Goal: Task Accomplishment & Management: Manage account settings

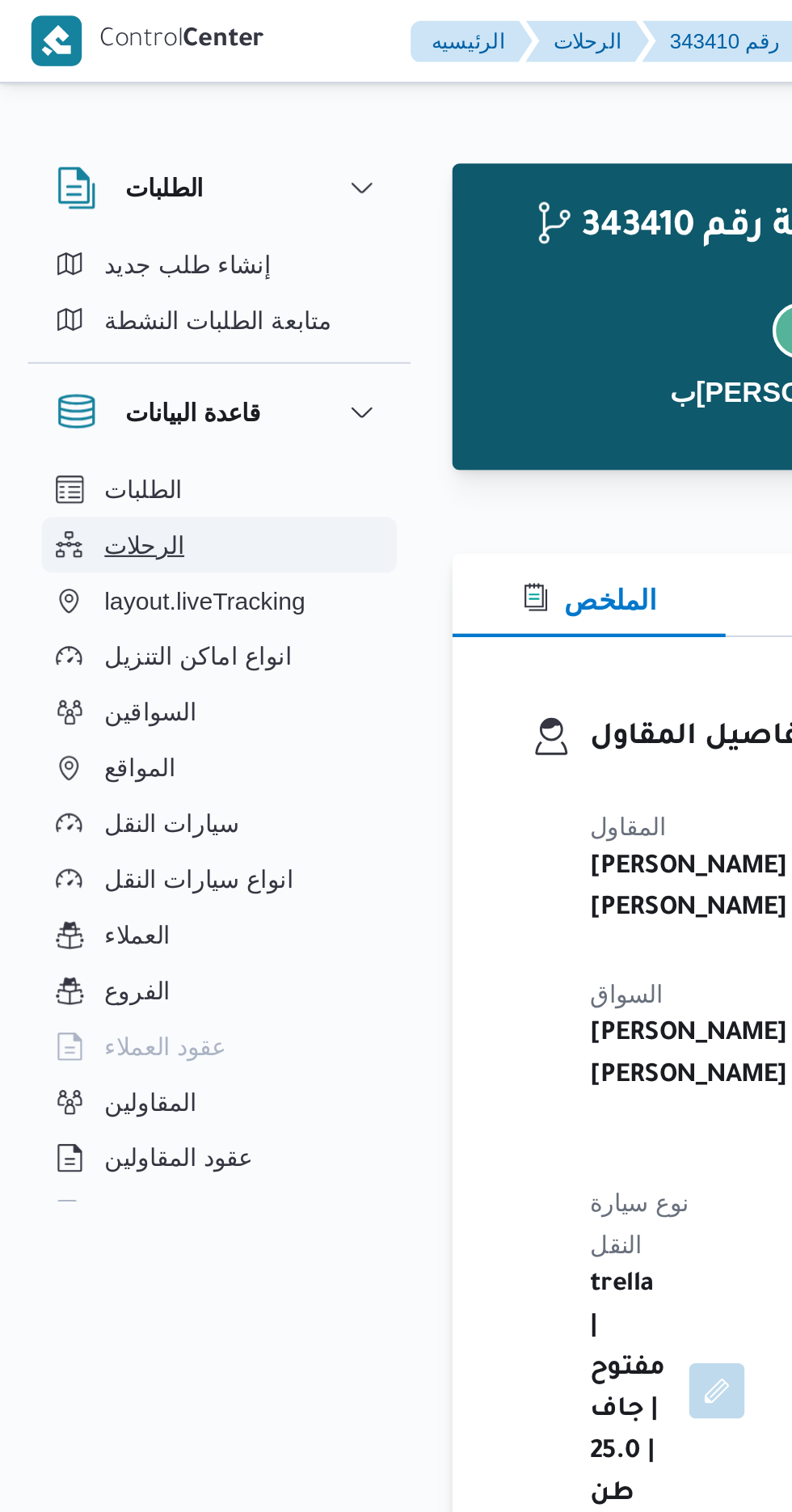
click at [59, 255] on span "الرحلات" at bounding box center [67, 253] width 37 height 19
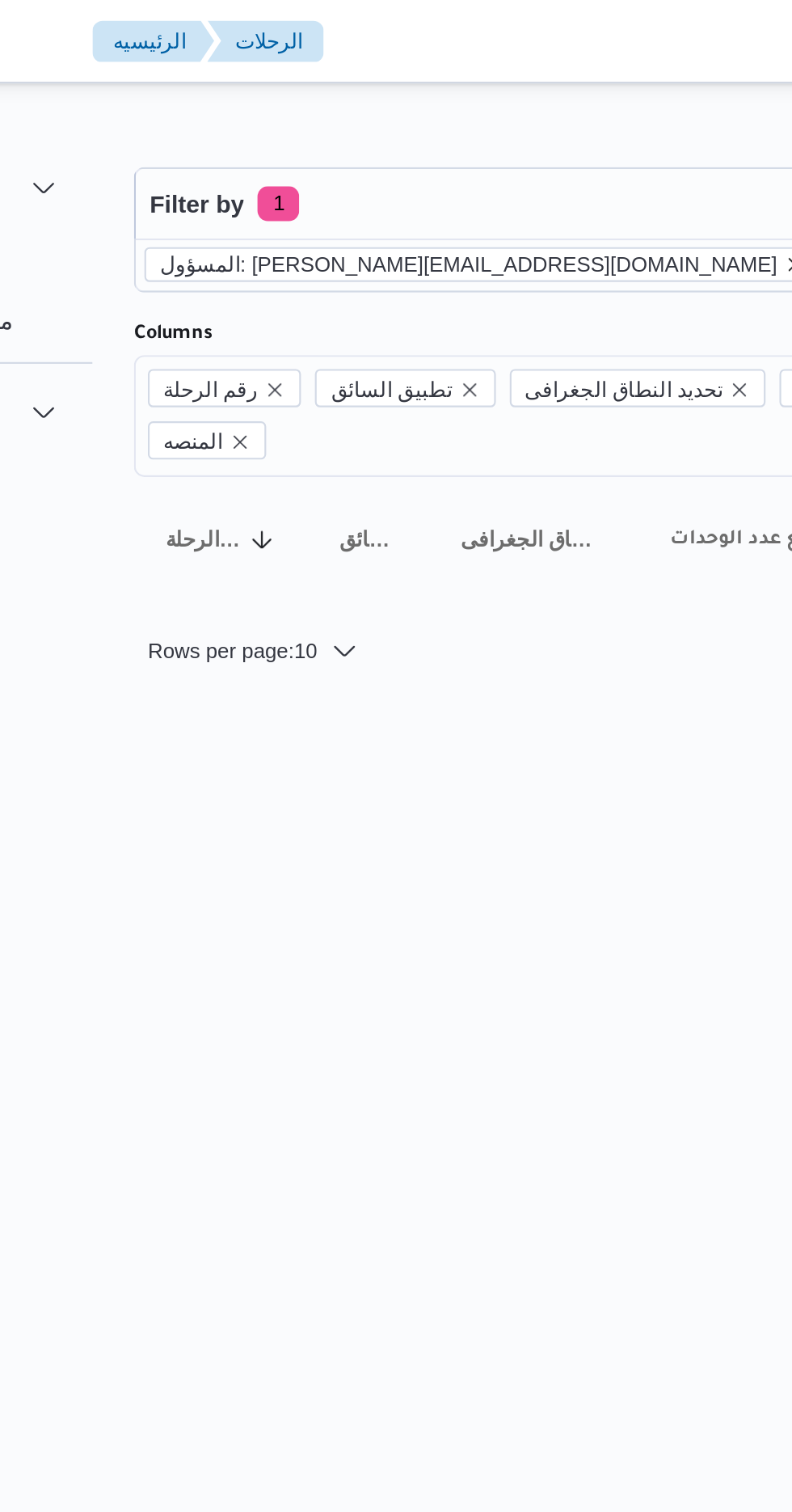
click at [514, 122] on icon "remove selected entity" at bounding box center [517, 123] width 6 height 6
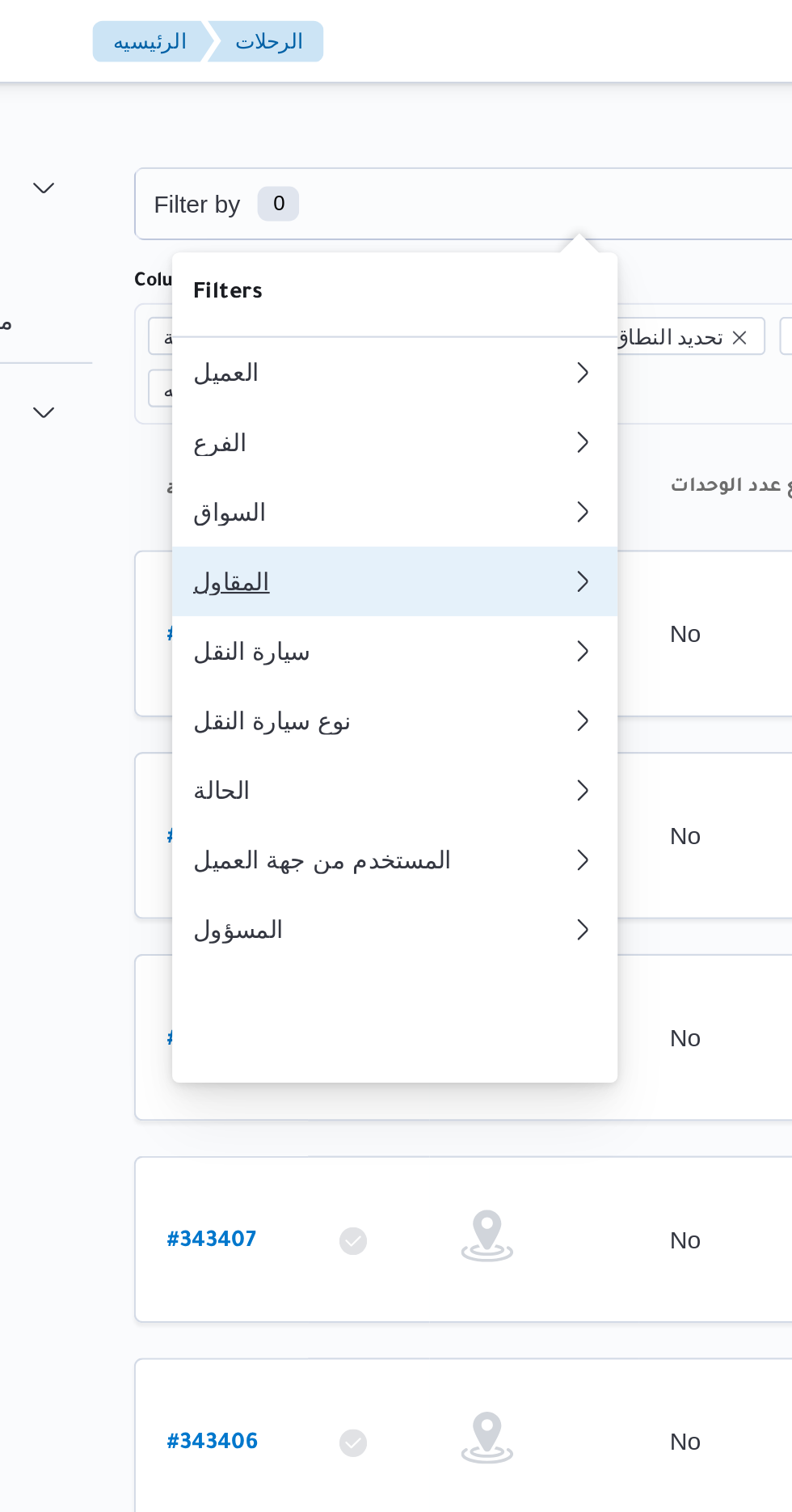
click at [259, 277] on div "المقاول" at bounding box center [325, 270] width 174 height 13
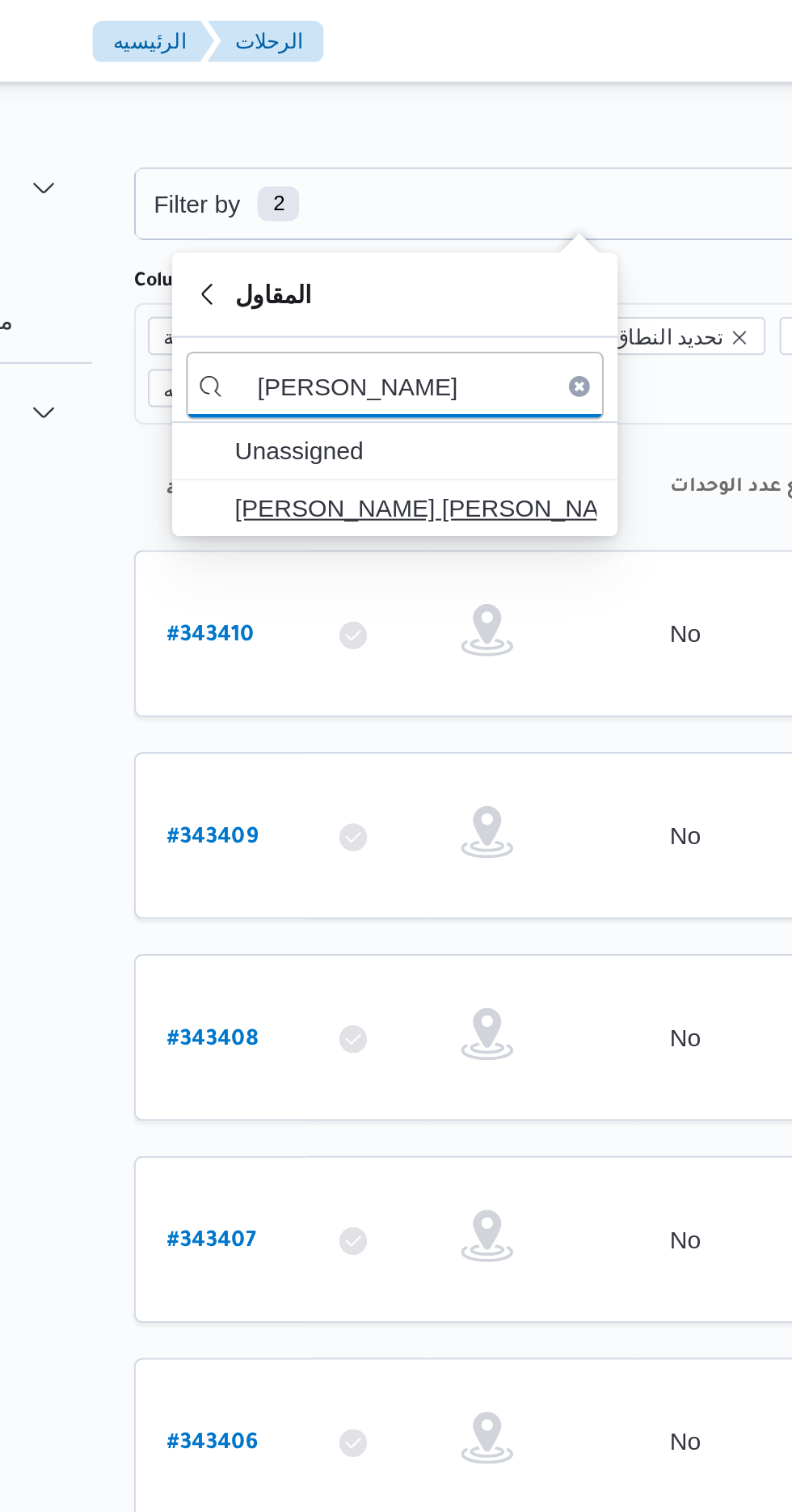
type input "خالد ممد"
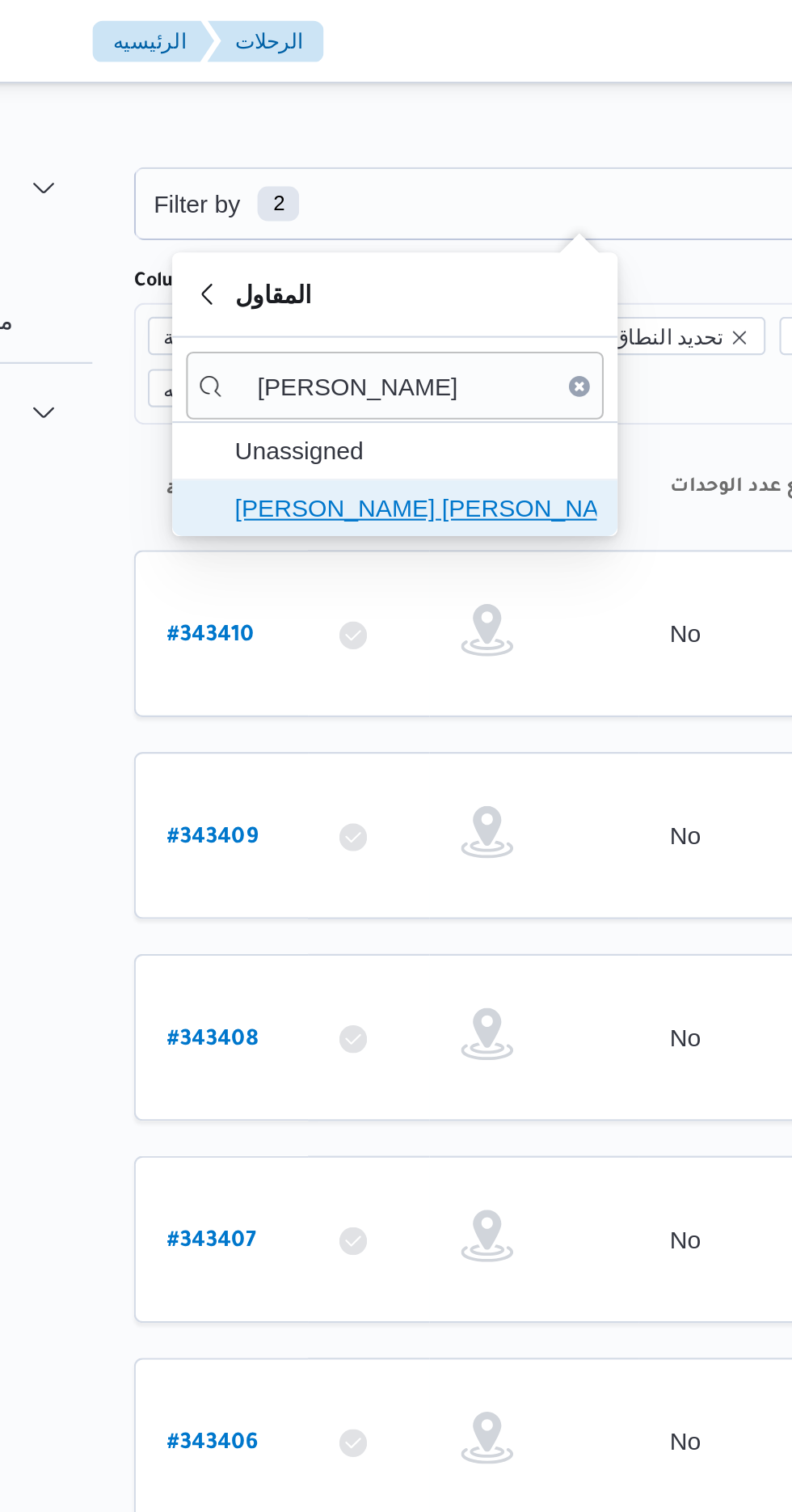
click at [289, 234] on span "[PERSON_NAME] [PERSON_NAME]" at bounding box center [342, 235] width 168 height 19
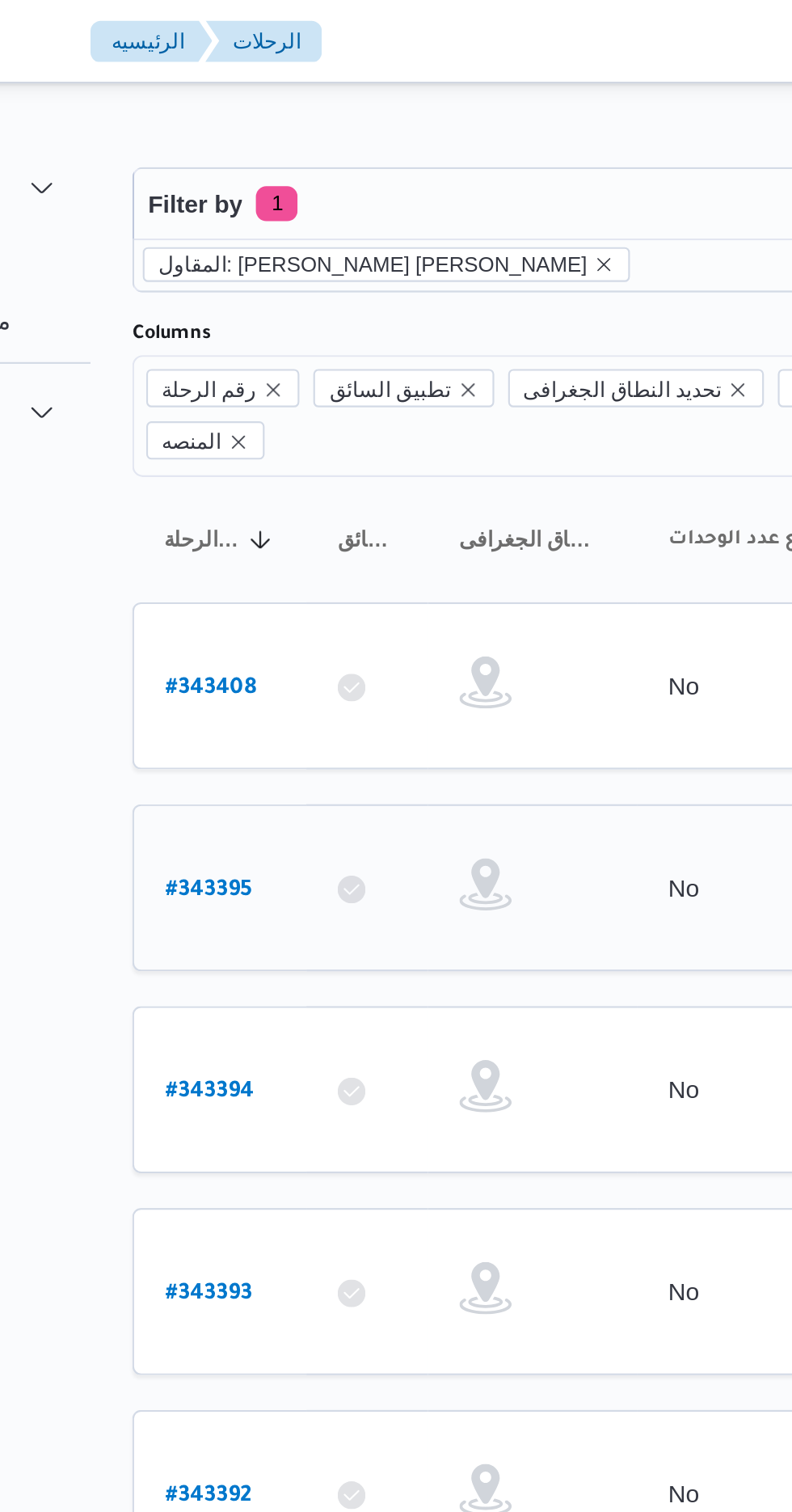
click at [254, 408] on b "# 343395" at bounding box center [246, 414] width 41 height 11
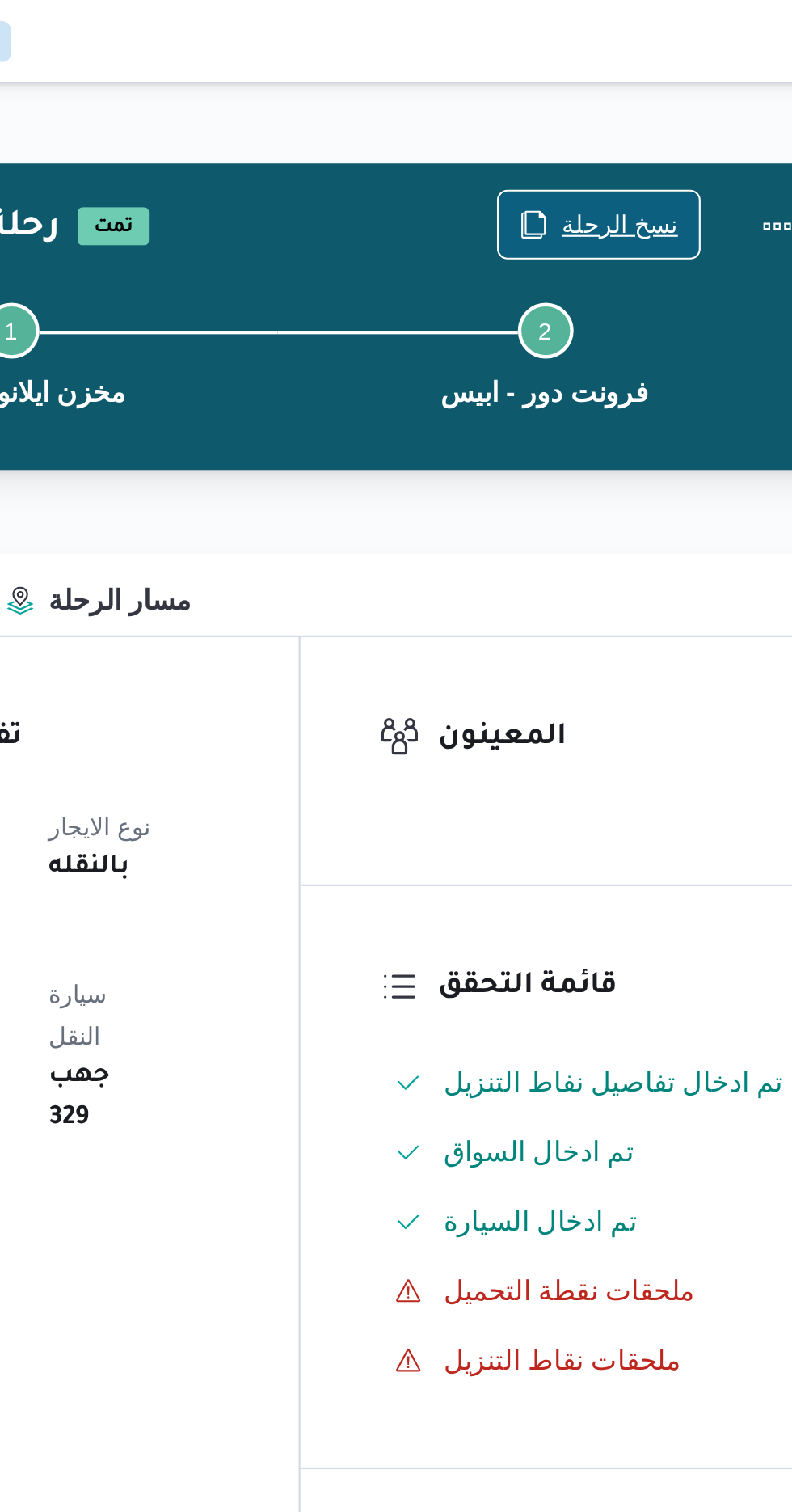
click at [619, 92] on span "نسخ الرحلة" at bounding box center [644, 103] width 93 height 30
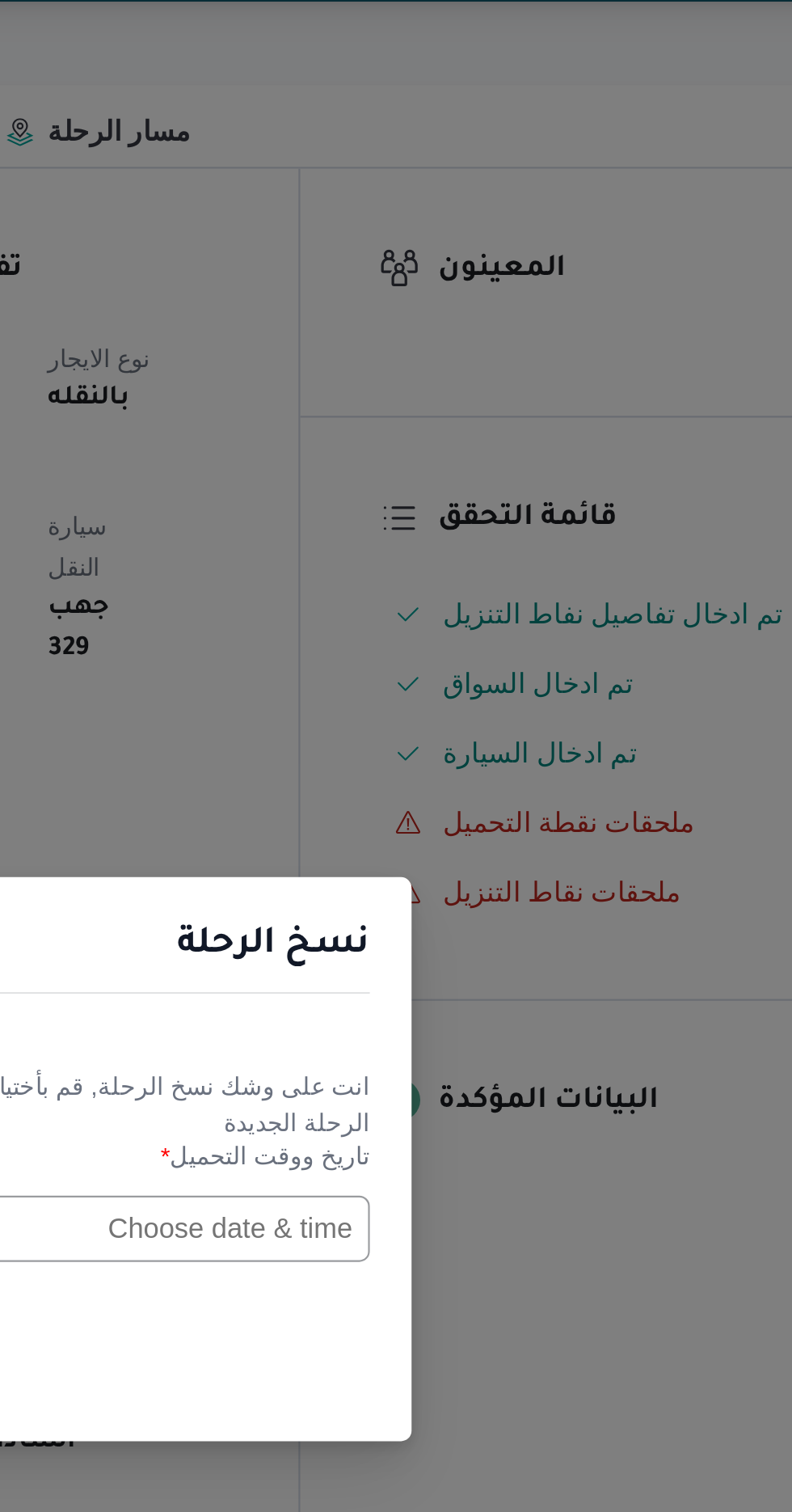
click at [452, 804] on input "text" at bounding box center [450, 787] width 178 height 30
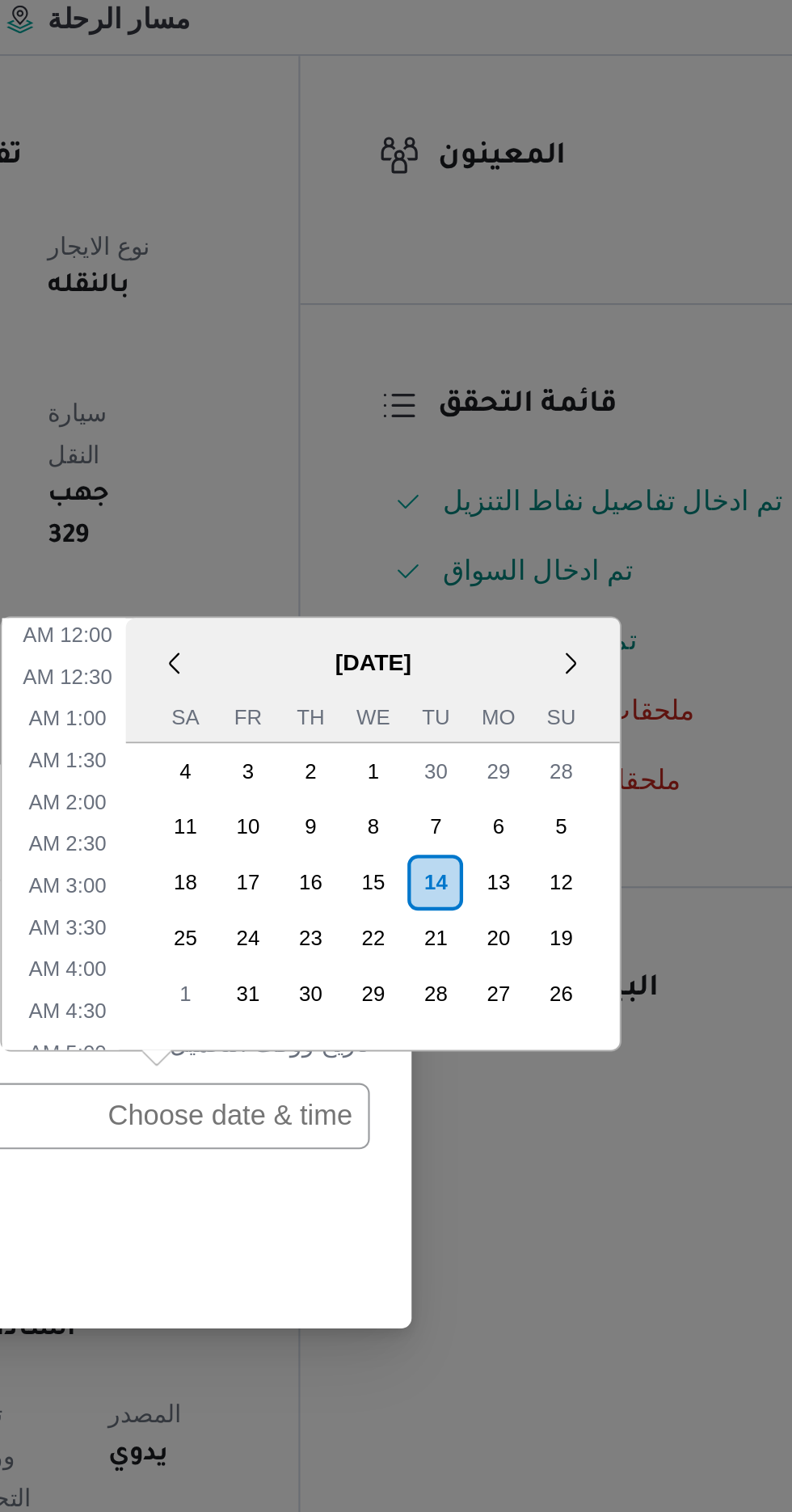
scroll to position [703, 0]
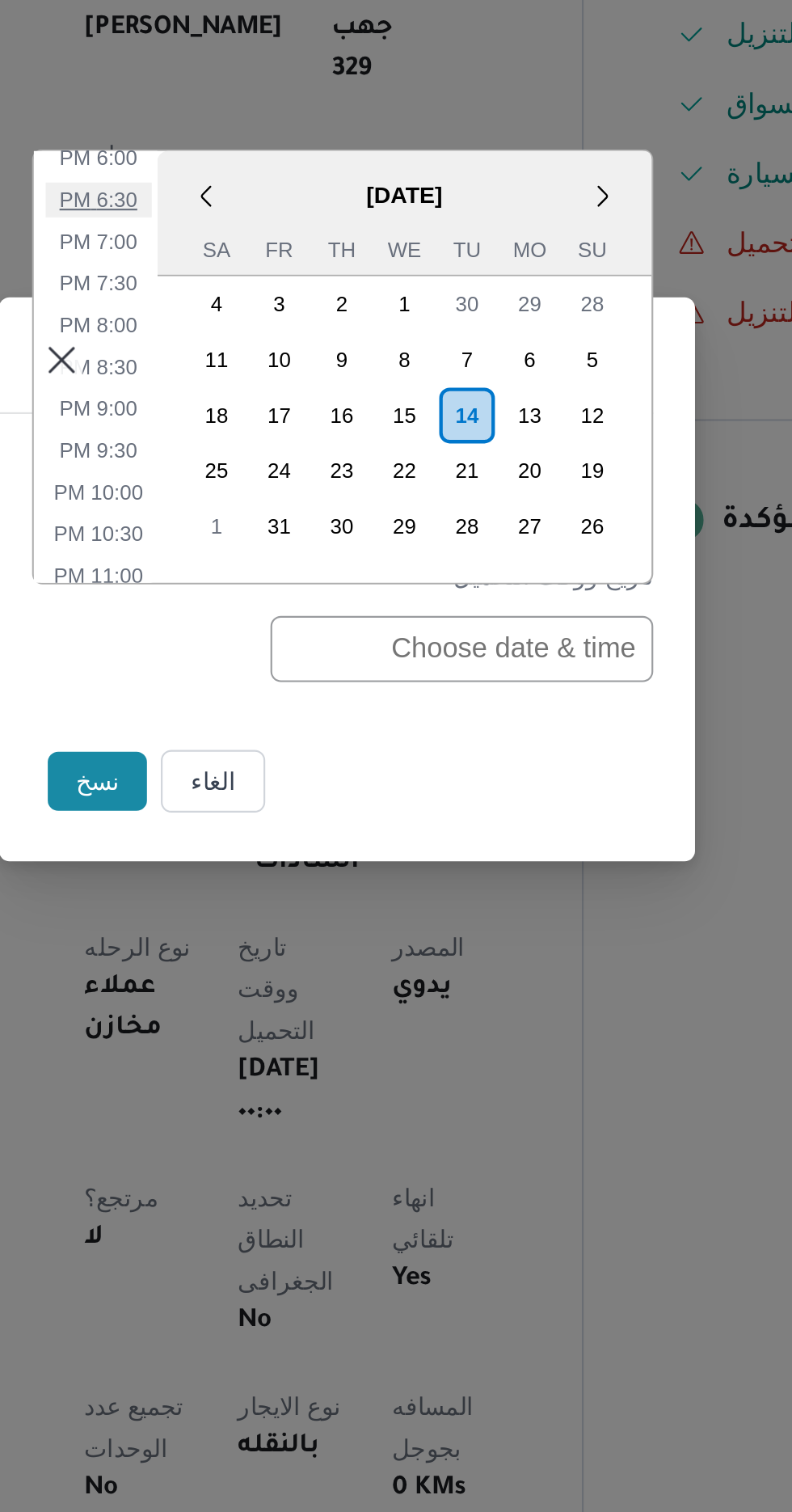
click at [279, 582] on li "6:30 PM" at bounding box center [281, 580] width 49 height 17
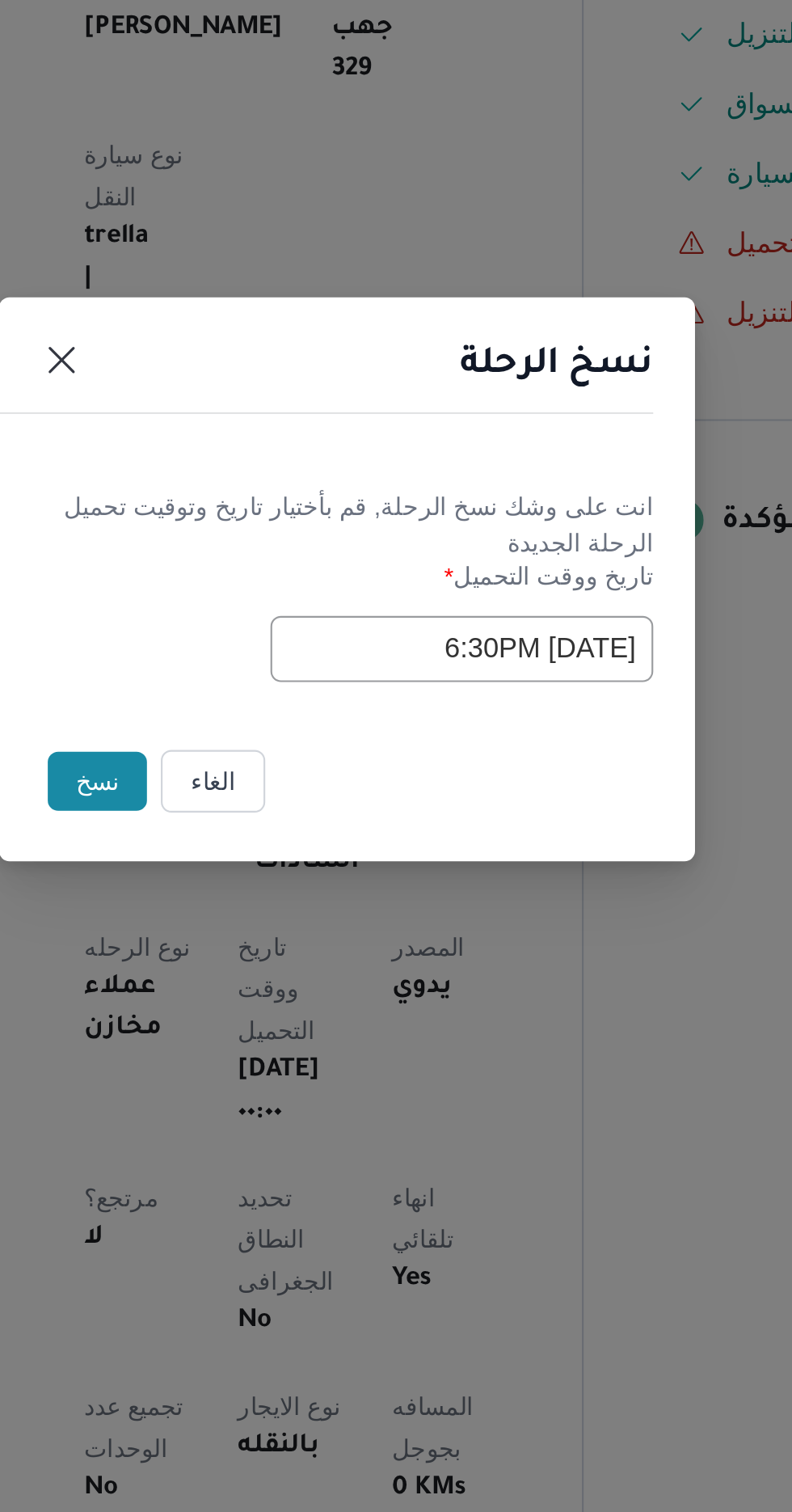
click at [406, 785] on input "14/10/2025 6:30PM" at bounding box center [450, 787] width 178 height 30
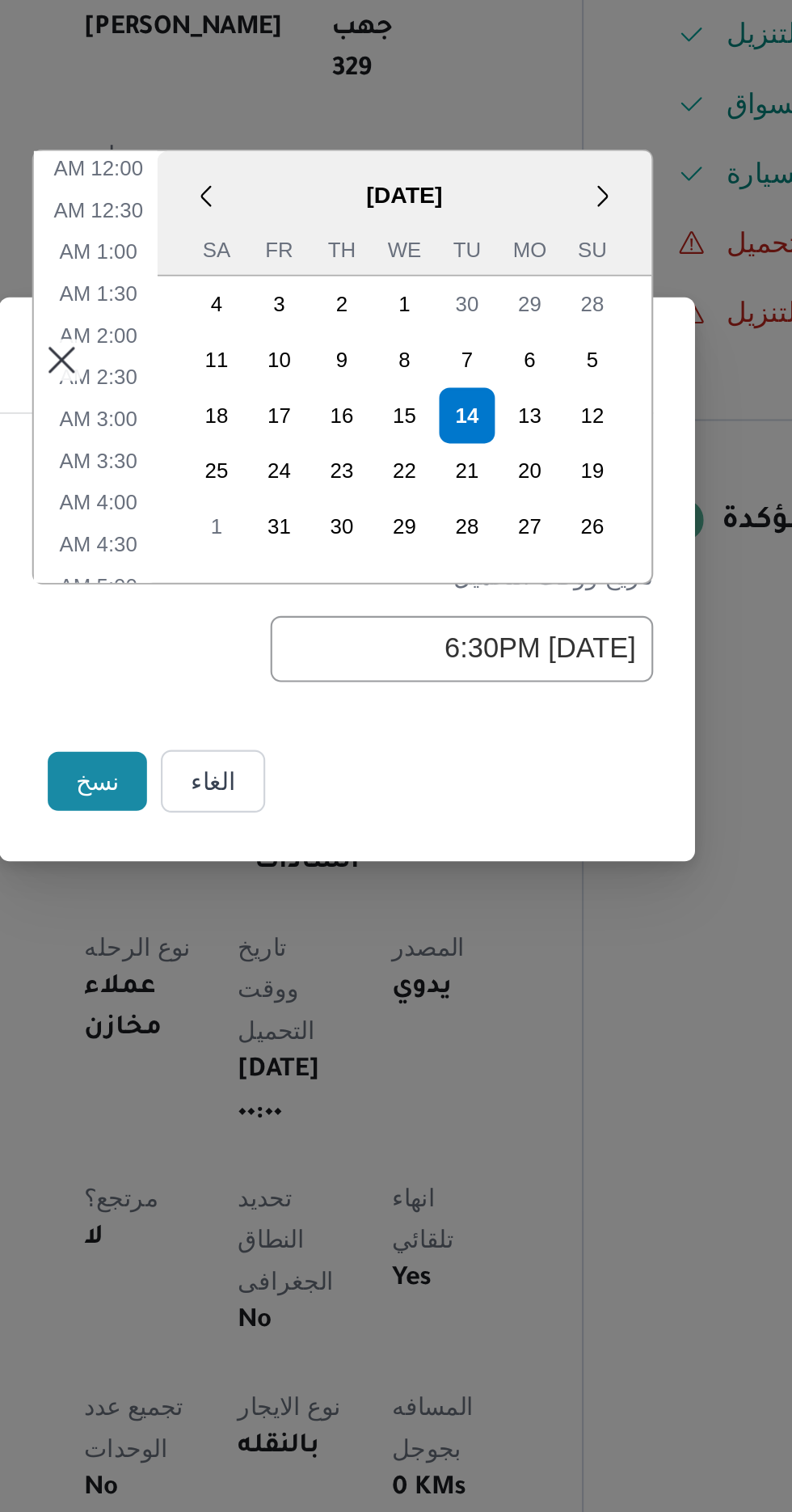
scroll to position [626, 0]
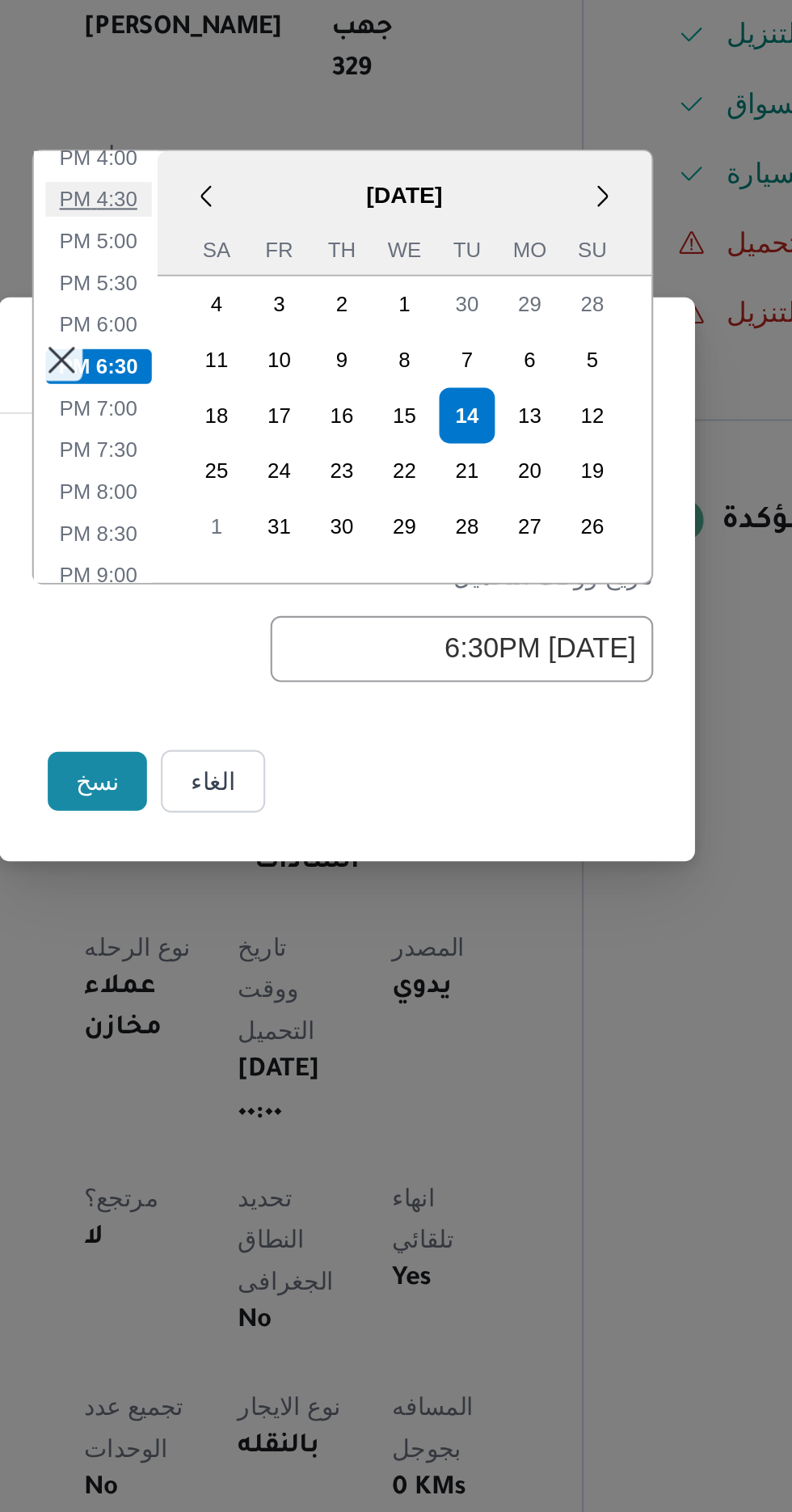
click at [279, 583] on li "4:30 PM" at bounding box center [281, 580] width 49 height 17
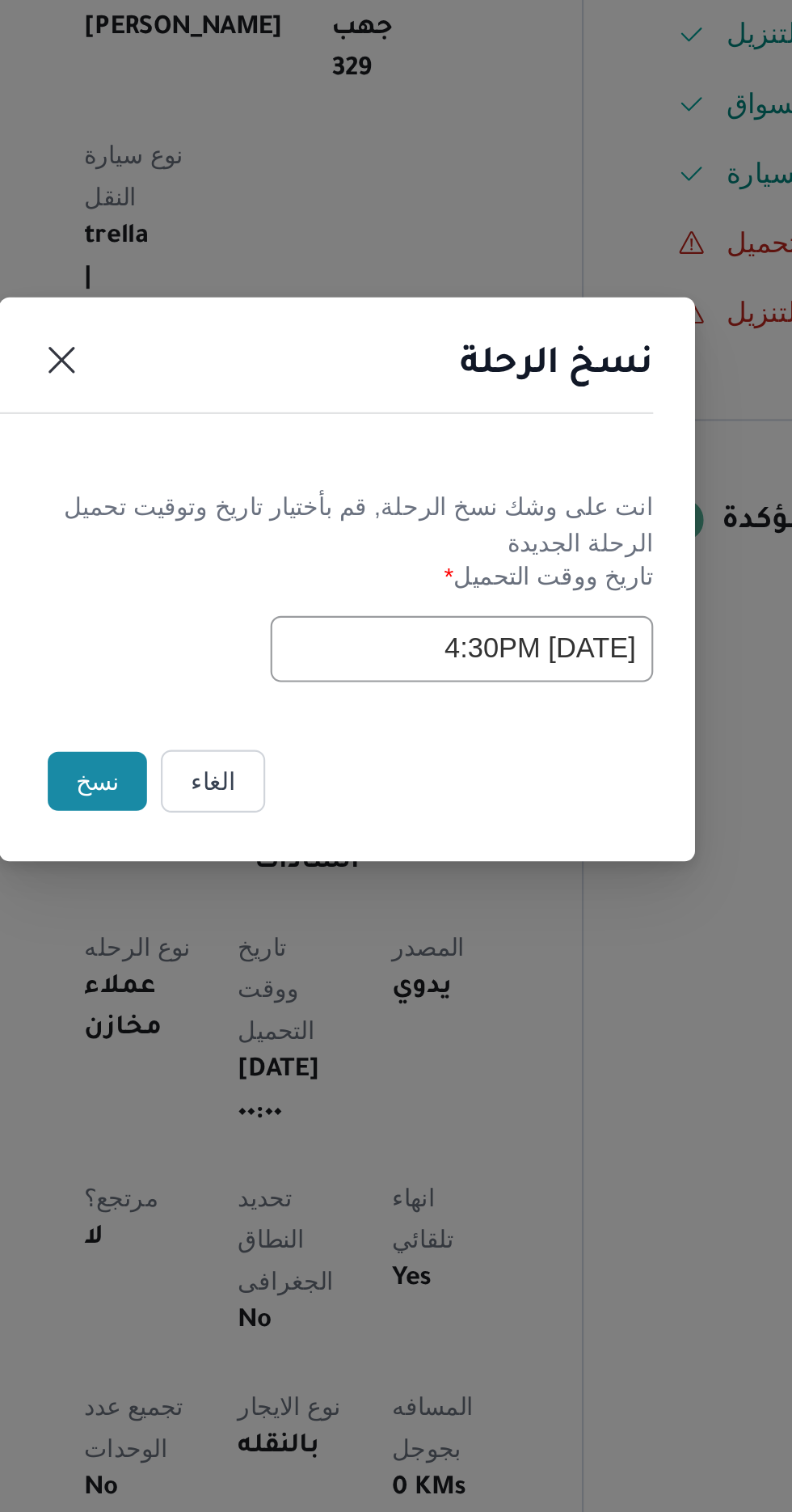
click at [399, 785] on input "14/10/2025 4:30PM" at bounding box center [450, 787] width 178 height 30
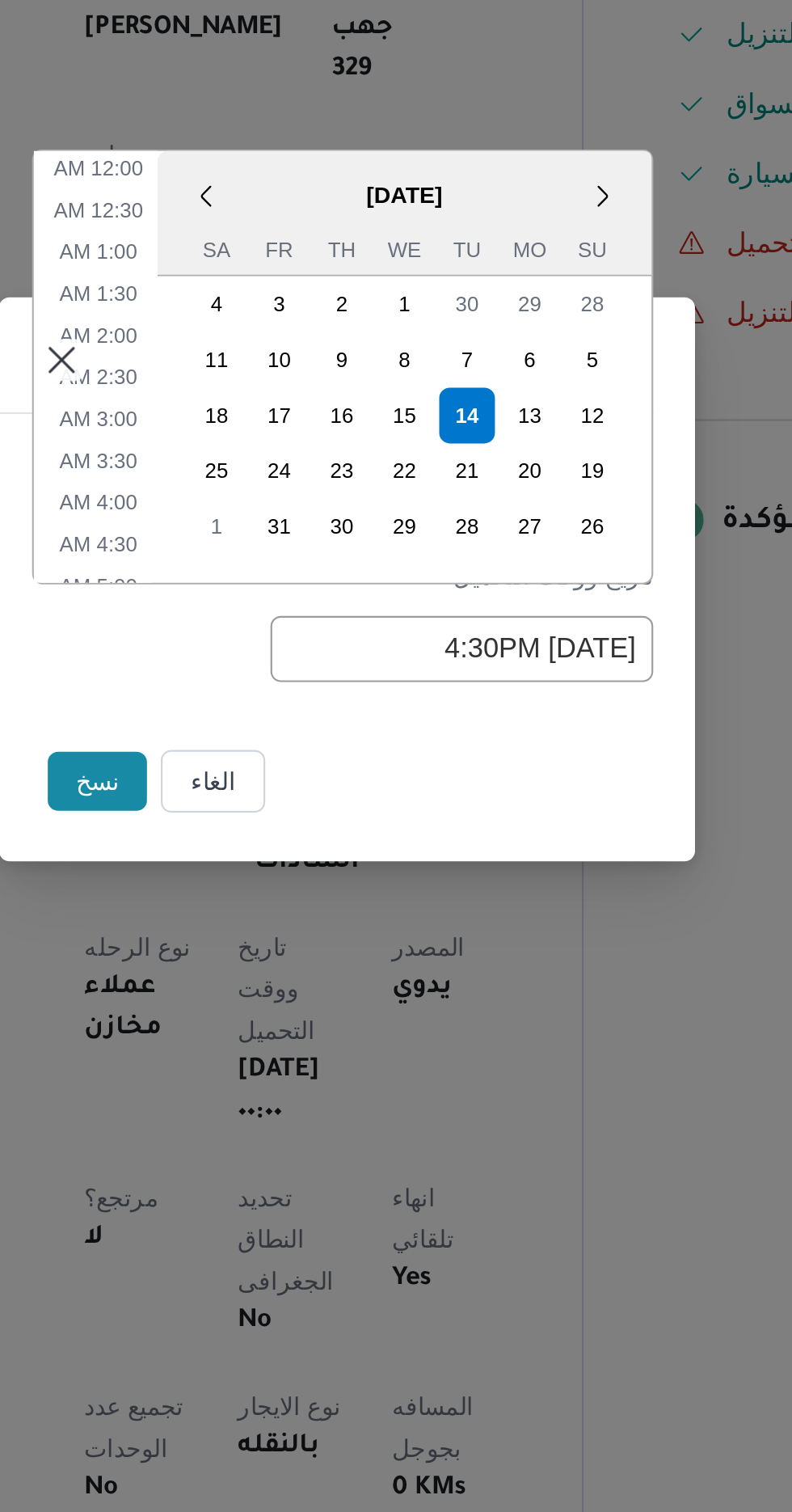
scroll to position [548, 0]
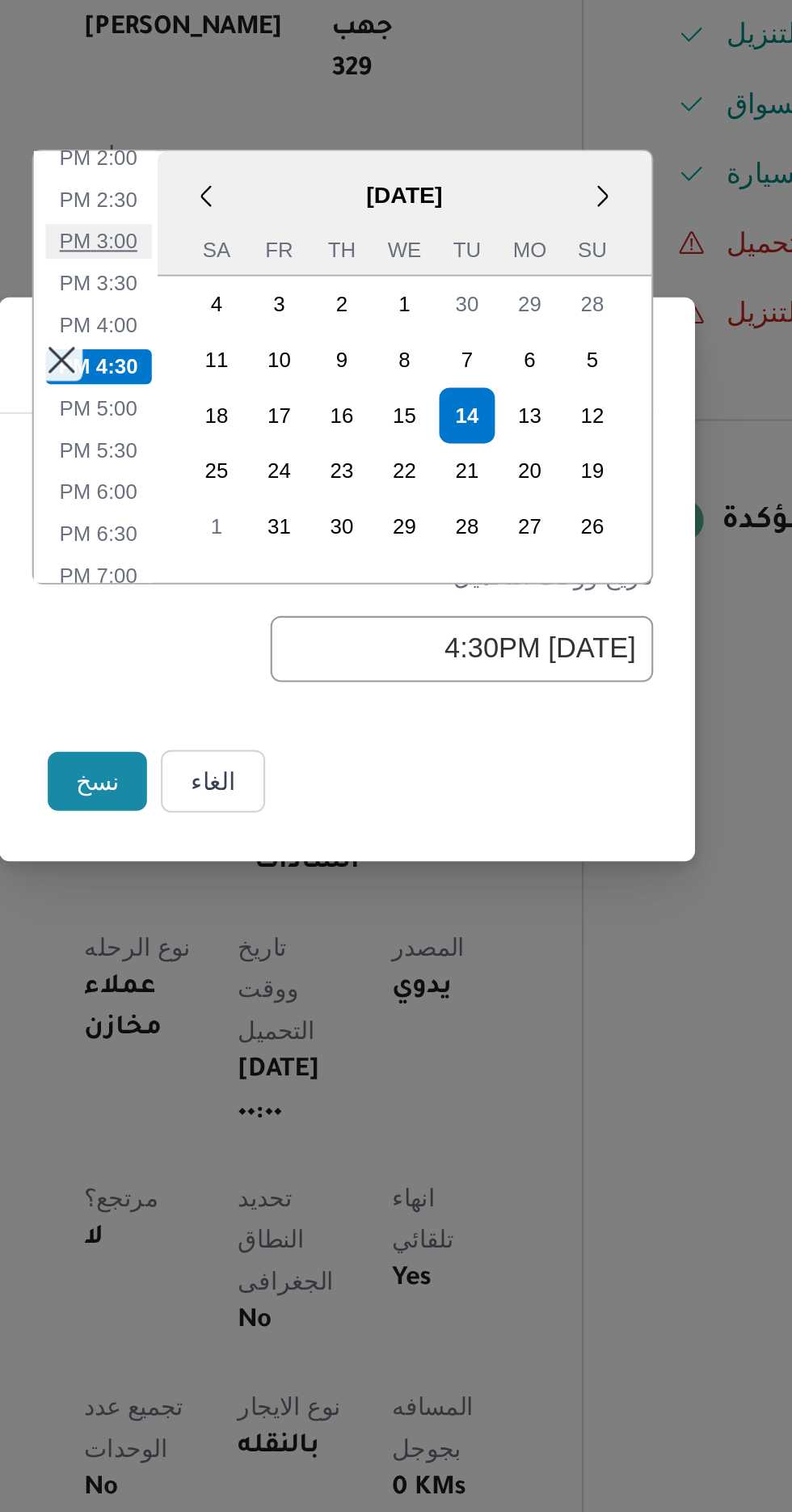
click at [279, 603] on li "3:00 PM" at bounding box center [281, 599] width 49 height 17
type input "14/10/2025 3:00PM"
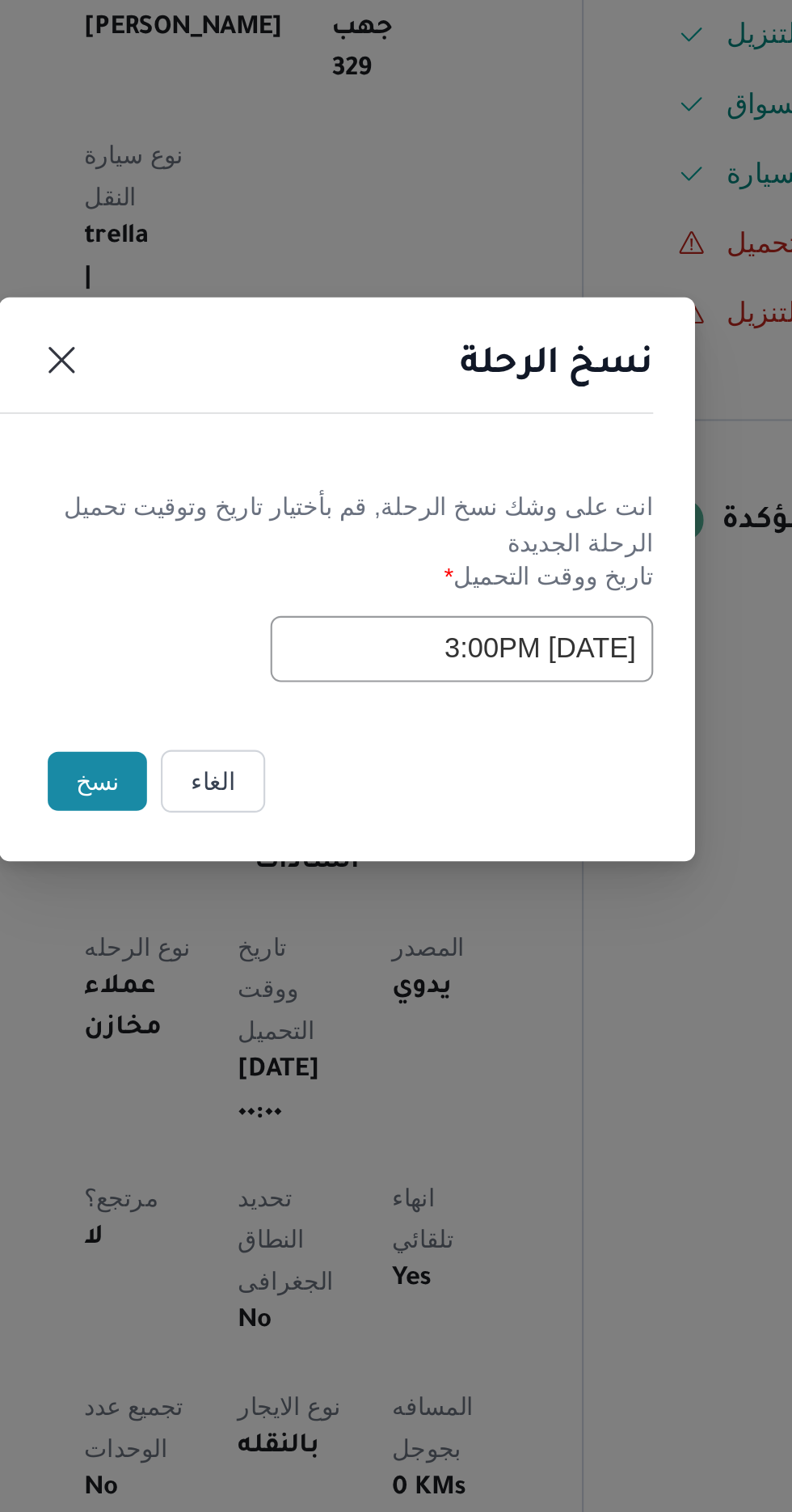
click at [276, 847] on button "نسخ" at bounding box center [281, 850] width 46 height 28
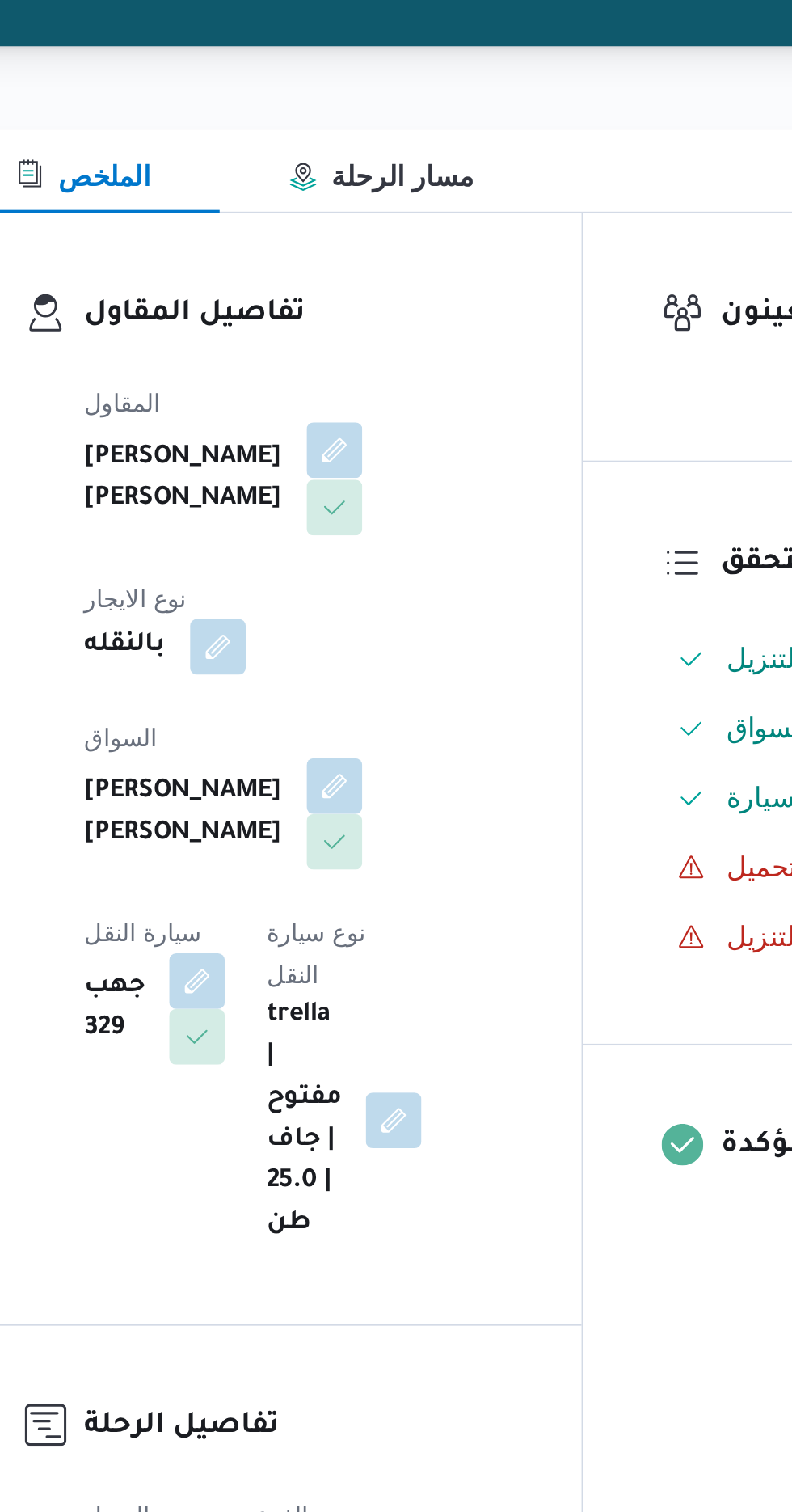
click at [369, 416] on span at bounding box center [386, 407] width 34 height 26
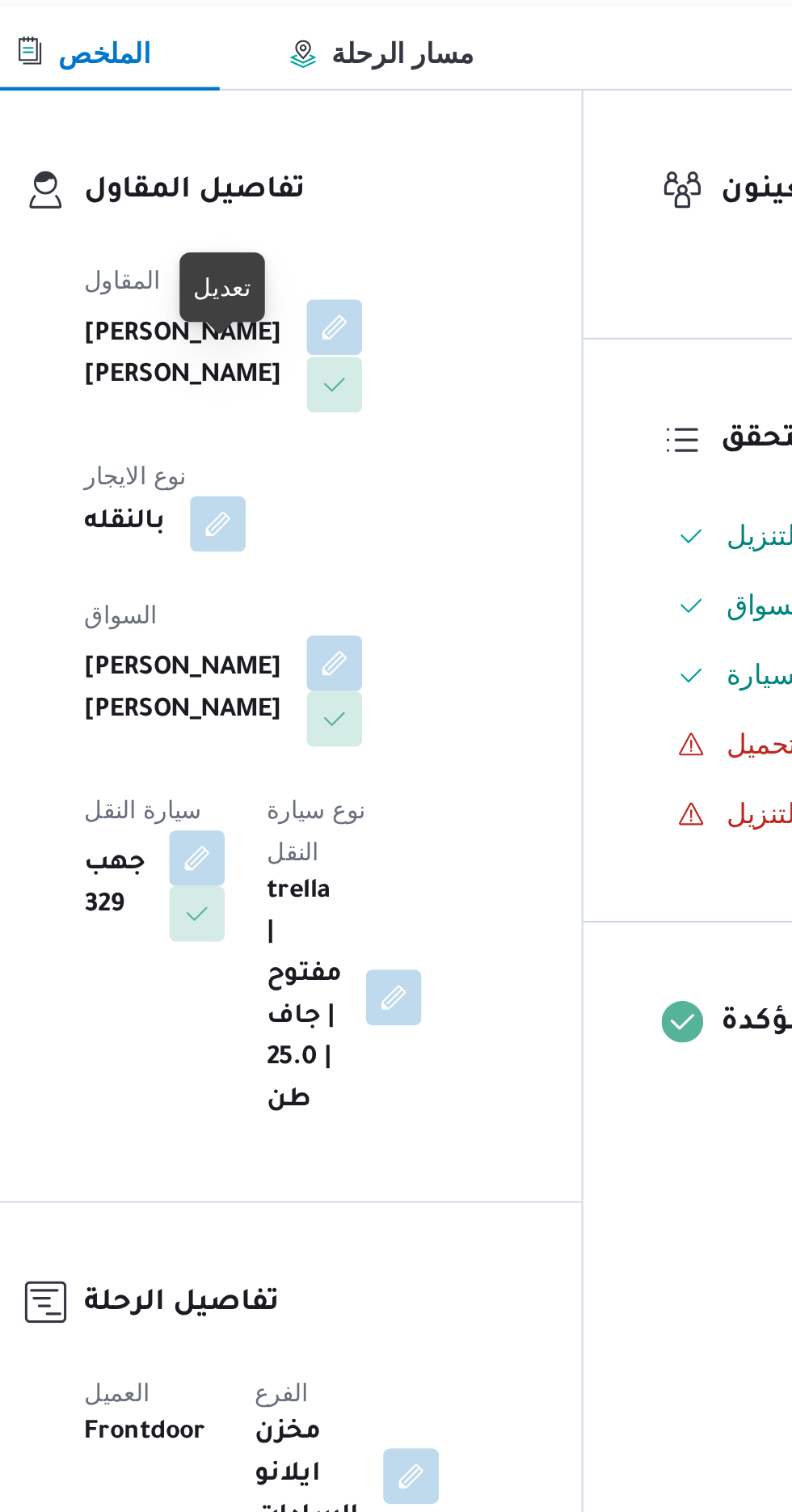
click at [378, 419] on button "button" at bounding box center [390, 406] width 26 height 26
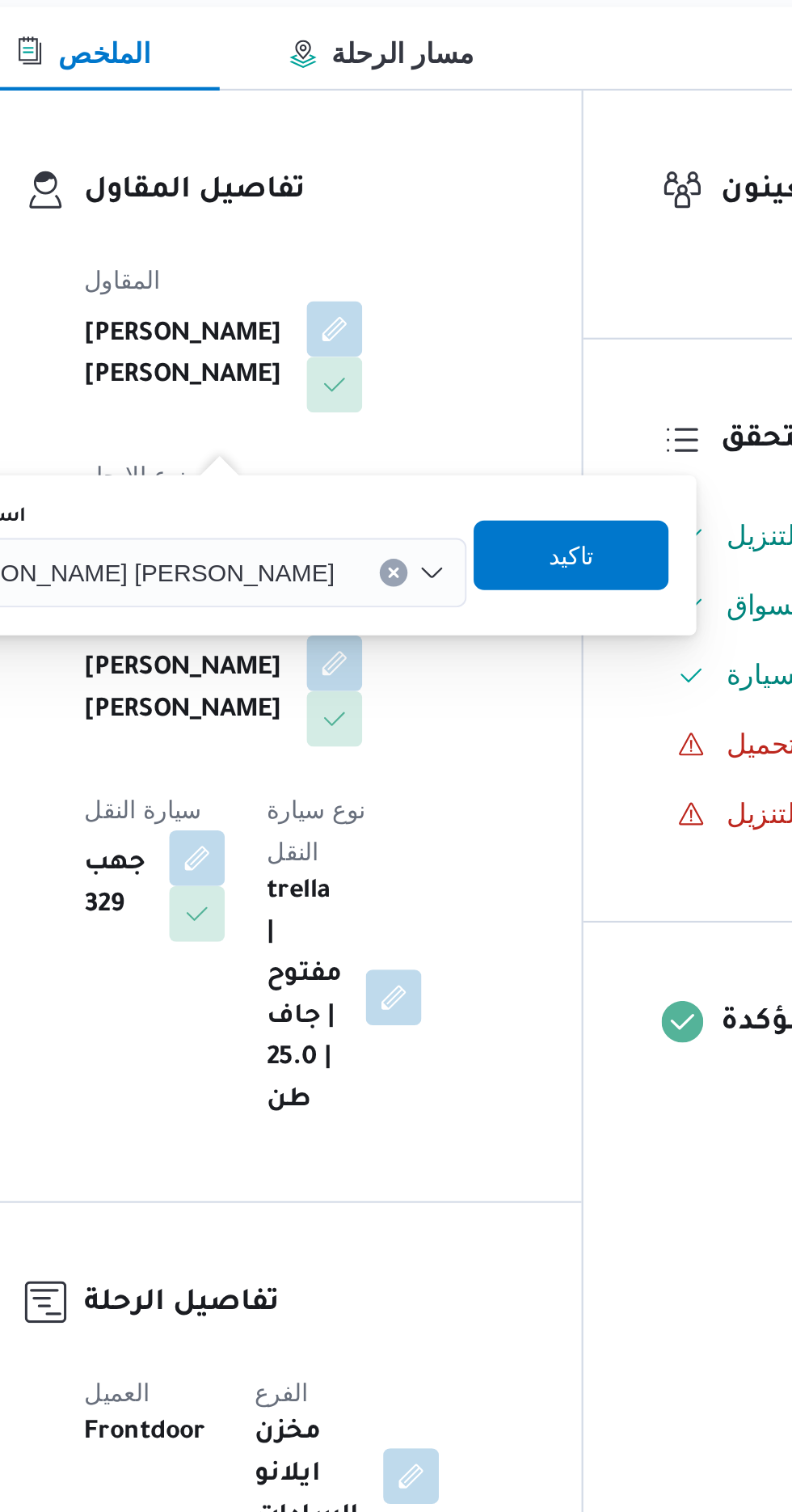
click at [303, 519] on span "[PERSON_NAME] [PERSON_NAME]" at bounding box center [295, 519] width 189 height 18
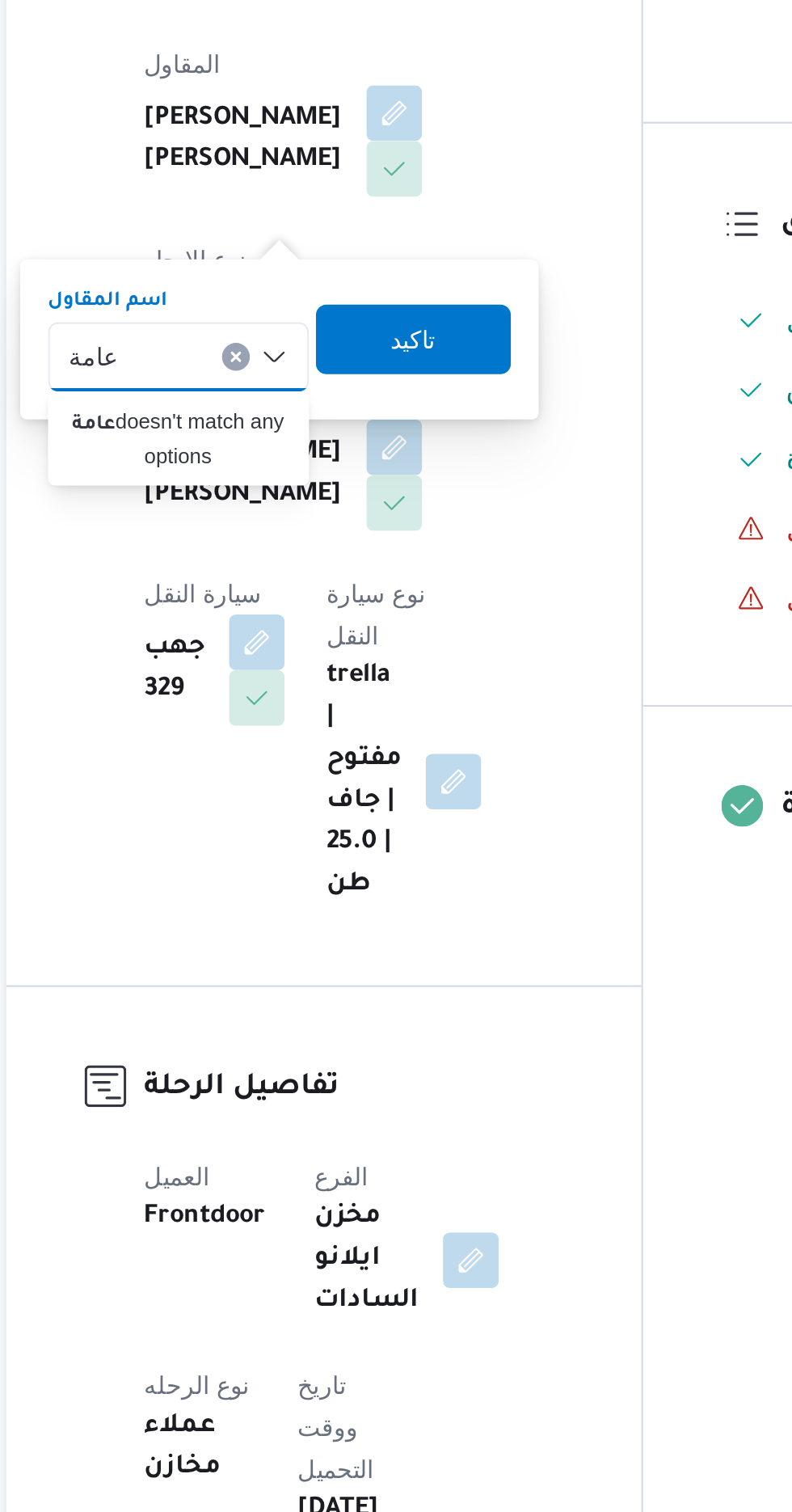
type input "عامة"
type input "هانى"
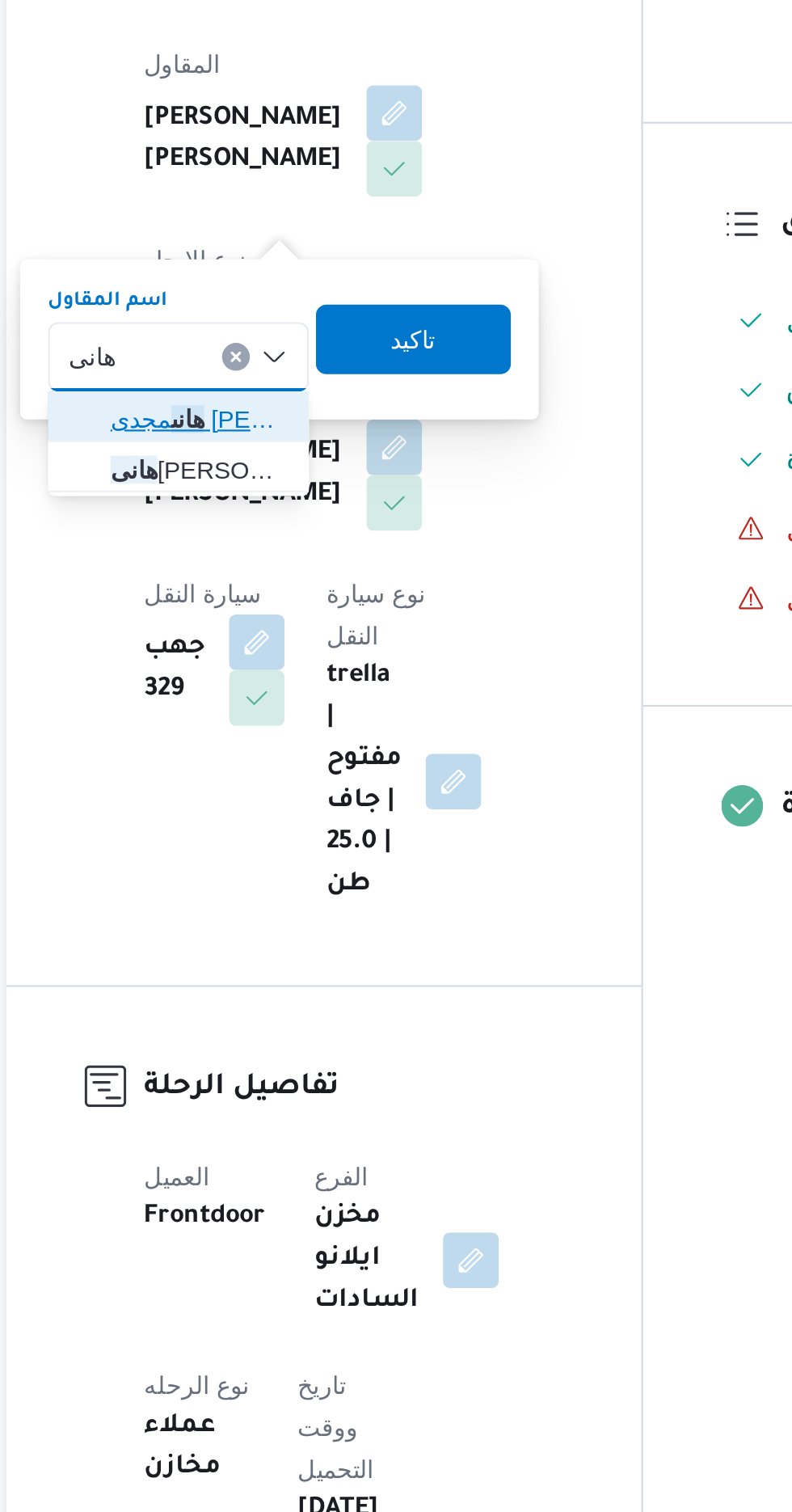
click at [284, 550] on span "هانى مجدى رئيس احمد" at bounding box center [299, 548] width 82 height 19
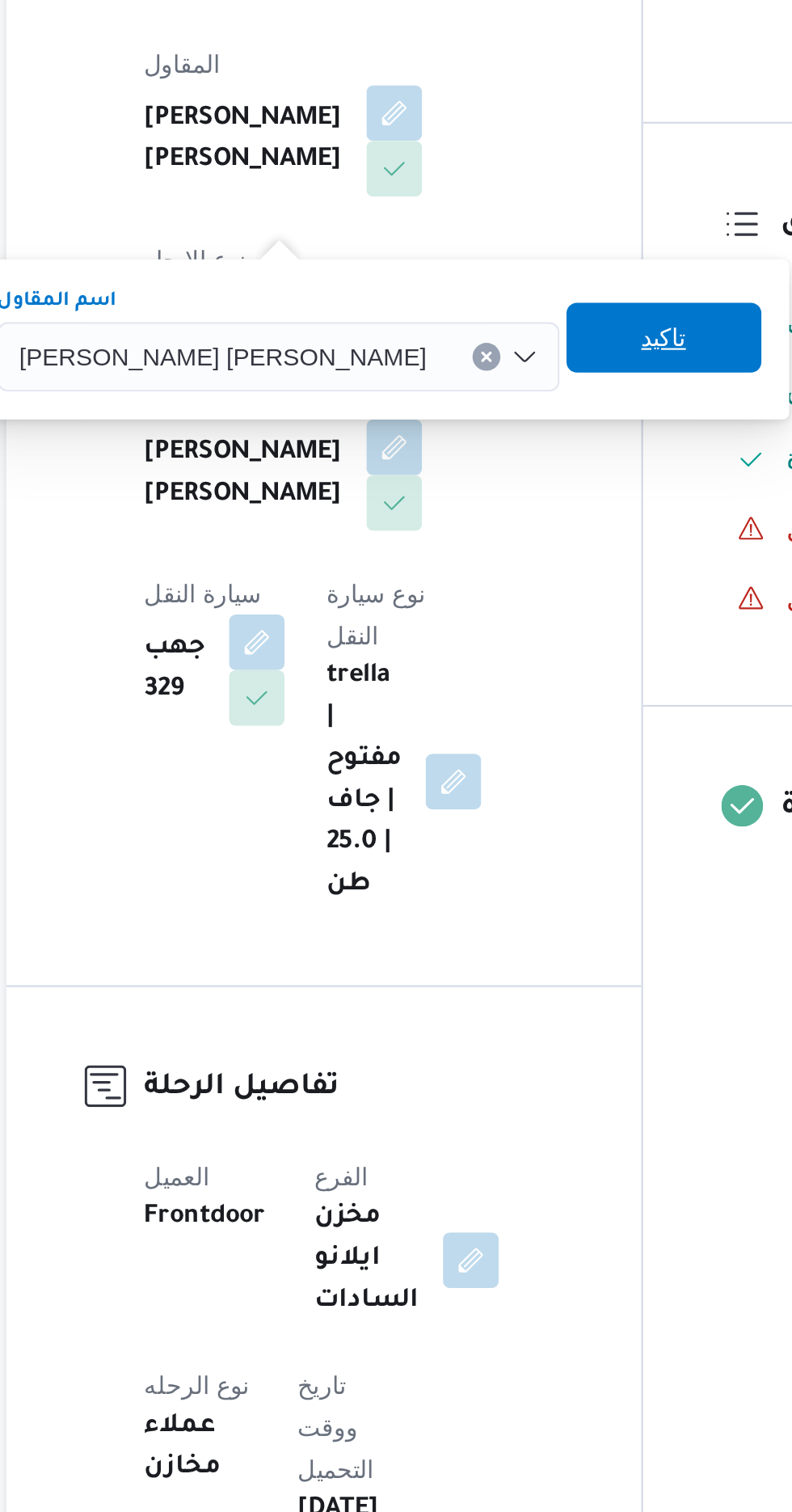
click at [505, 518] on span "تاكيد" at bounding box center [515, 510] width 21 height 19
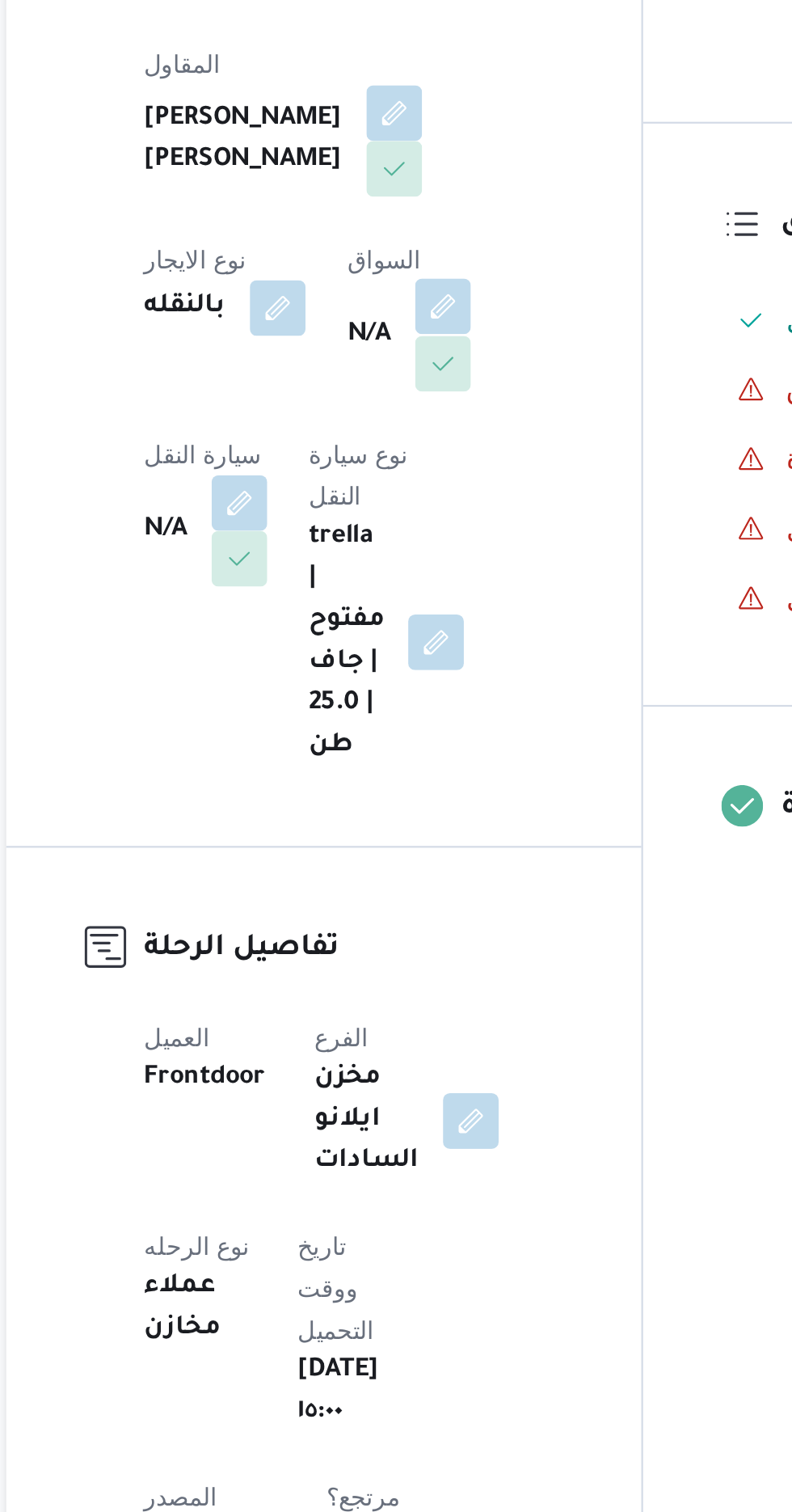
click at [401, 510] on button "button" at bounding box center [414, 497] width 26 height 26
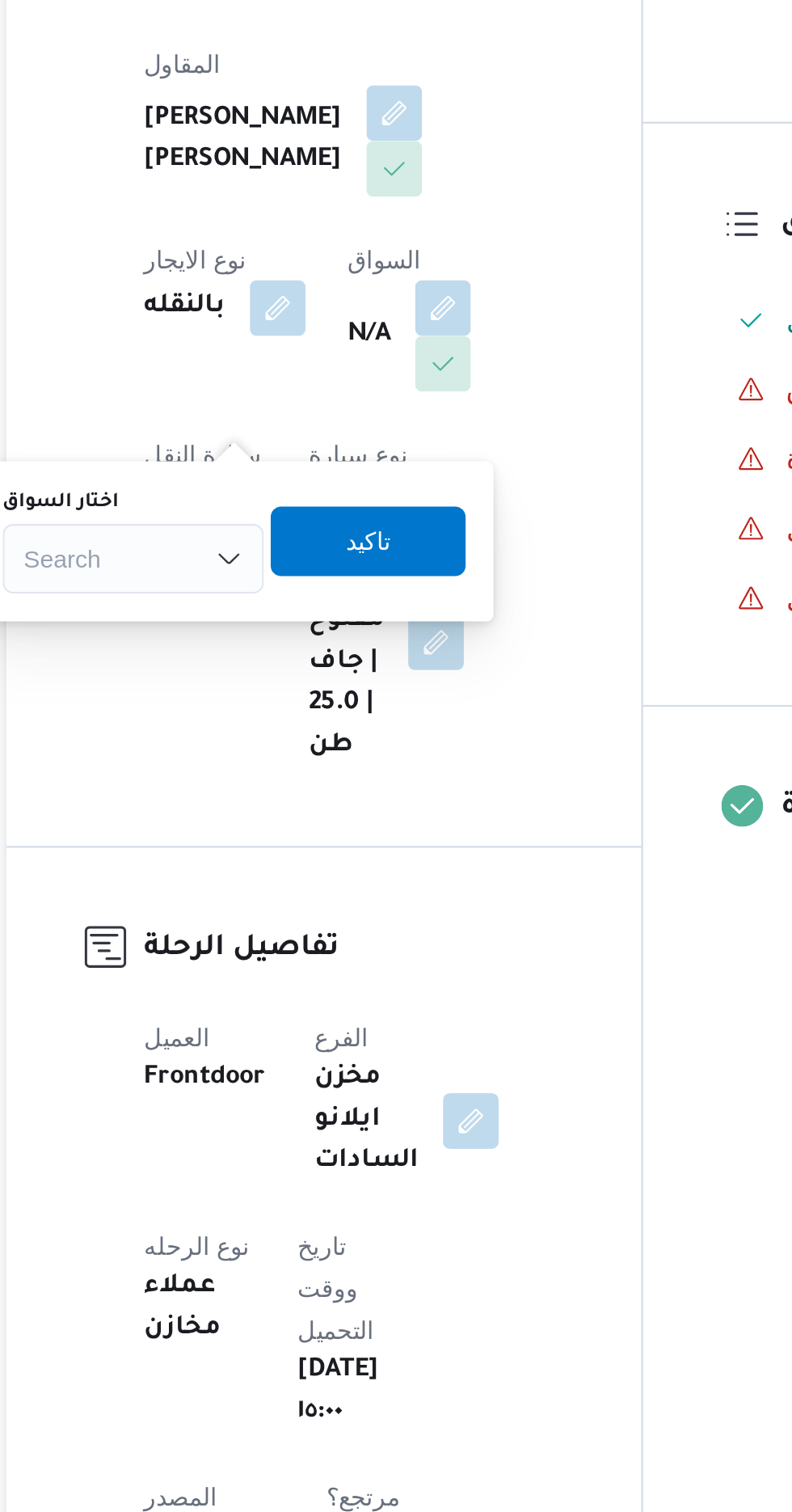
click at [289, 622] on div "Search" at bounding box center [269, 613] width 121 height 32
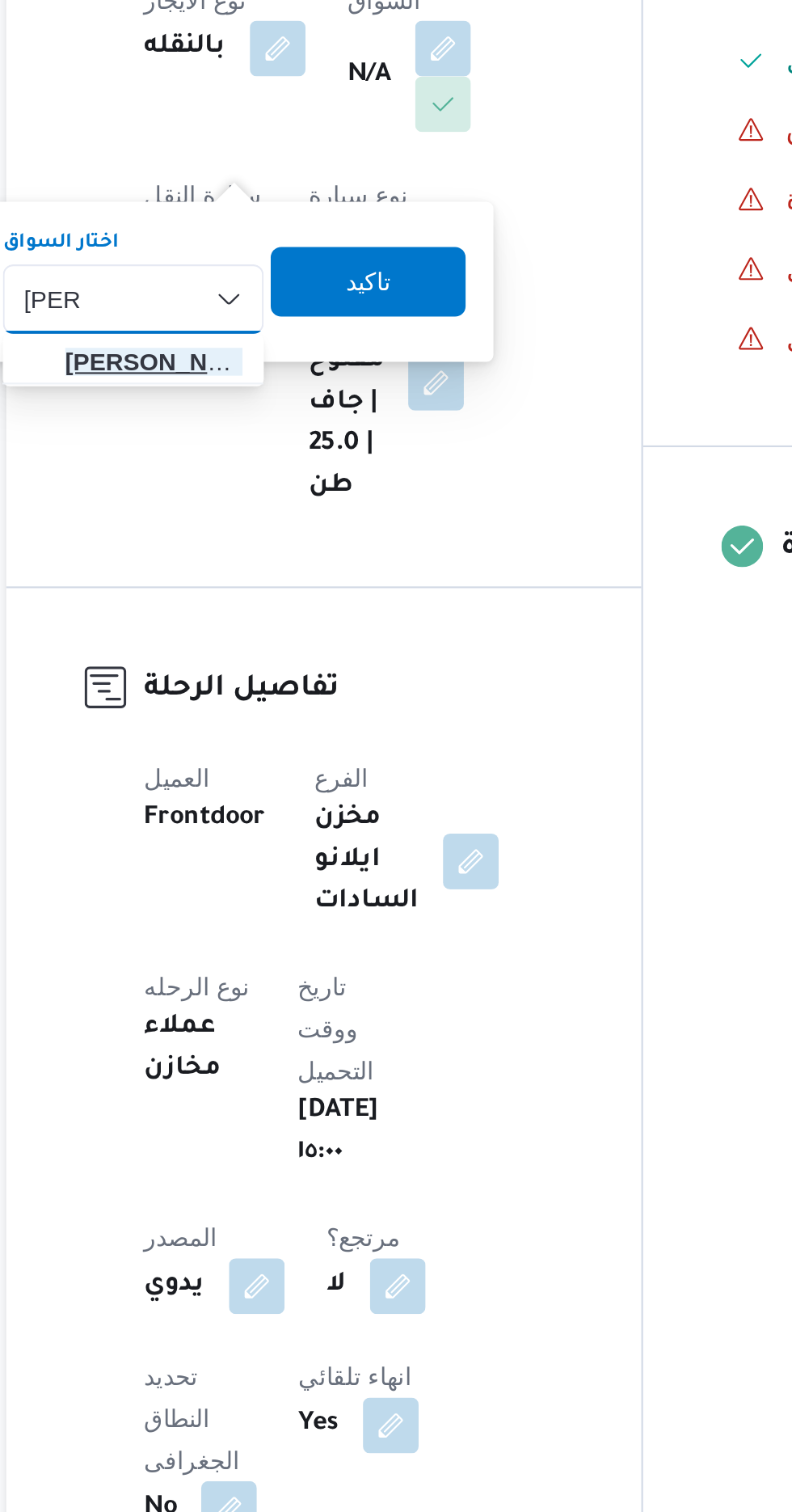
type input "شريف"
click at [285, 648] on span "شريف ابراهيم علي قوطه" at bounding box center [279, 642] width 82 height 19
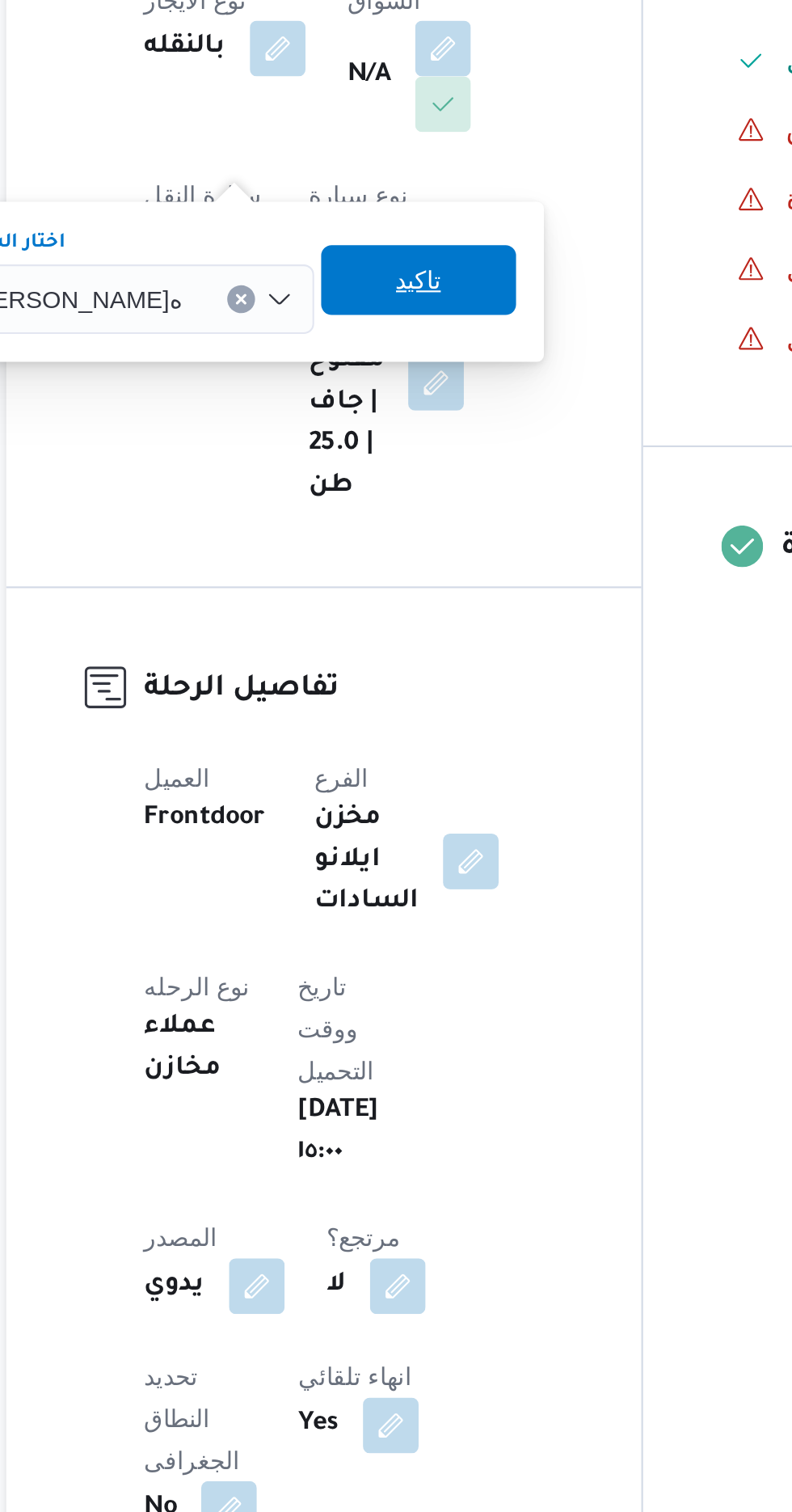
click at [394, 603] on span "تاكيد" at bounding box center [402, 605] width 21 height 19
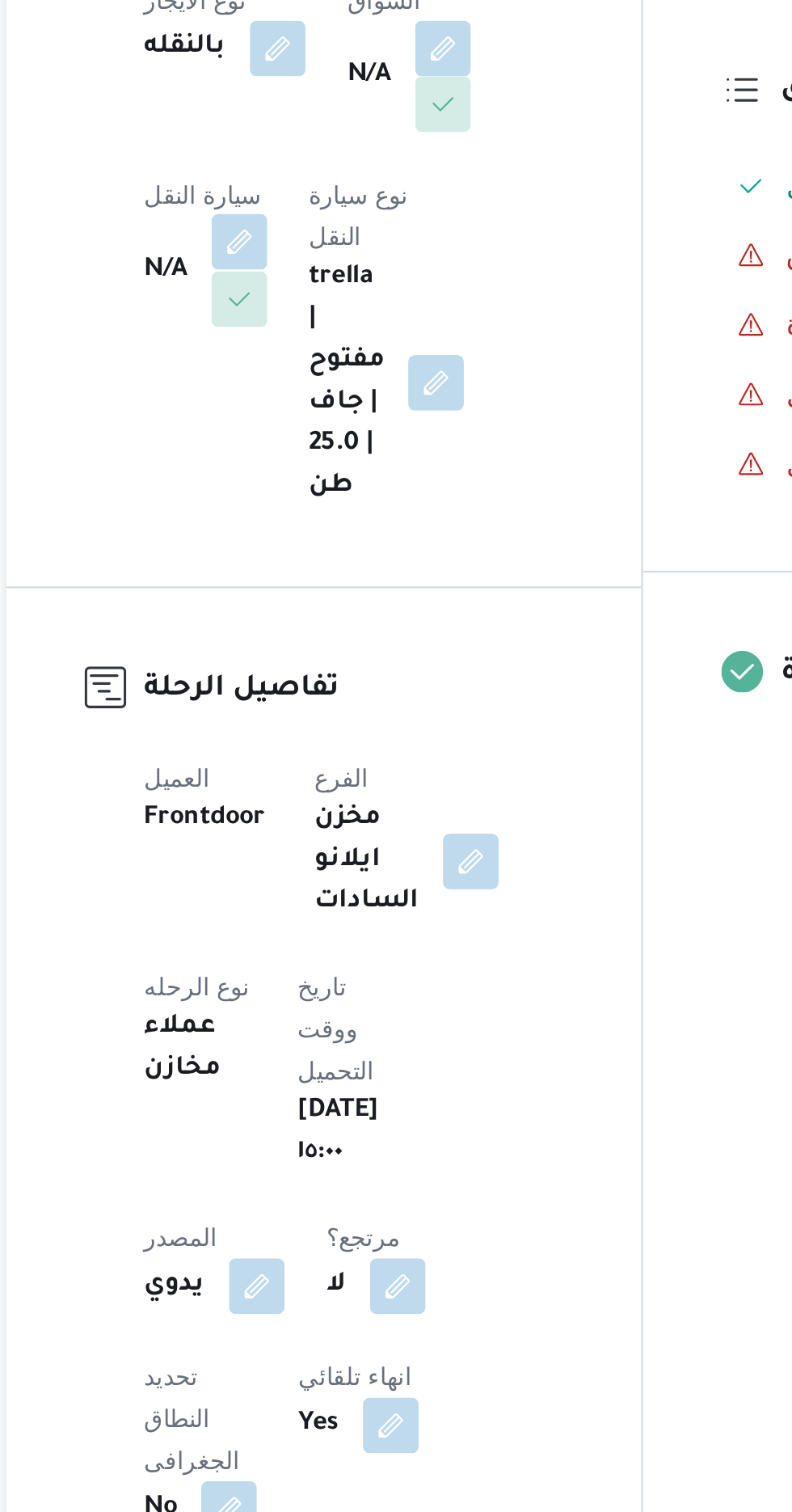
click at [331, 574] on button "button" at bounding box center [318, 587] width 26 height 26
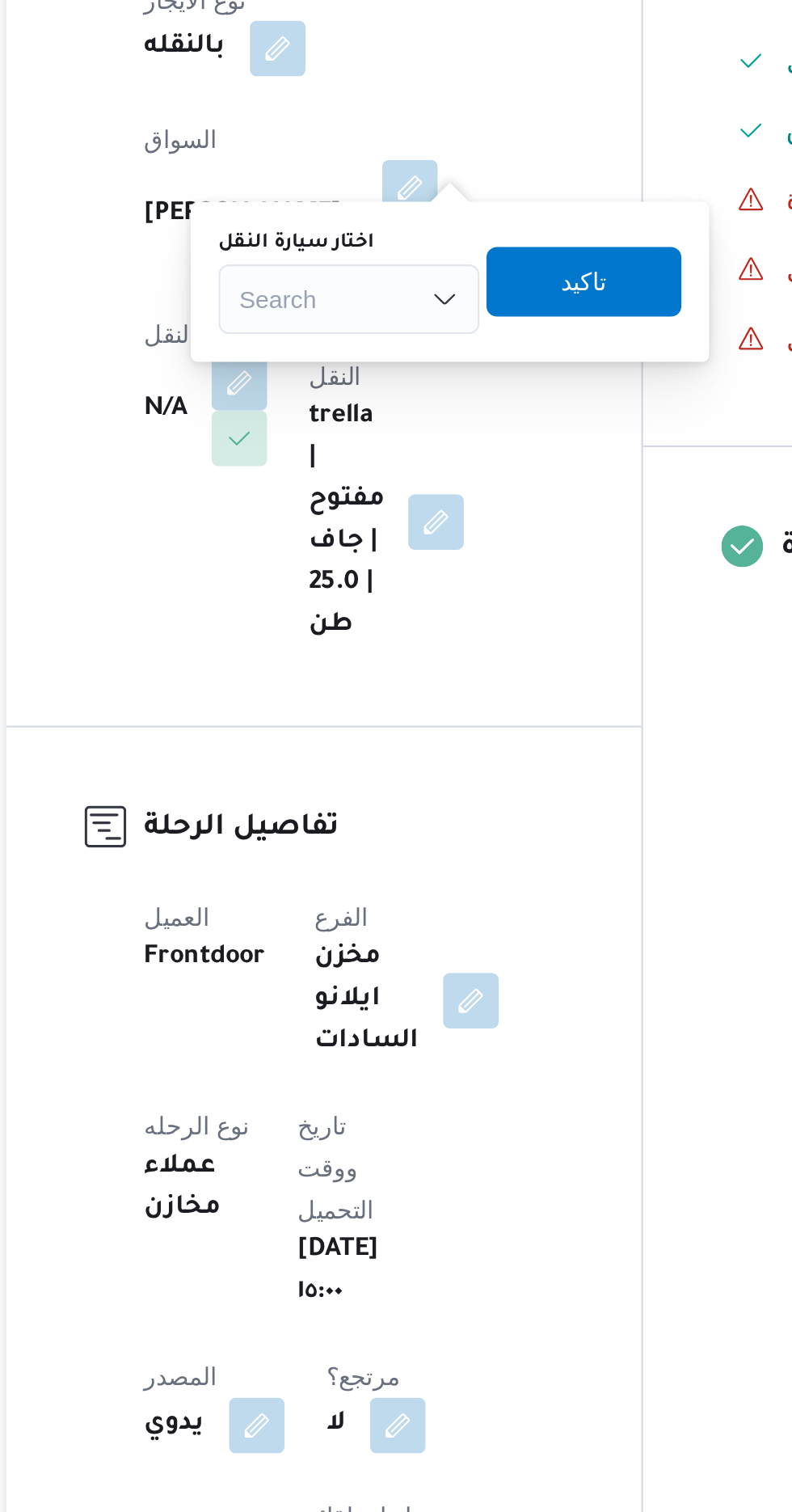
click at [343, 618] on div "Search" at bounding box center [369, 613] width 121 height 32
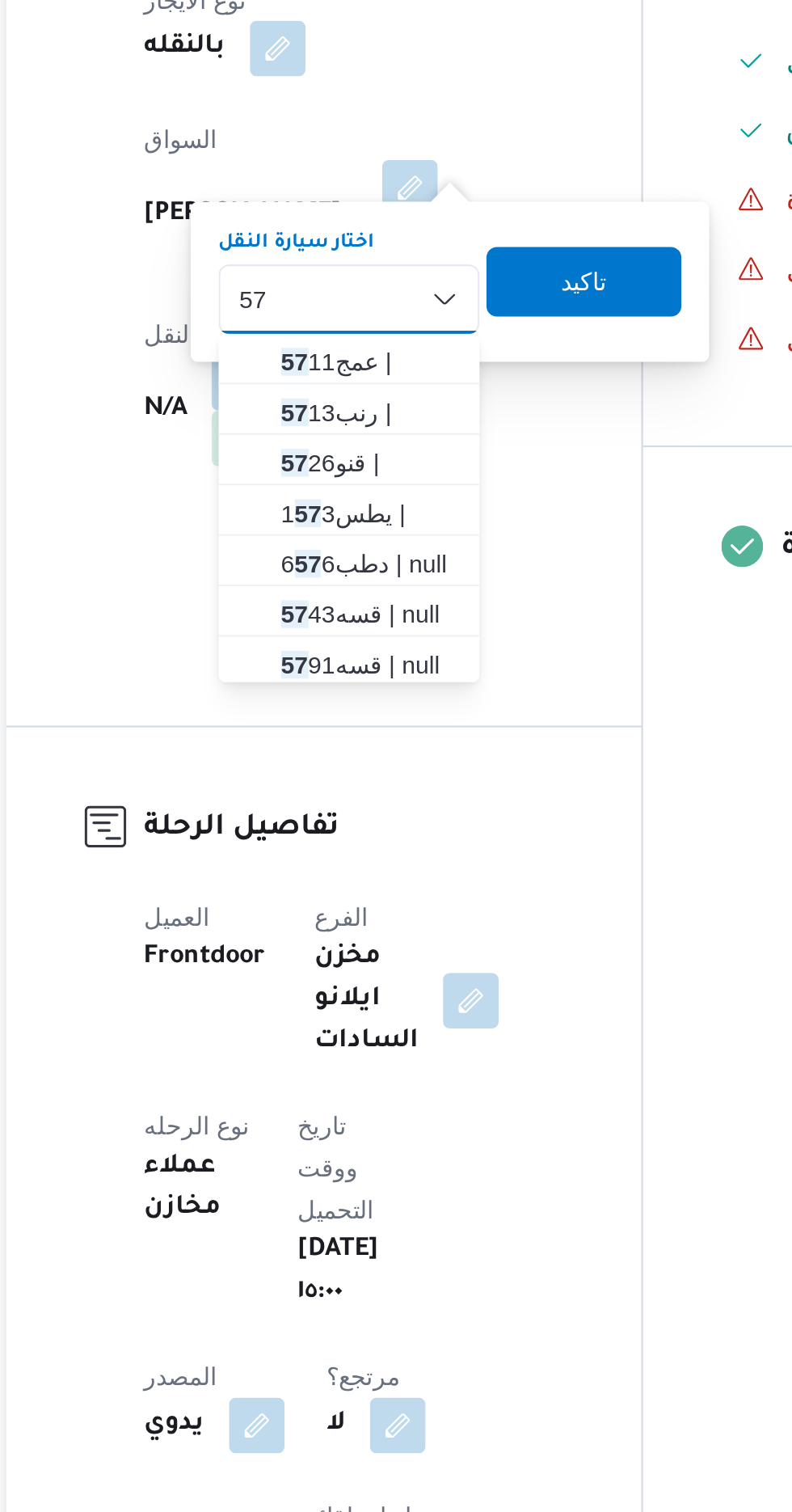
scroll to position [5, 0]
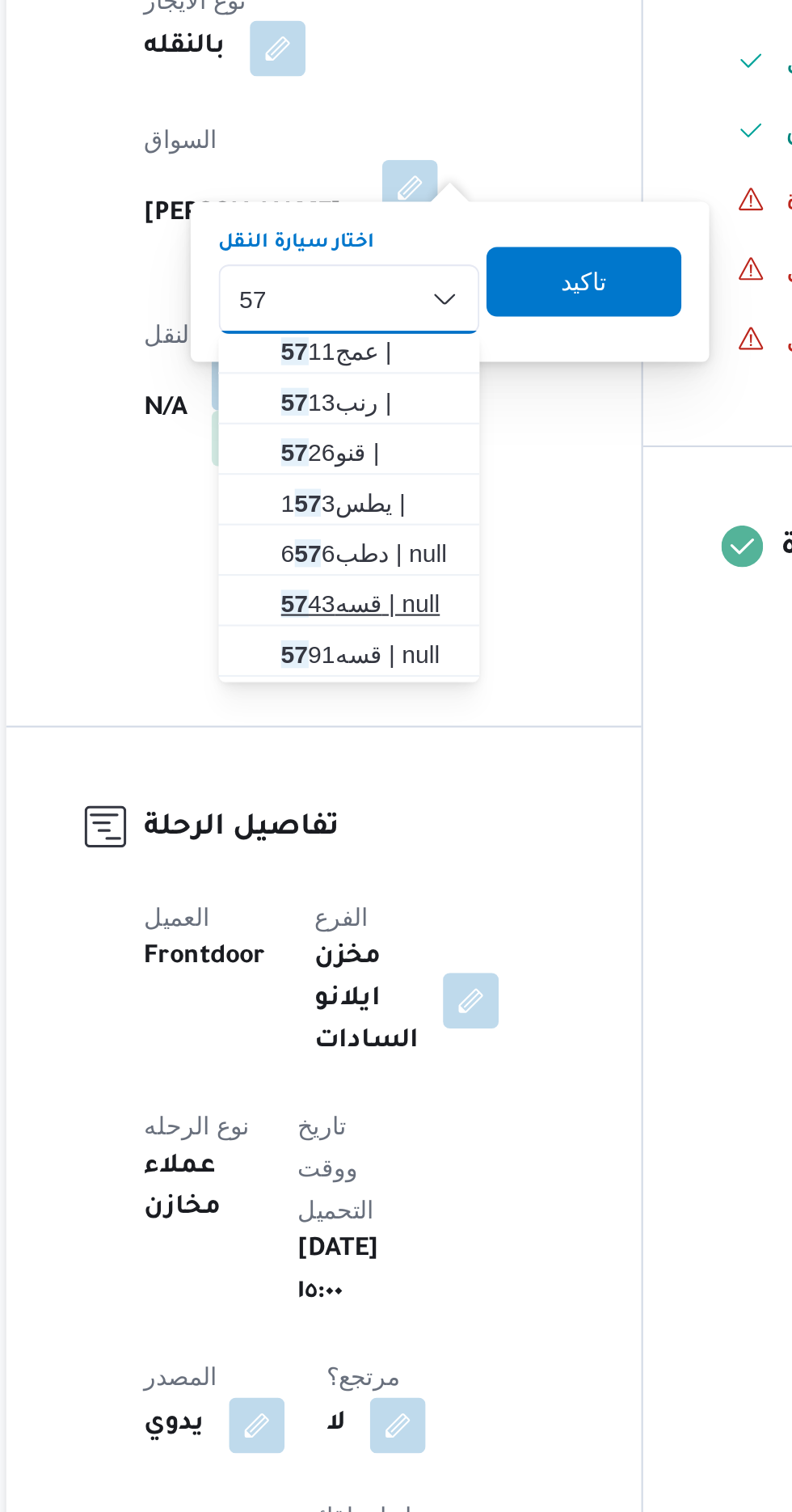
type input "57"
click at [343, 757] on mark "57" at bounding box center [344, 755] width 13 height 13
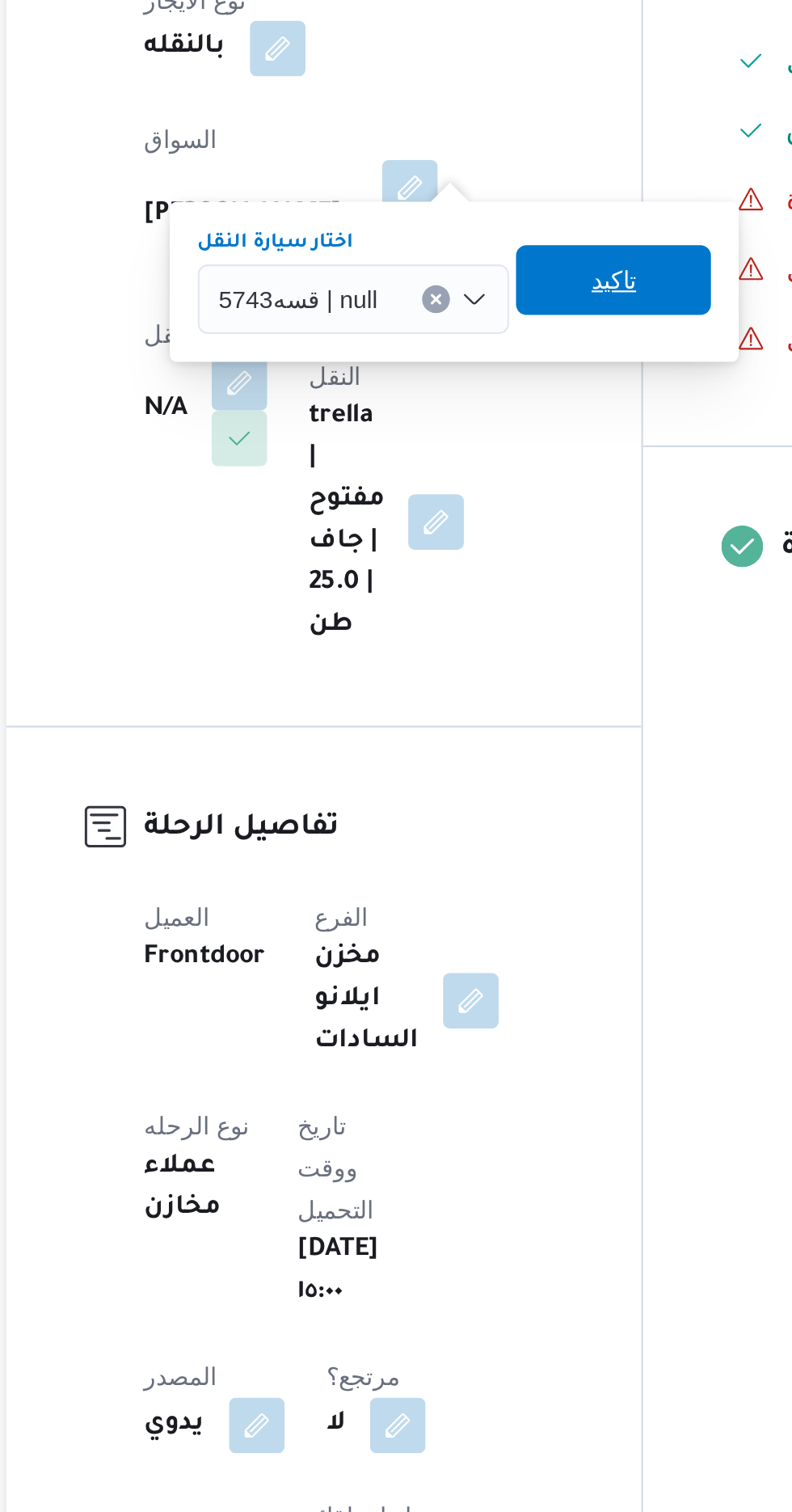
click at [476, 618] on span "تاكيد" at bounding box center [492, 605] width 90 height 32
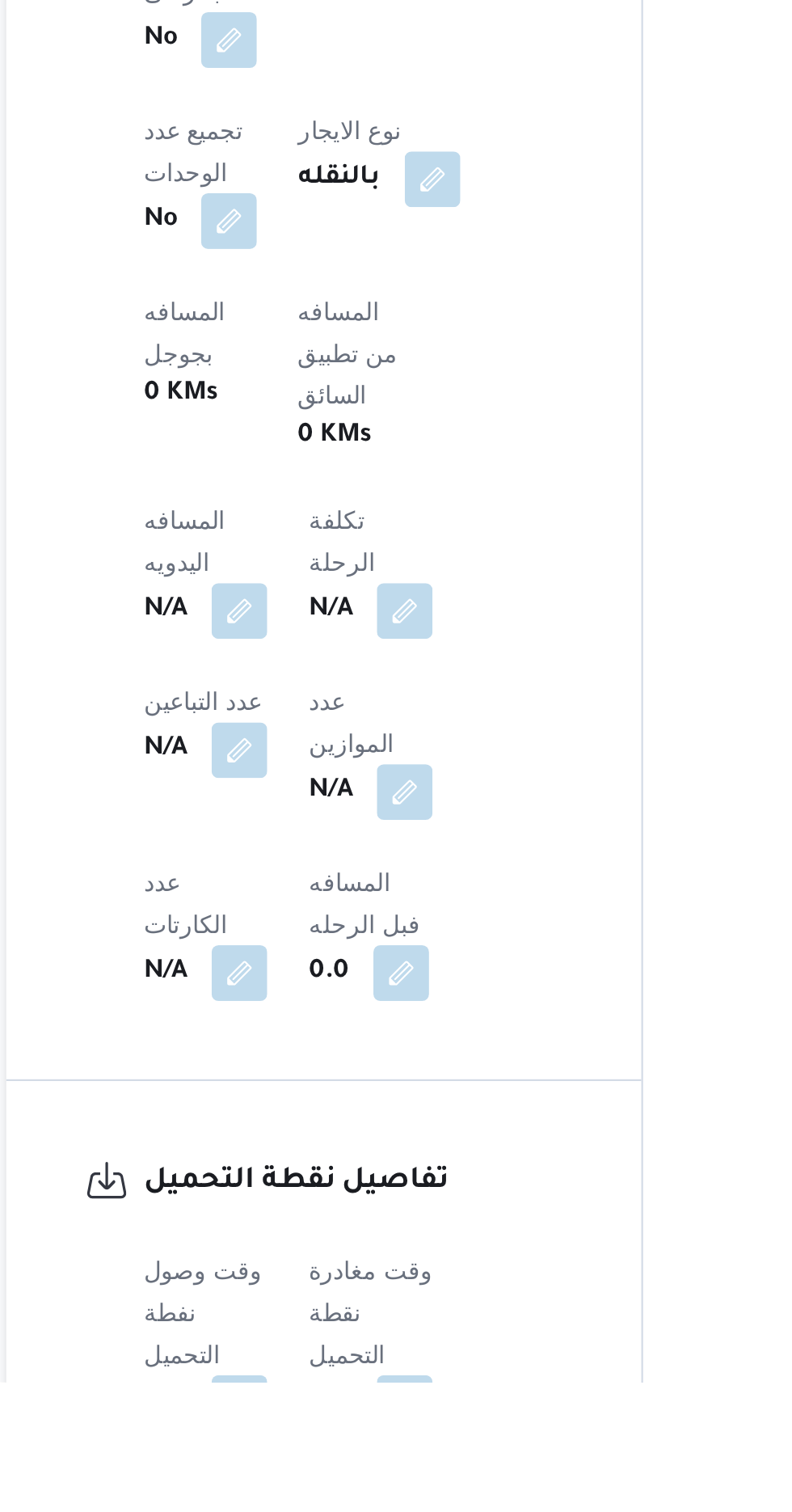
scroll to position [524, 0]
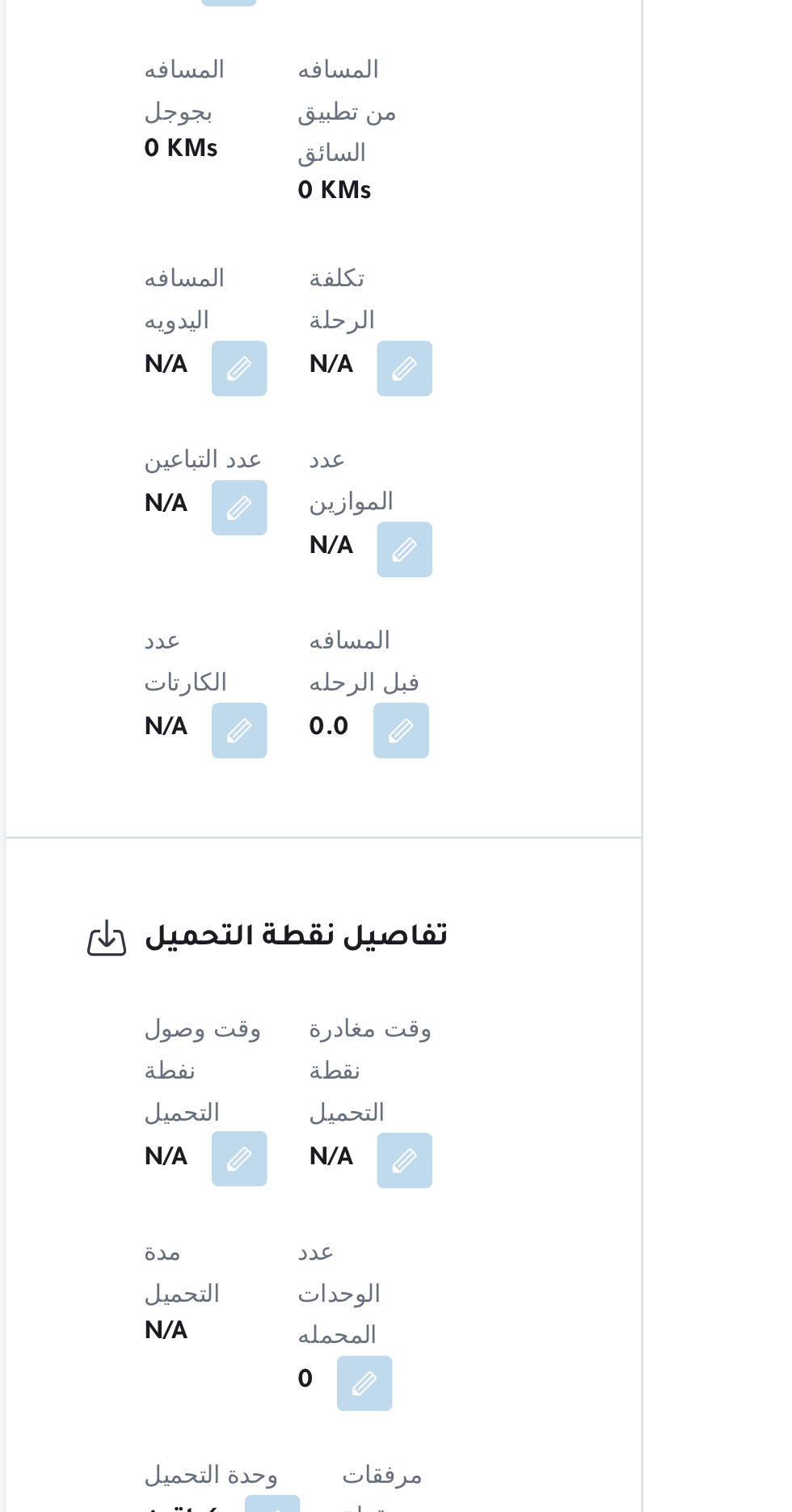
click at [311, 1335] on button "button" at bounding box center [318, 1348] width 26 height 26
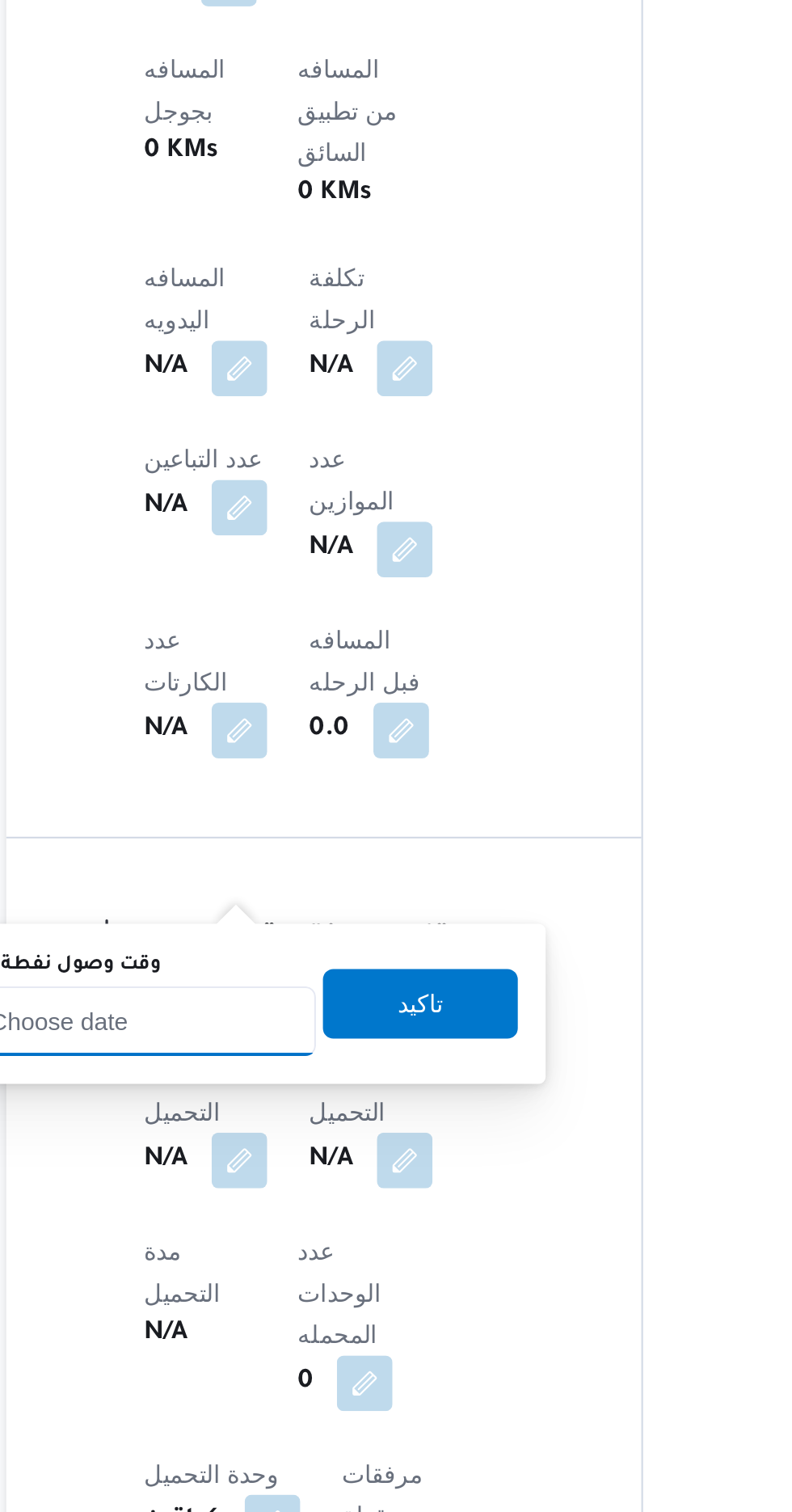
click at [274, 1287] on input "وقت وصول نفطة التحميل" at bounding box center [262, 1283] width 184 height 32
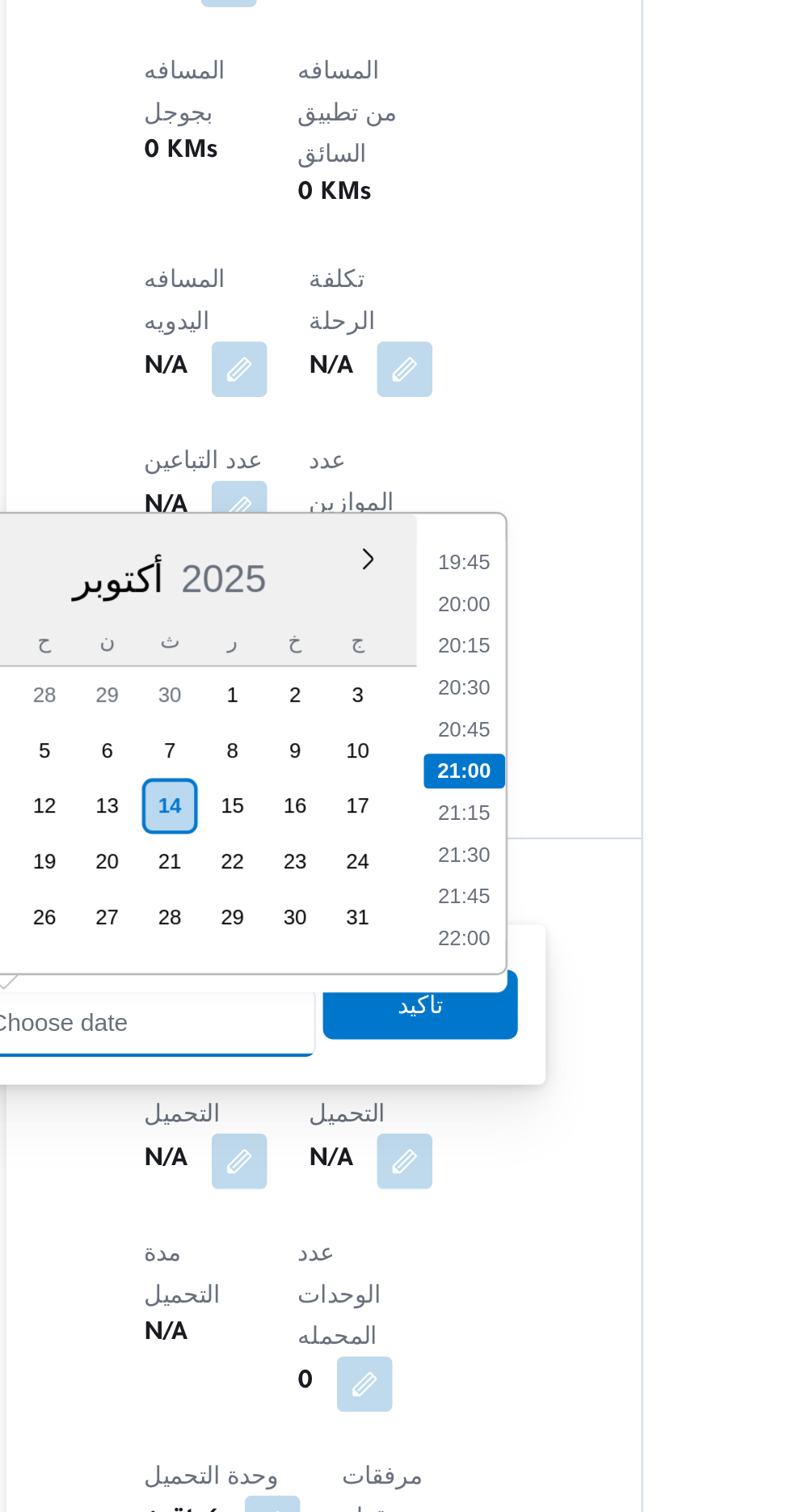
scroll to position [524, 0]
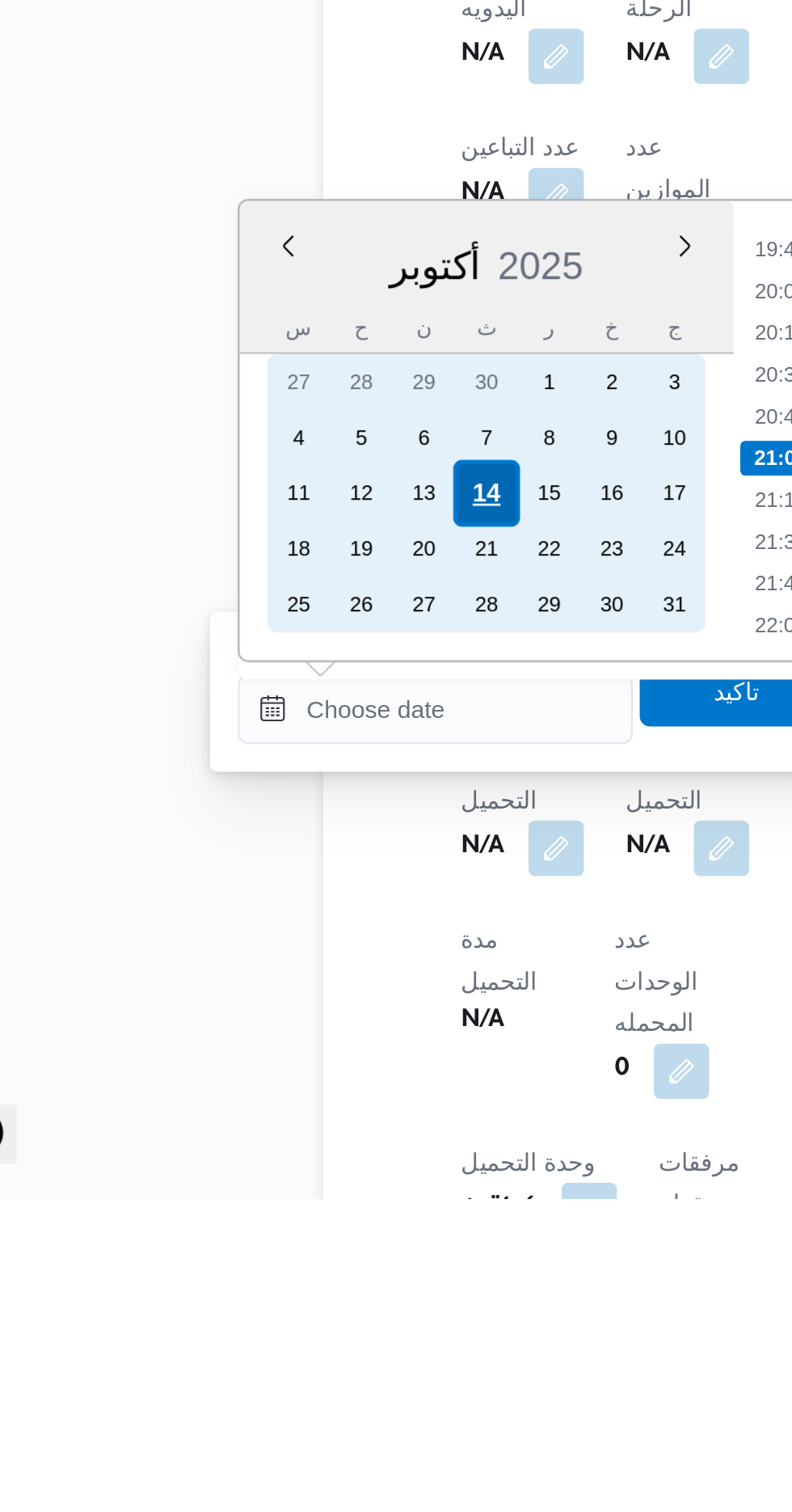
click at [284, 1180] on div "14" at bounding box center [285, 1184] width 30 height 30
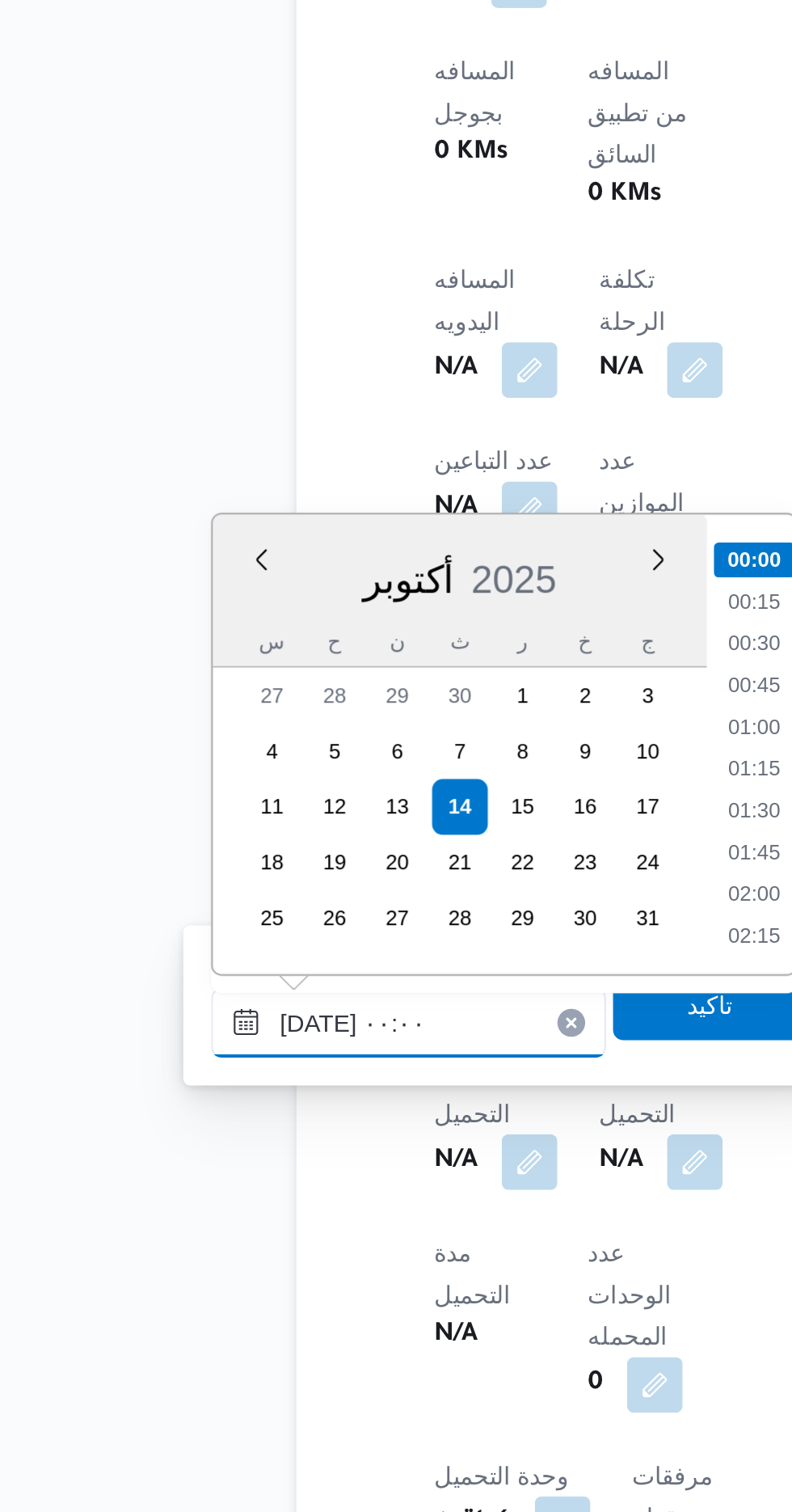
click at [186, 1289] on input "١٤/١٠/٢٠٢٥ ٠٠:٠٠" at bounding box center [262, 1284] width 184 height 32
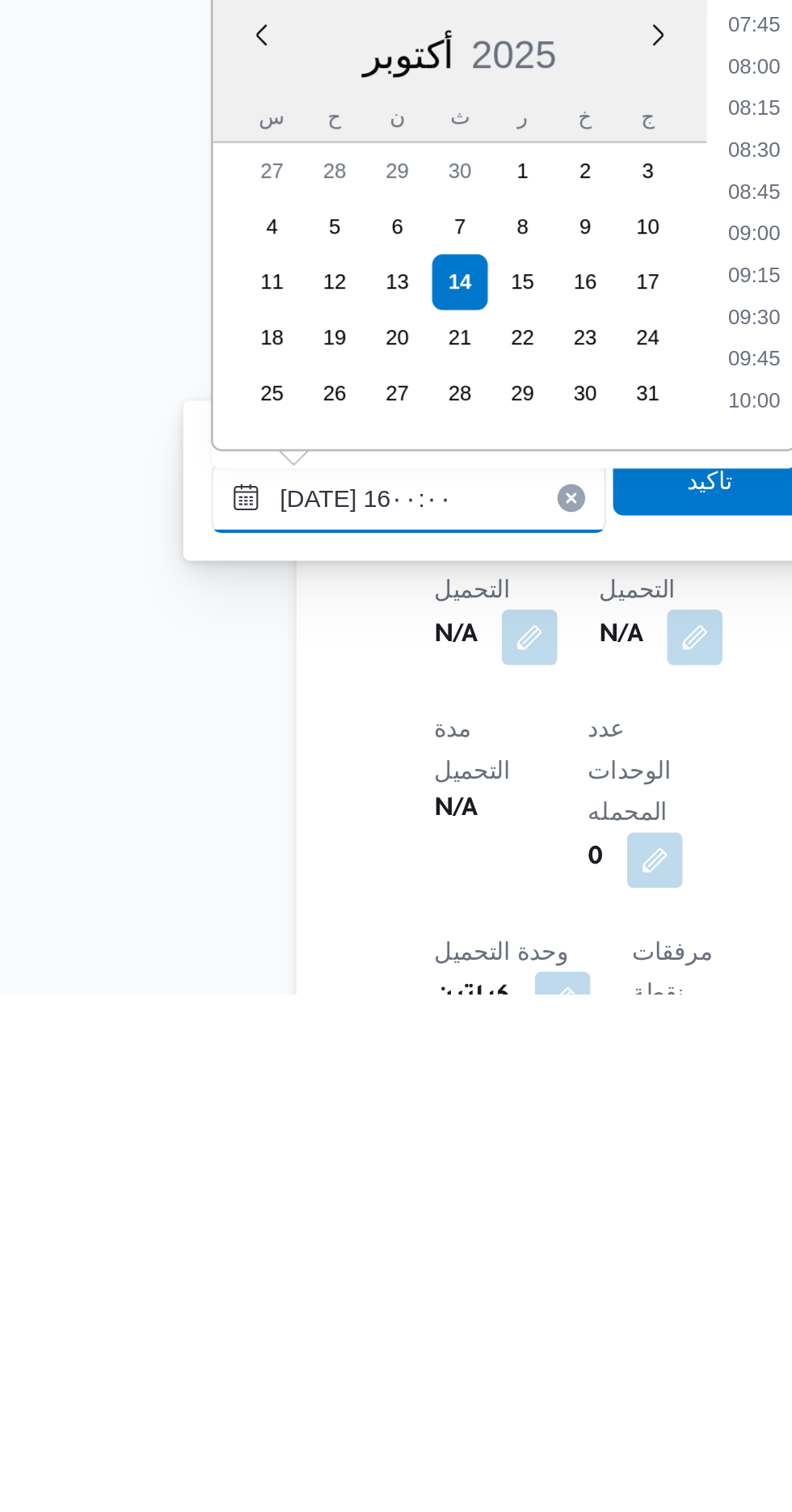
scroll to position [1072, 0]
click at [411, 1241] on li "16:00" at bounding box center [423, 1236] width 38 height 17
type input "١٤/١٠/٢٠٢٥ ١٦:٠٠"
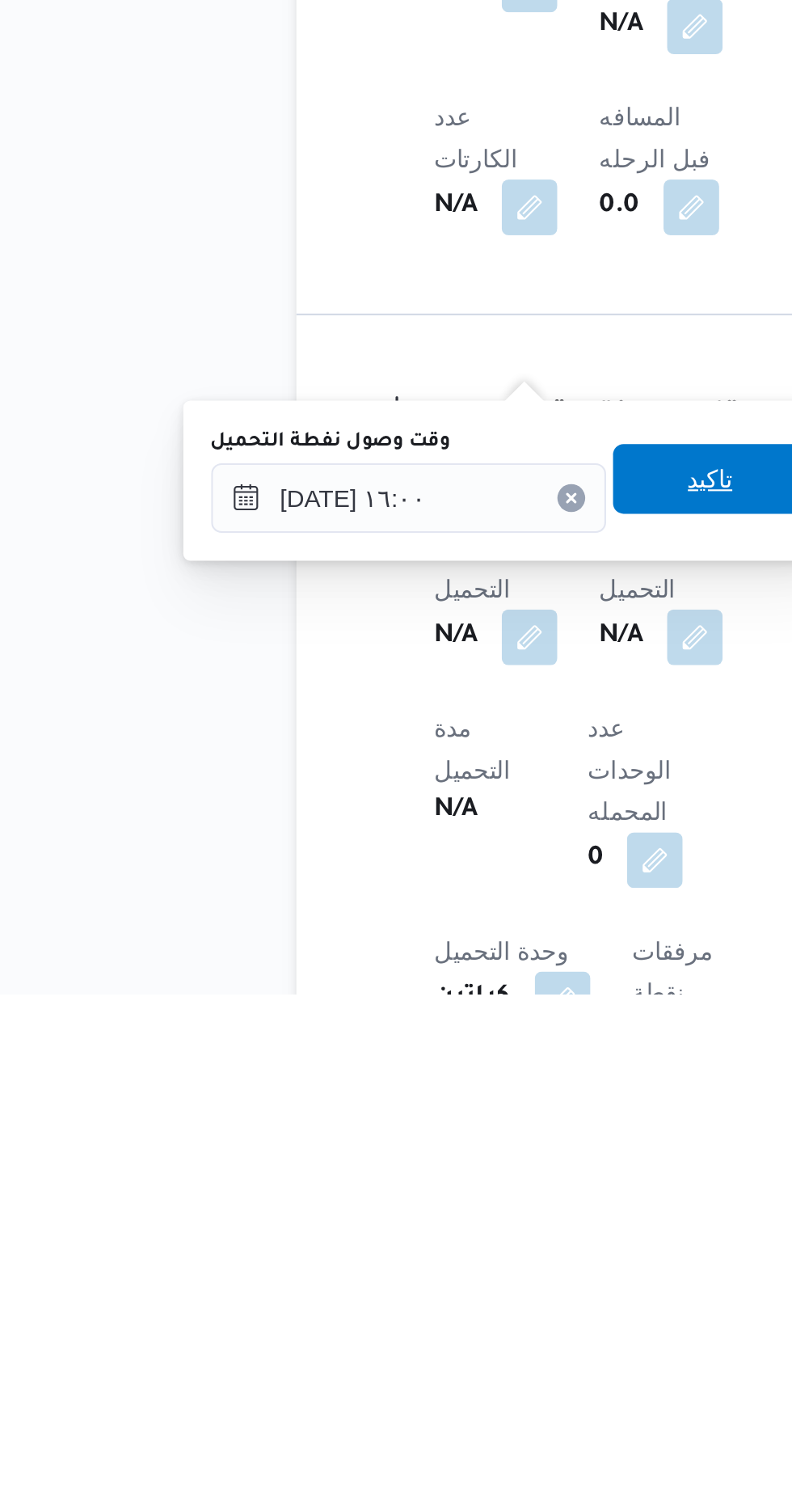
click at [388, 1282] on span "تاكيد" at bounding box center [402, 1272] width 90 height 32
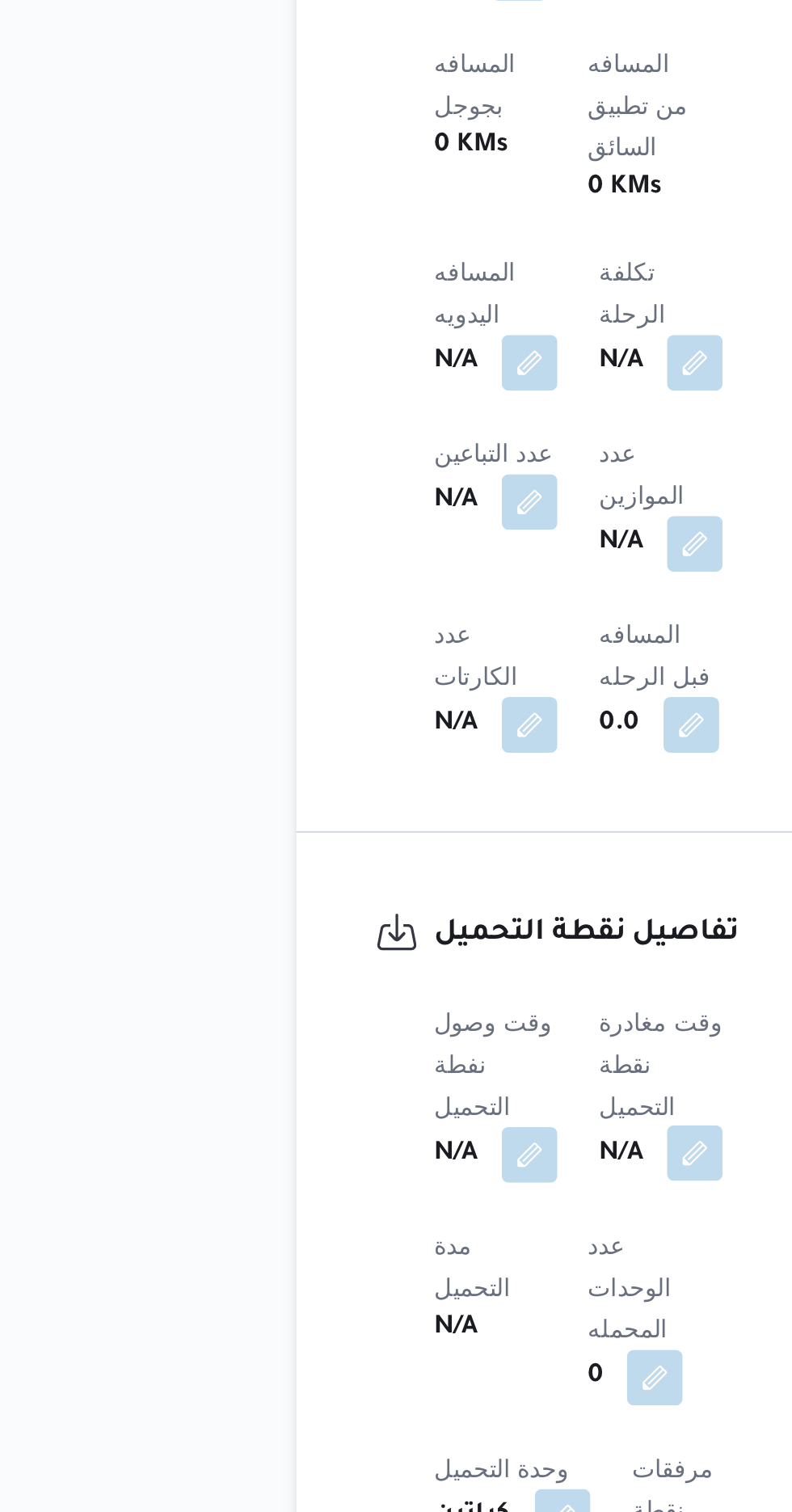
click at [388, 1332] on button "button" at bounding box center [395, 1345] width 26 height 26
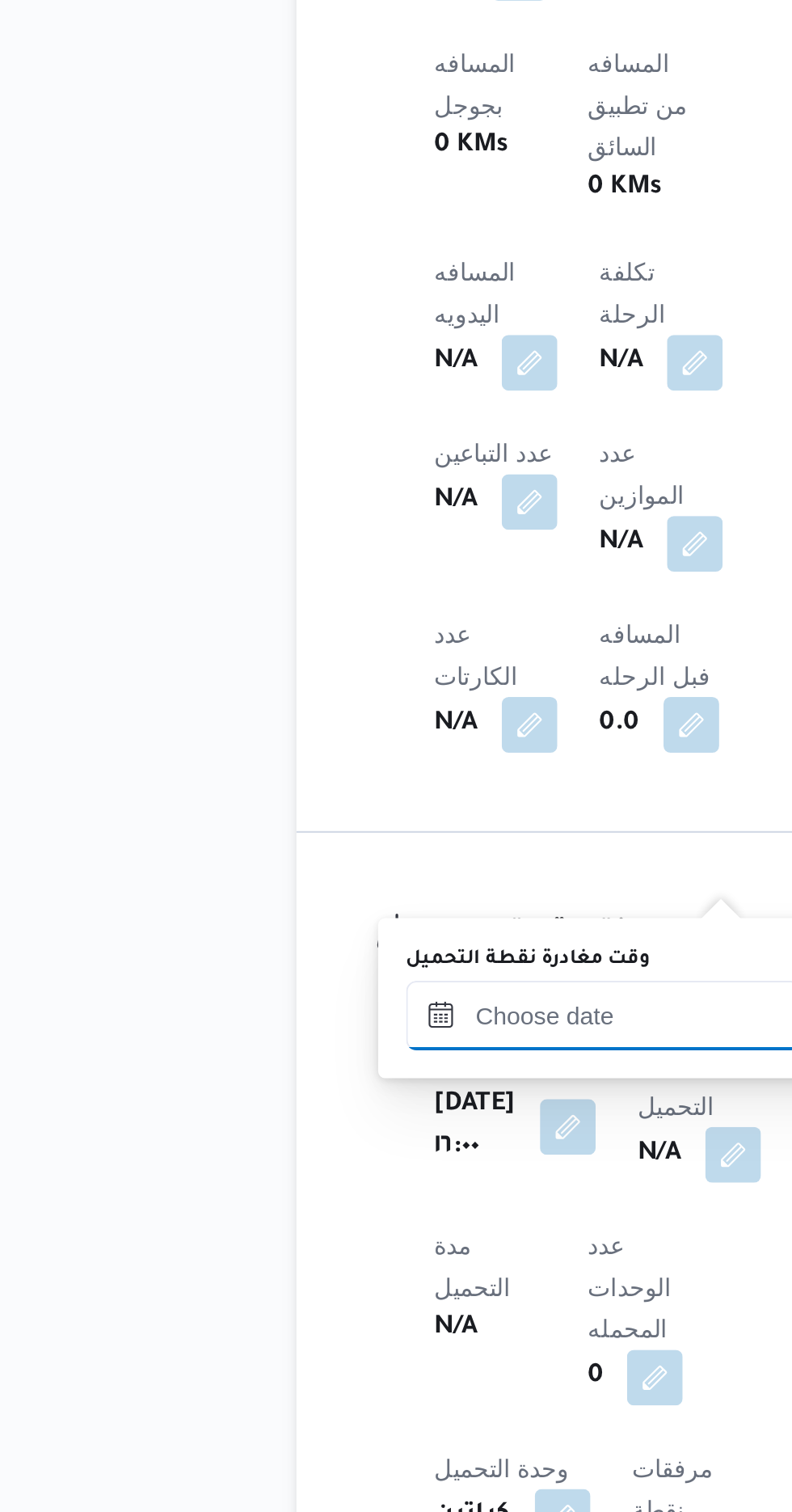
click at [285, 1280] on input "وقت مغادرة نقطة التحميل" at bounding box center [353, 1281] width 184 height 32
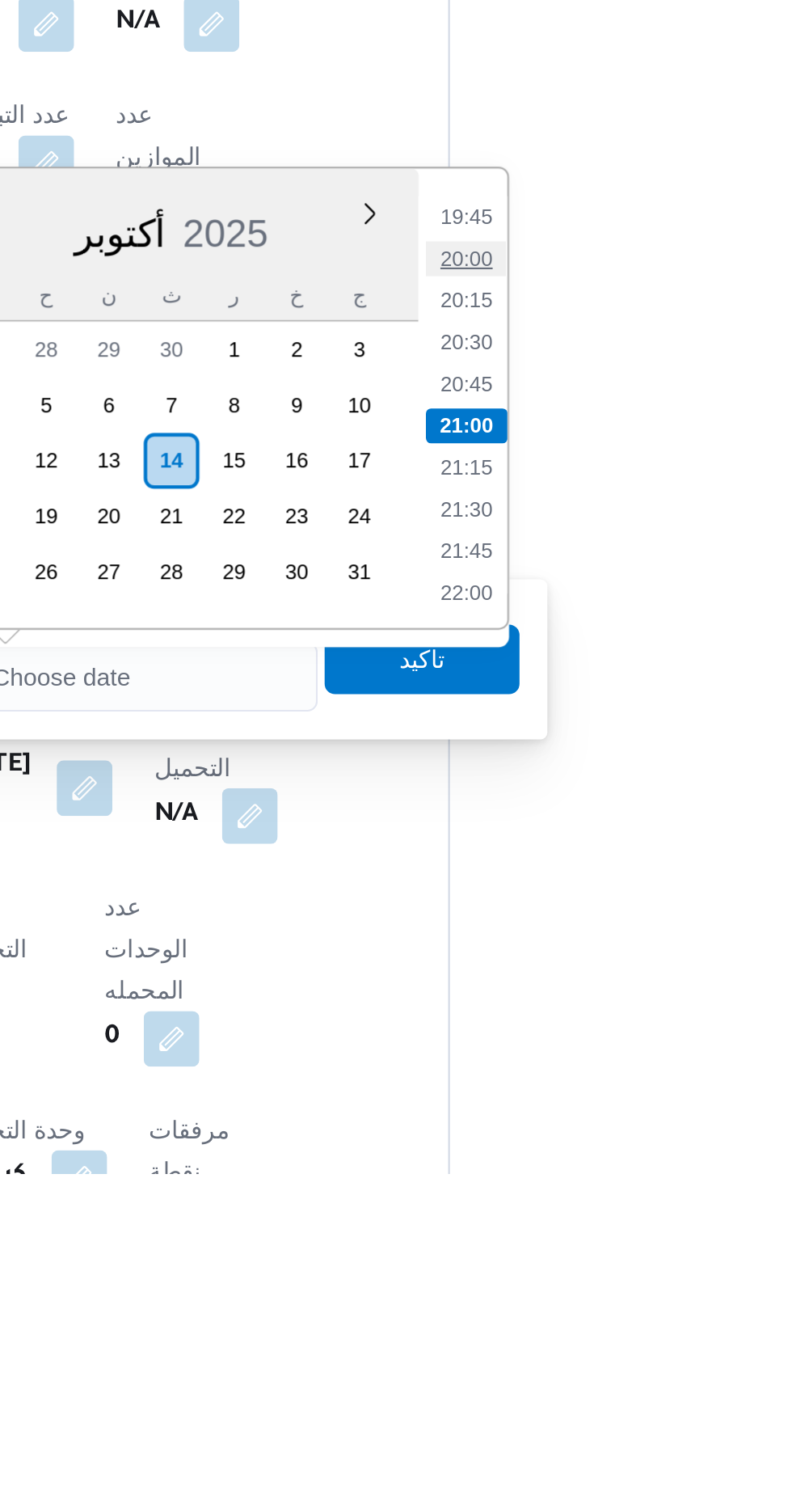
click at [508, 1082] on li "20:00" at bounding box center [513, 1087] width 37 height 17
type input "[DATE] ٢٠:٠٠"
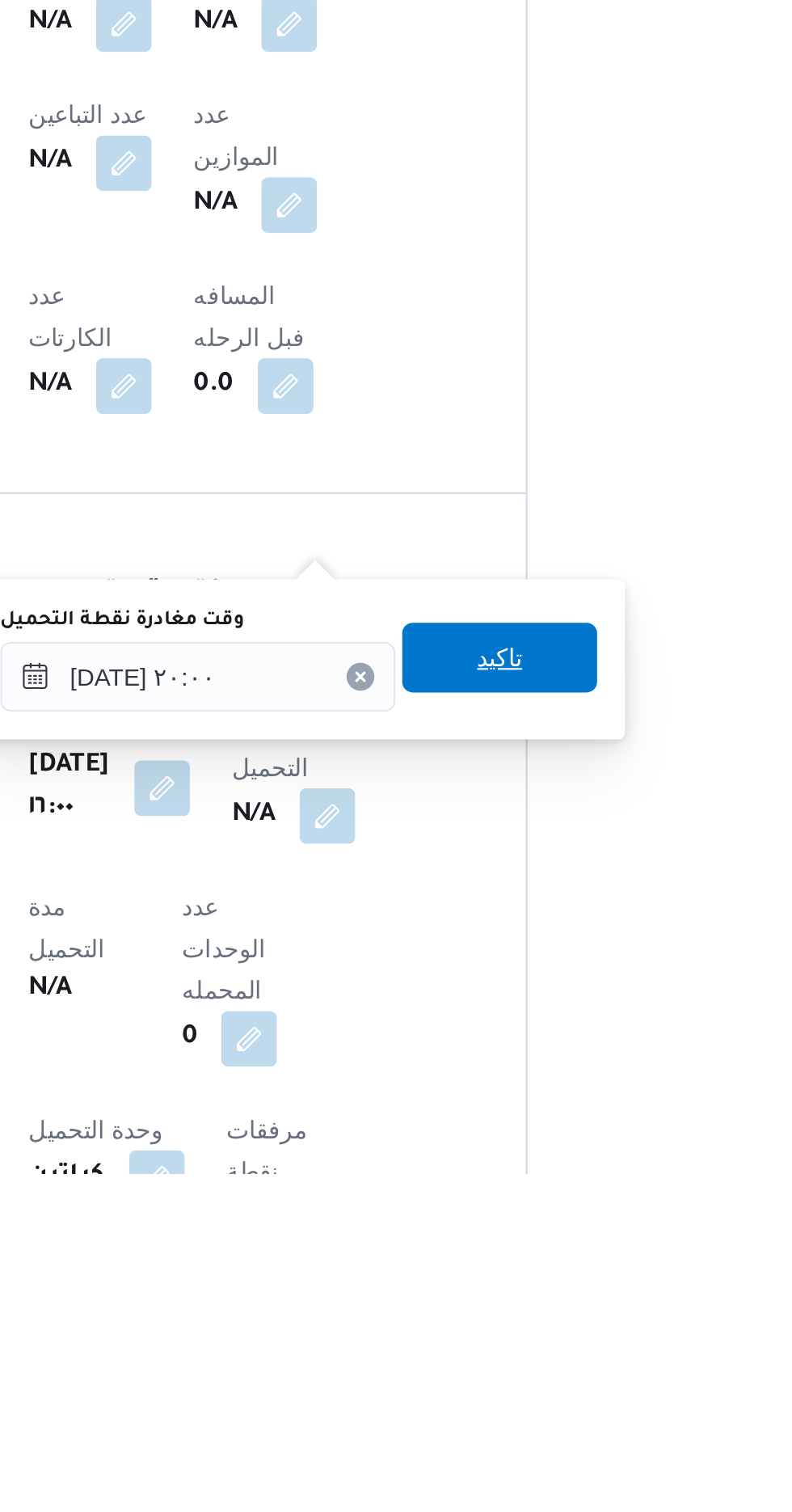
click at [498, 1288] on span "تاكيد" at bounding box center [493, 1272] width 90 height 32
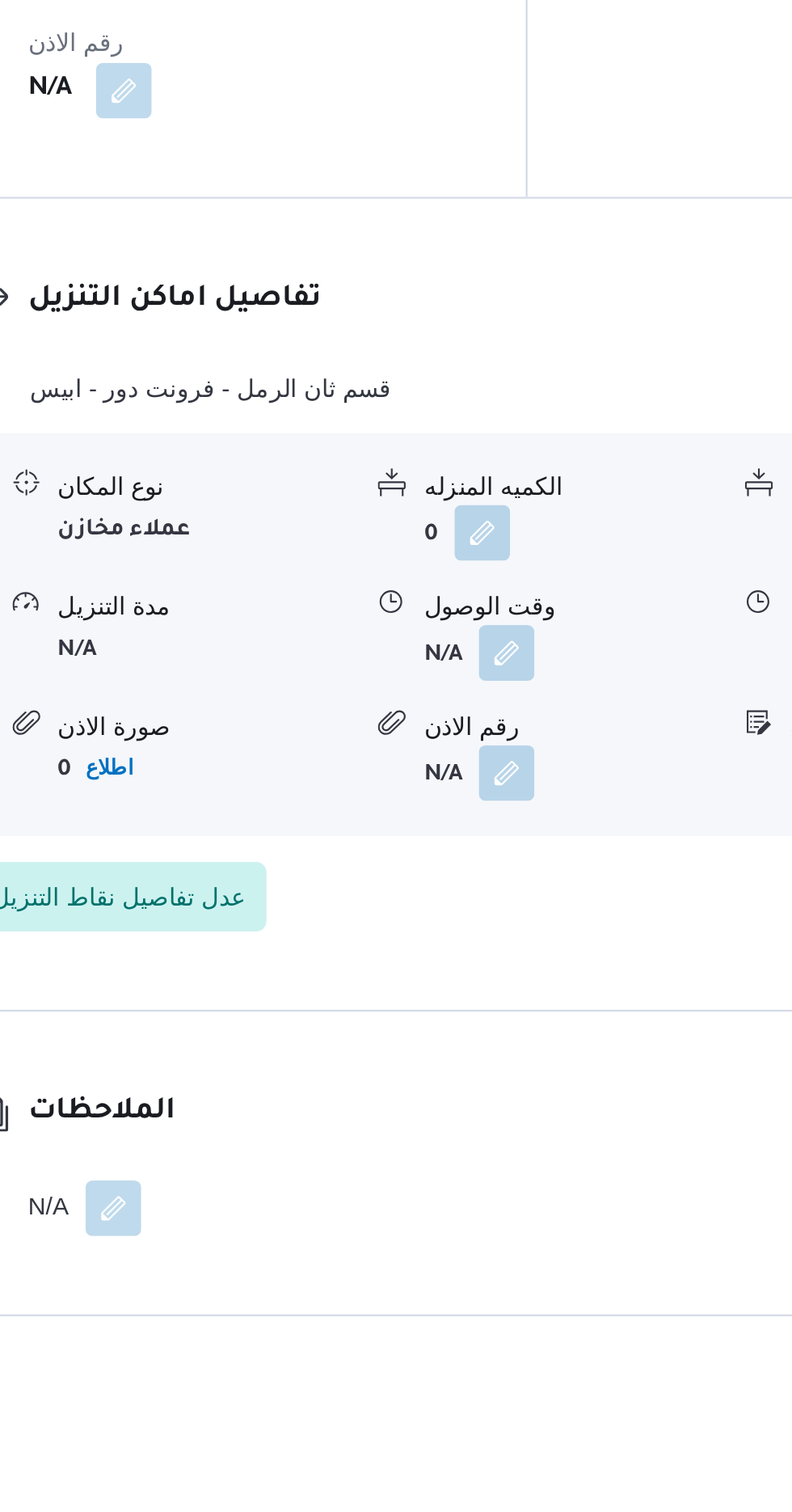
scroll to position [1265, 0]
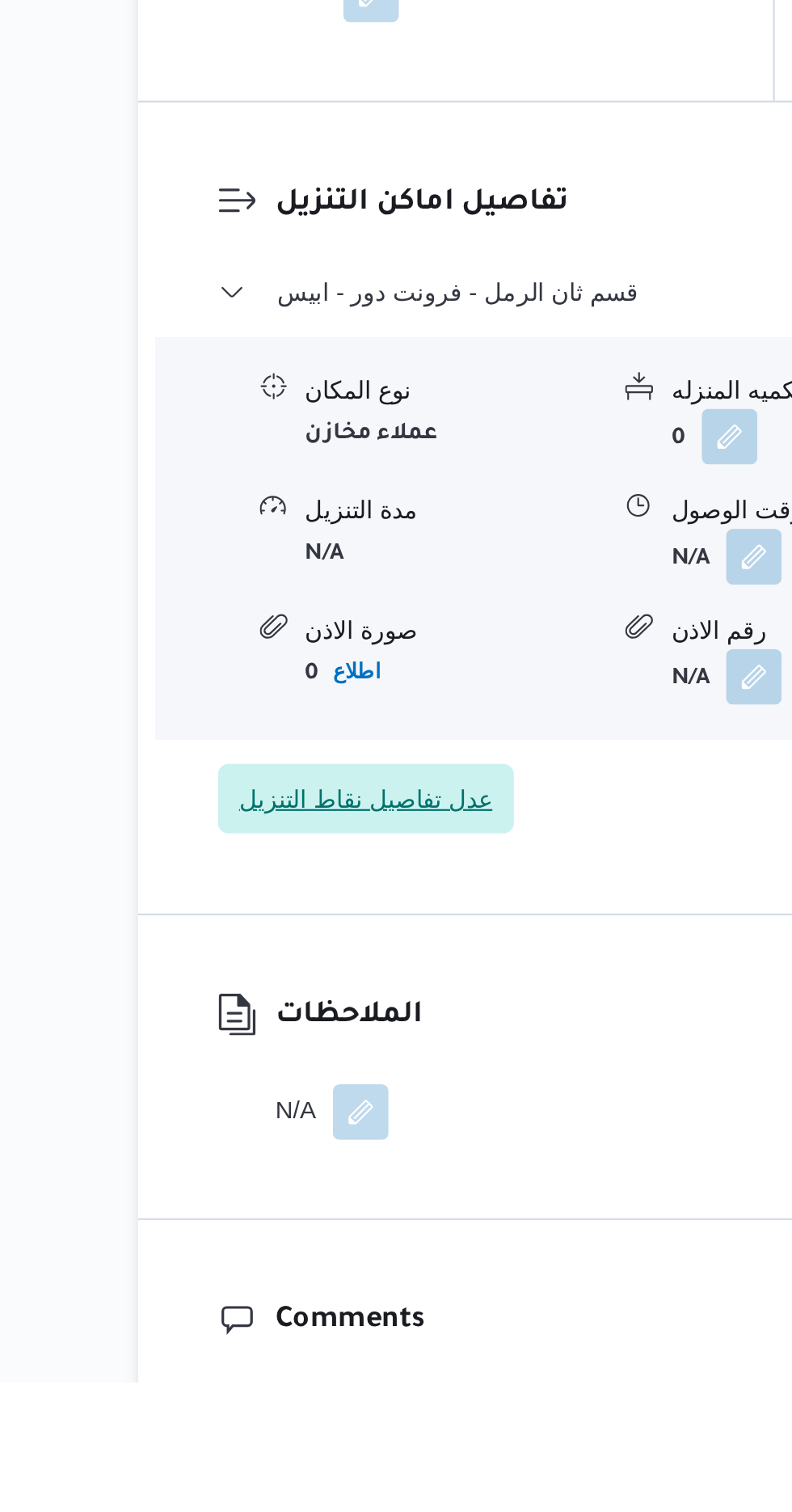
click at [297, 1231] on span "عدل تفاصيل نقاط التنزيل" at bounding box center [317, 1241] width 118 height 19
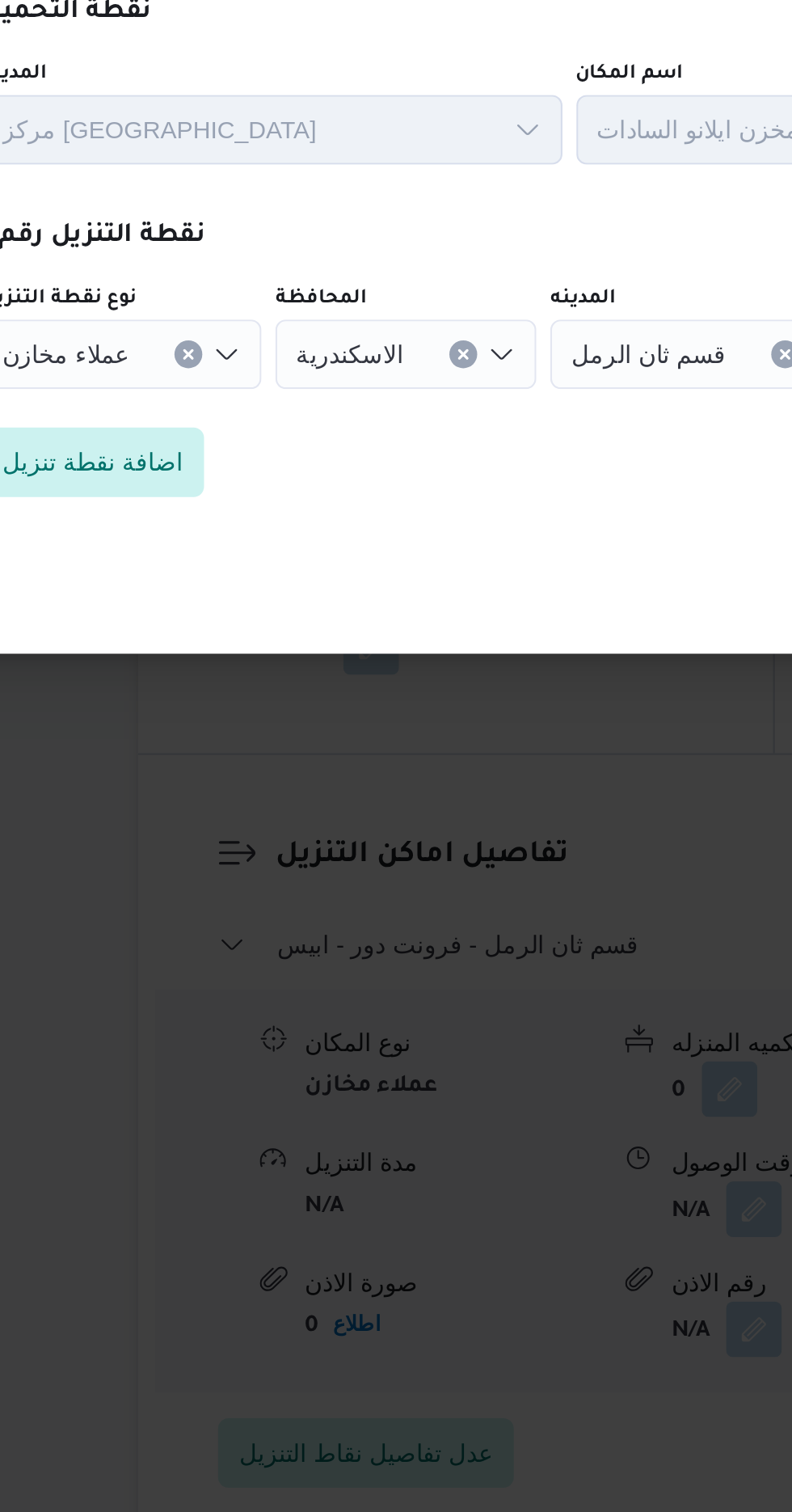
click at [220, 748] on div "عملاء مخازن" at bounding box center [202, 731] width 130 height 32
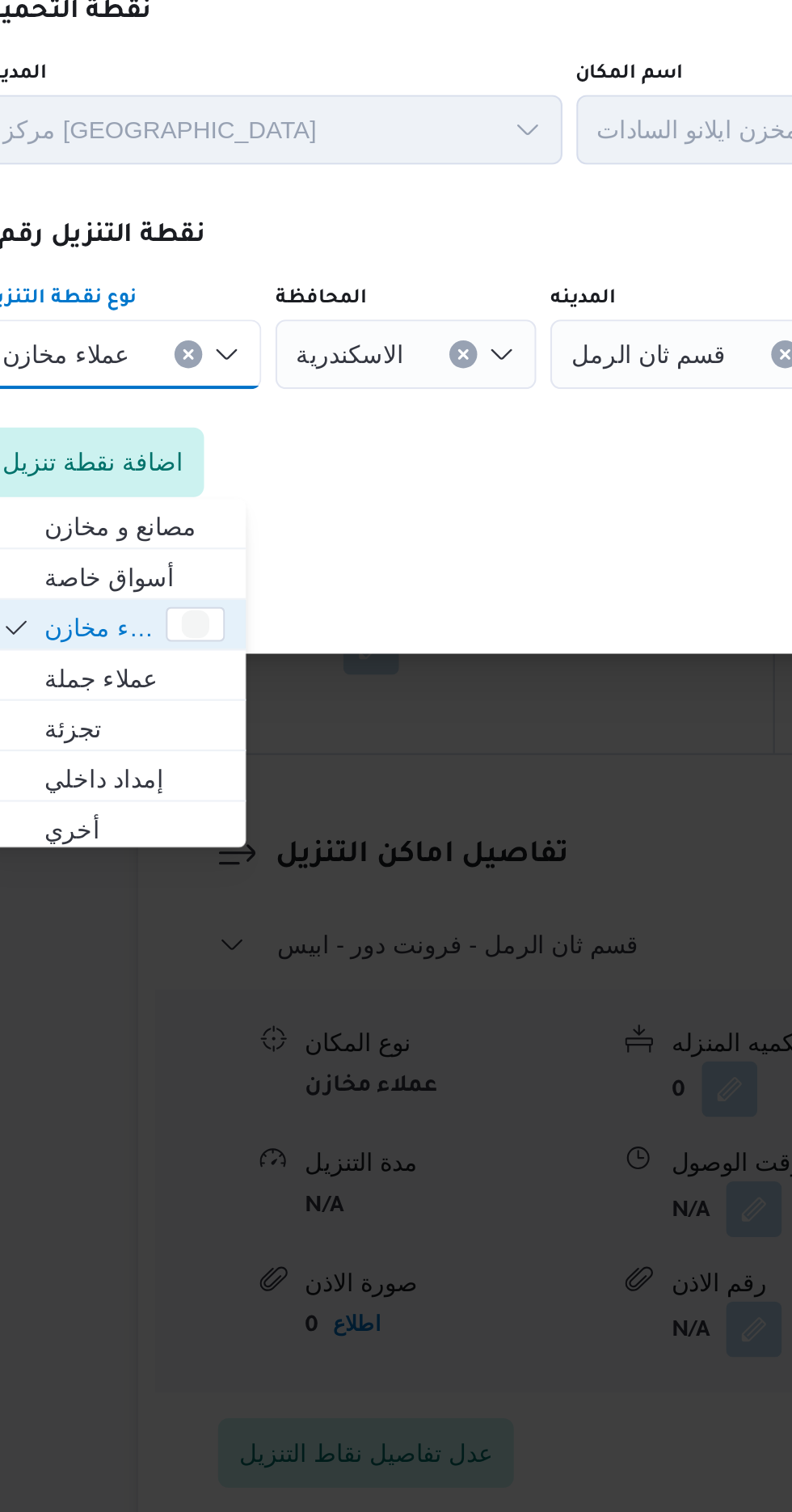
scroll to position [1264, 0]
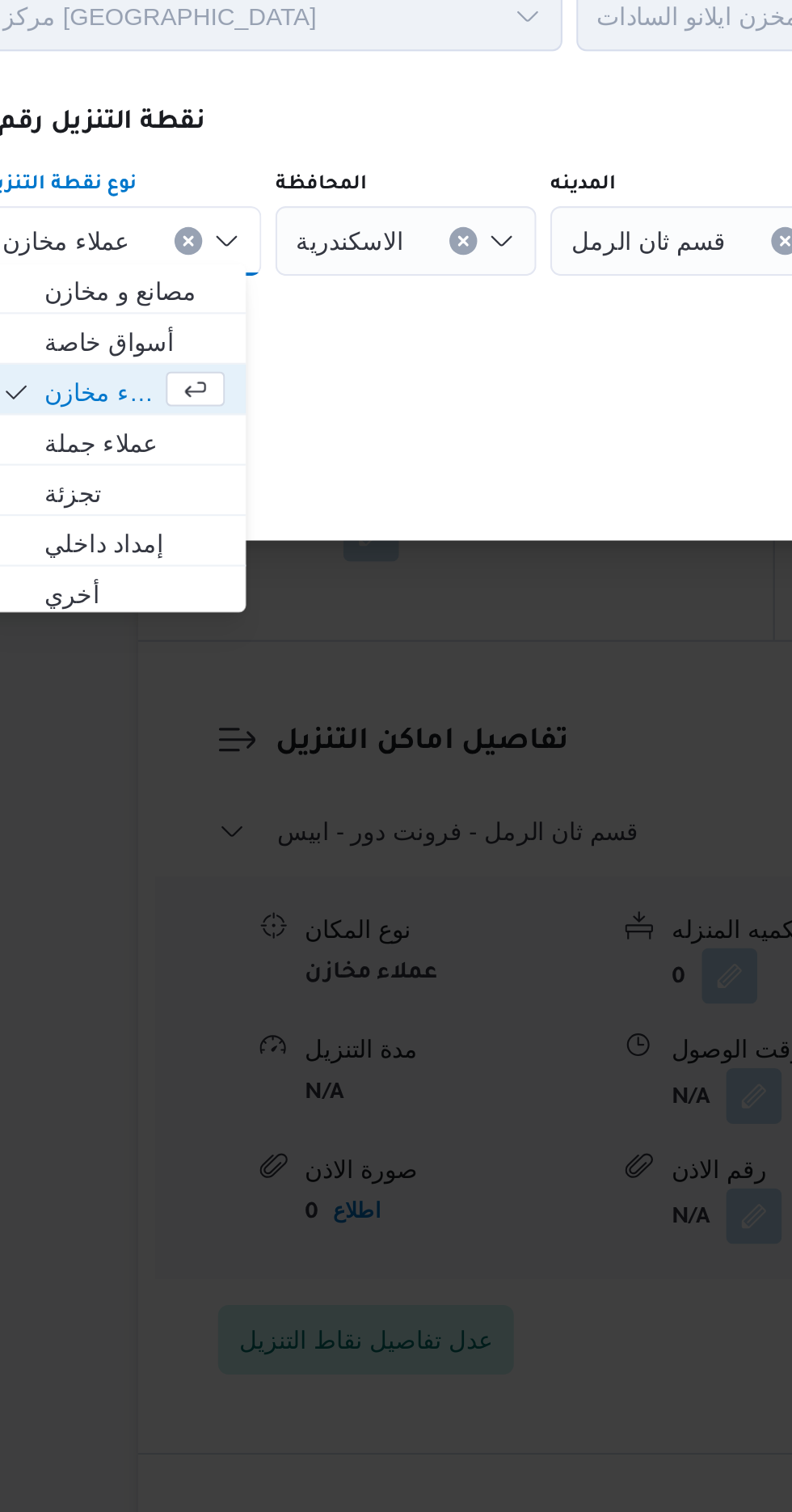
click at [227, 726] on button "Clear input" at bounding box center [234, 732] width 13 height 13
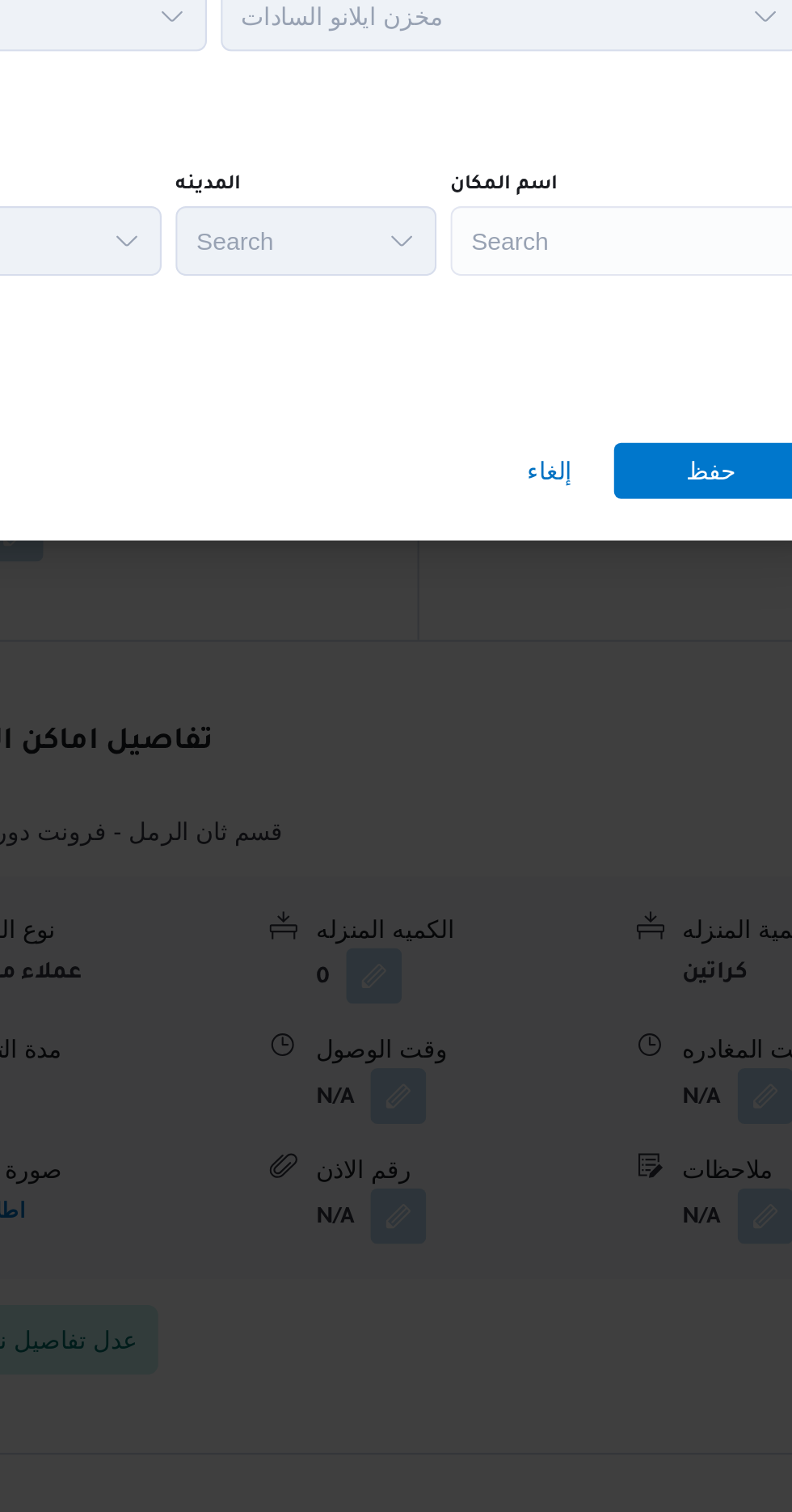
click at [557, 728] on div "Search" at bounding box center [621, 731] width 202 height 32
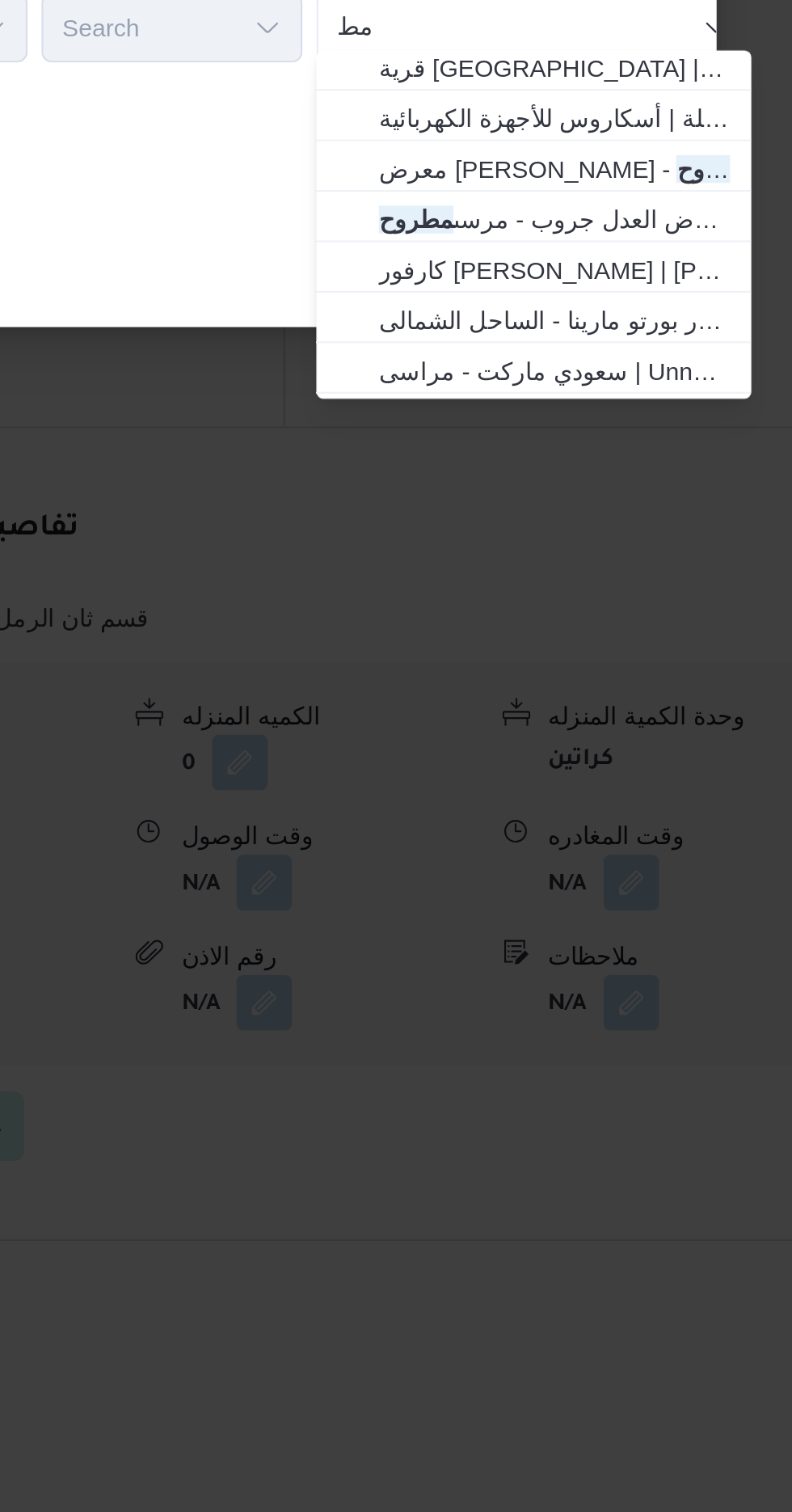
type input "م"
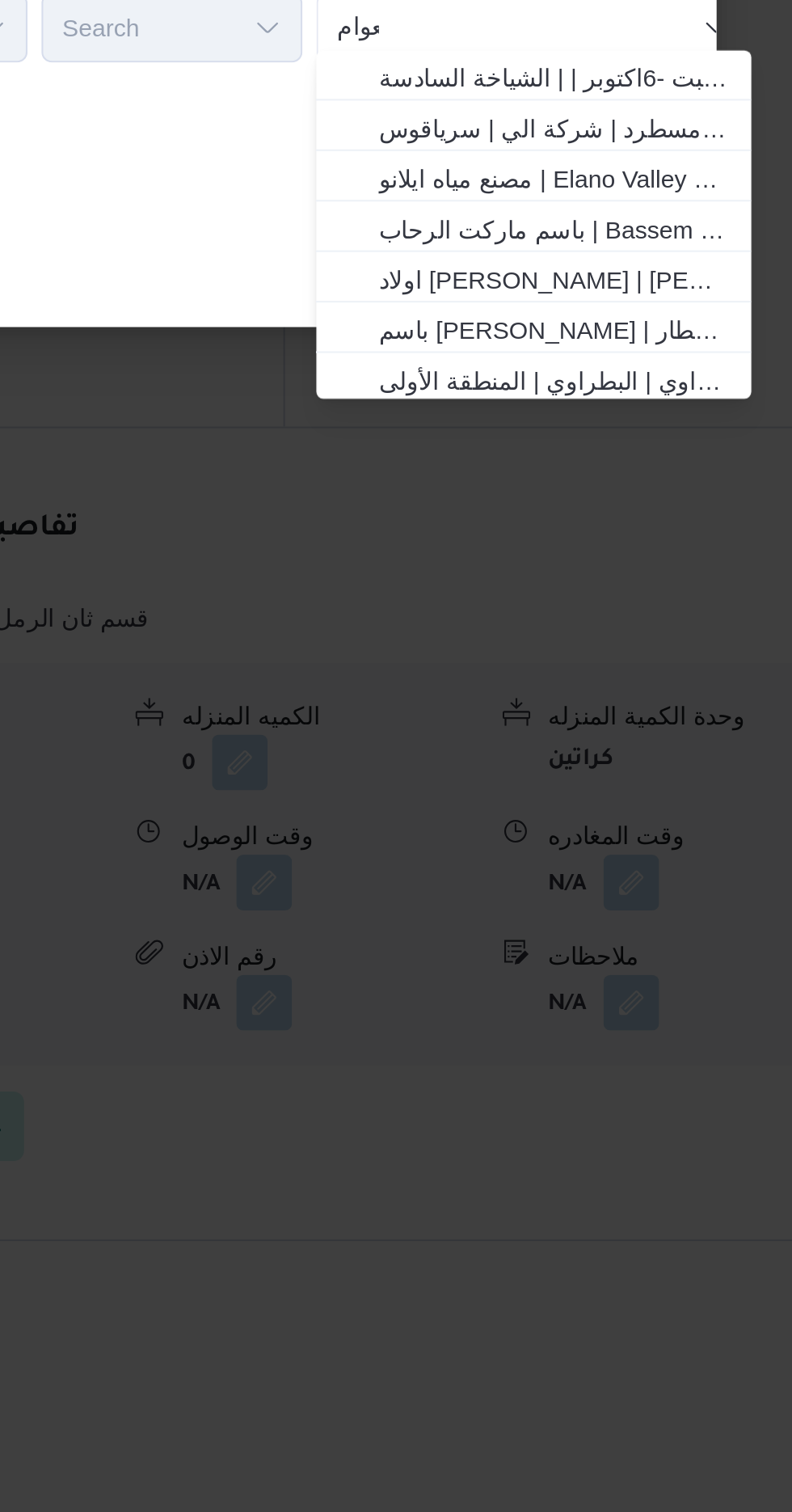
scroll to position [0, 0]
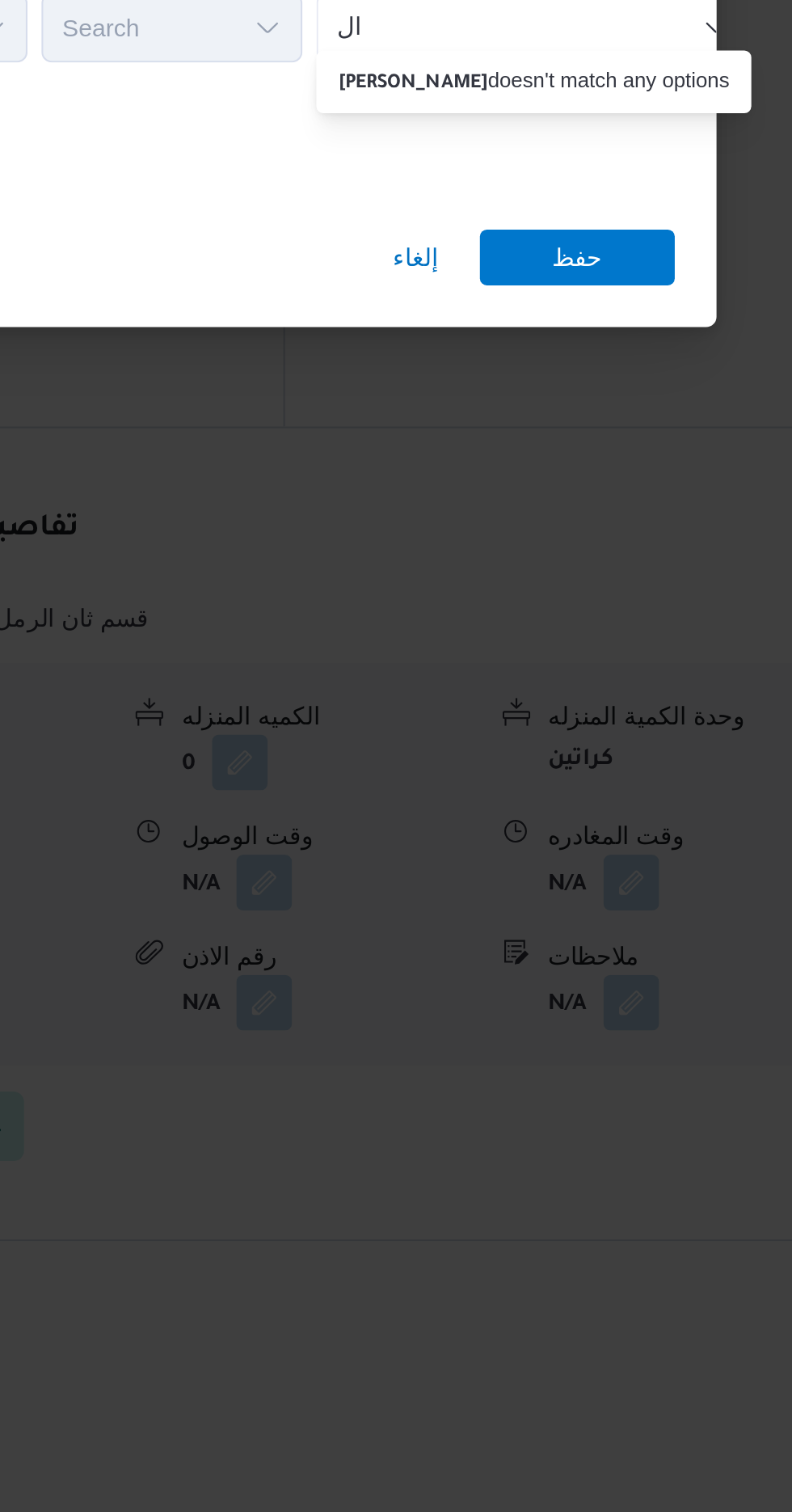
type input "ا"
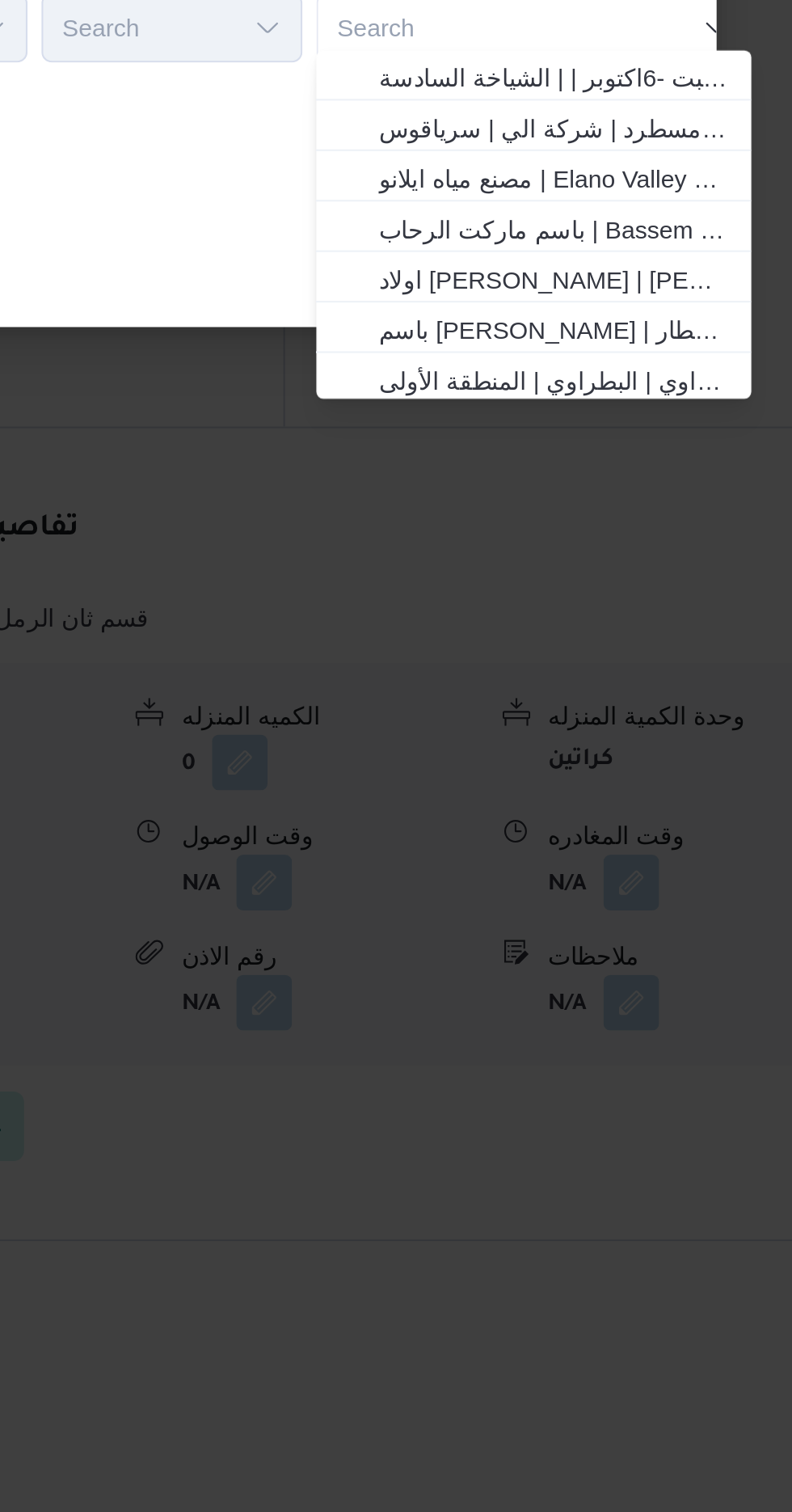
click at [481, 1091] on div "نقاط االتنريل - الرحلة رقم 343411 Step 1 1 نقطة التحميل المدينه مركز وادى النطر…" at bounding box center [396, 756] width 792 height 1512
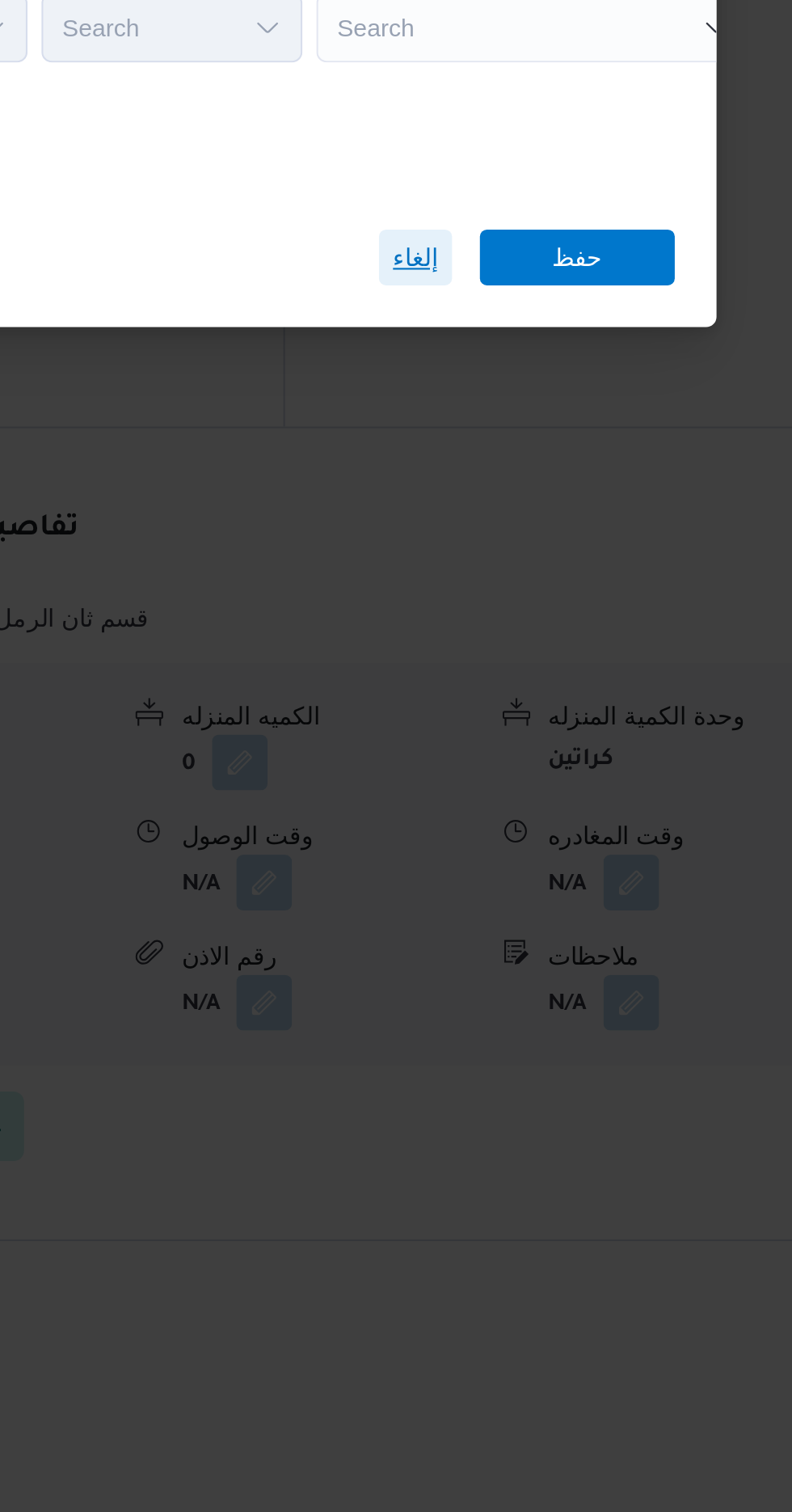
click at [556, 831] on span "إلغاء" at bounding box center [567, 838] width 34 height 26
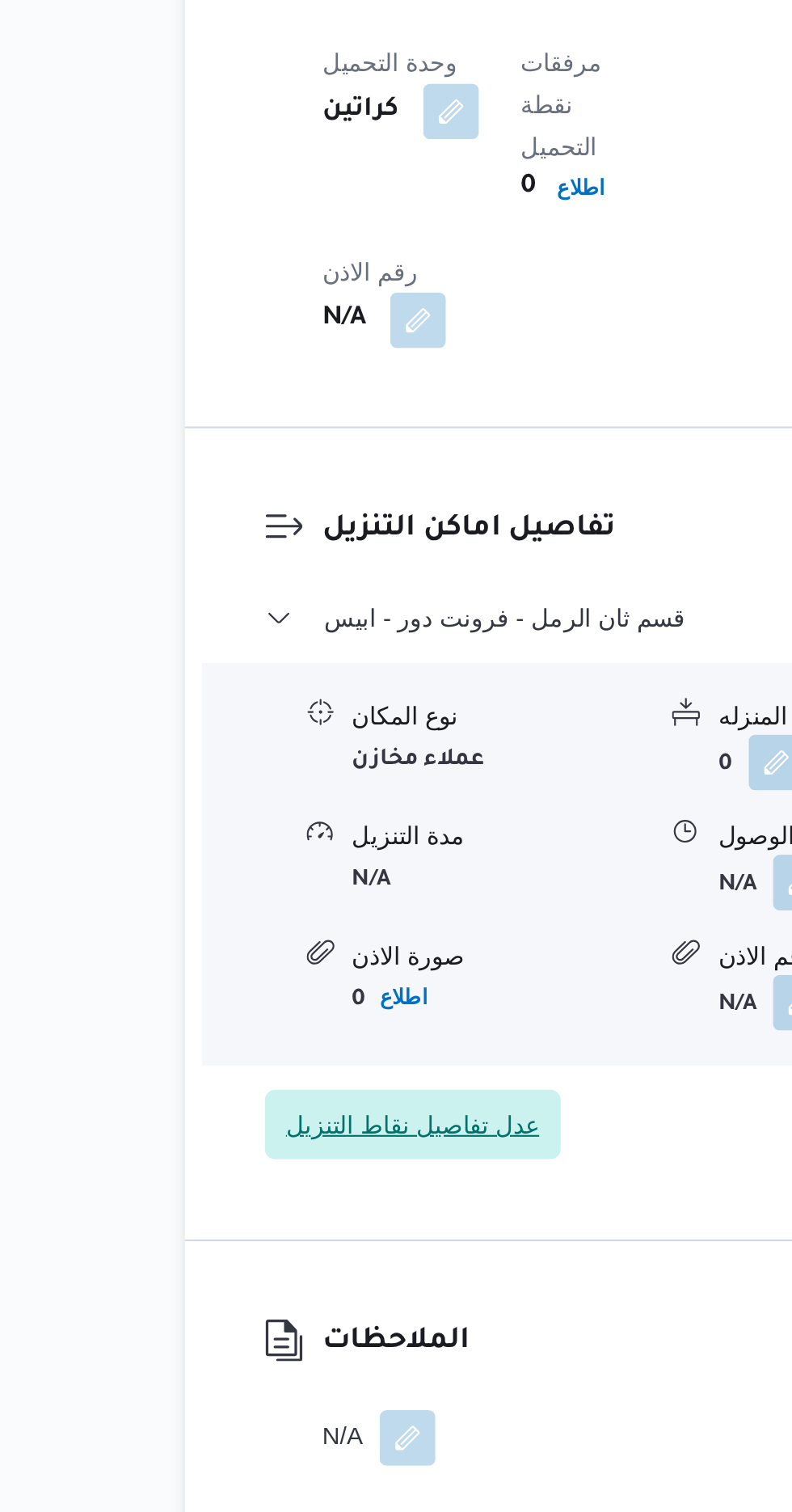
click at [289, 1231] on span "عدل تفاصيل نقاط التنزيل" at bounding box center [317, 1241] width 118 height 19
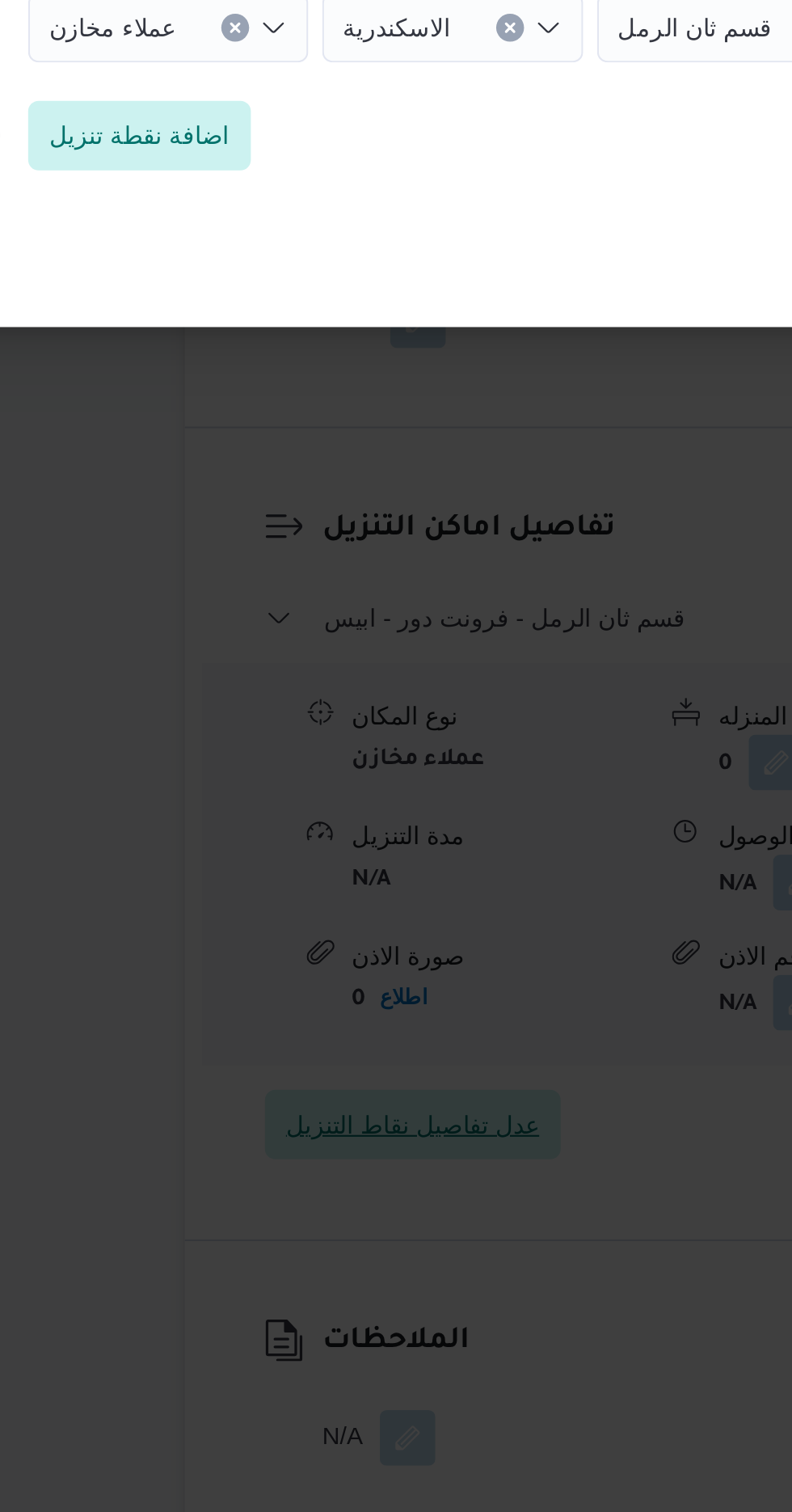
scroll to position [1265, 0]
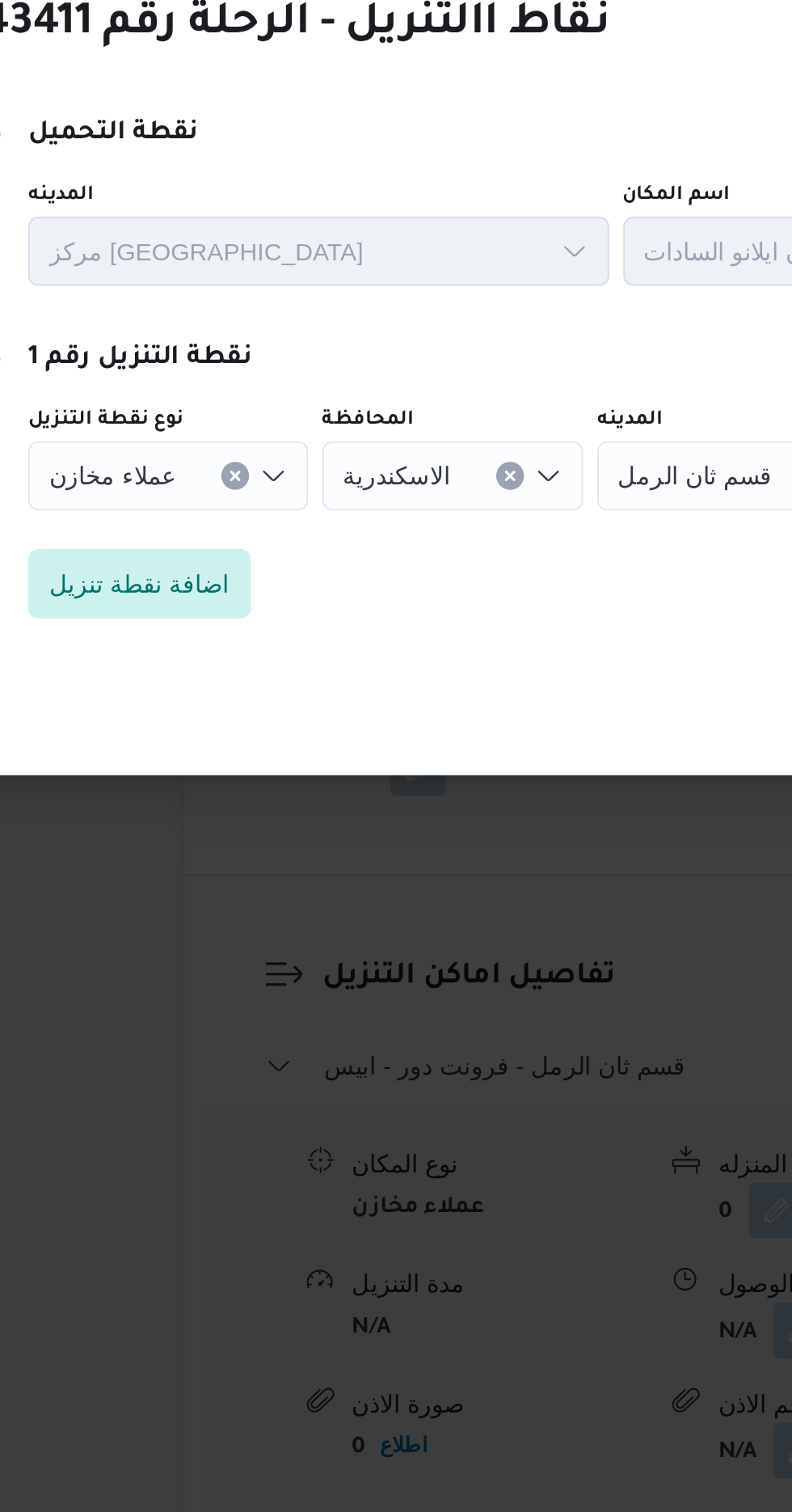
click at [231, 728] on icon "Clear input" at bounding box center [234, 731] width 6 height 6
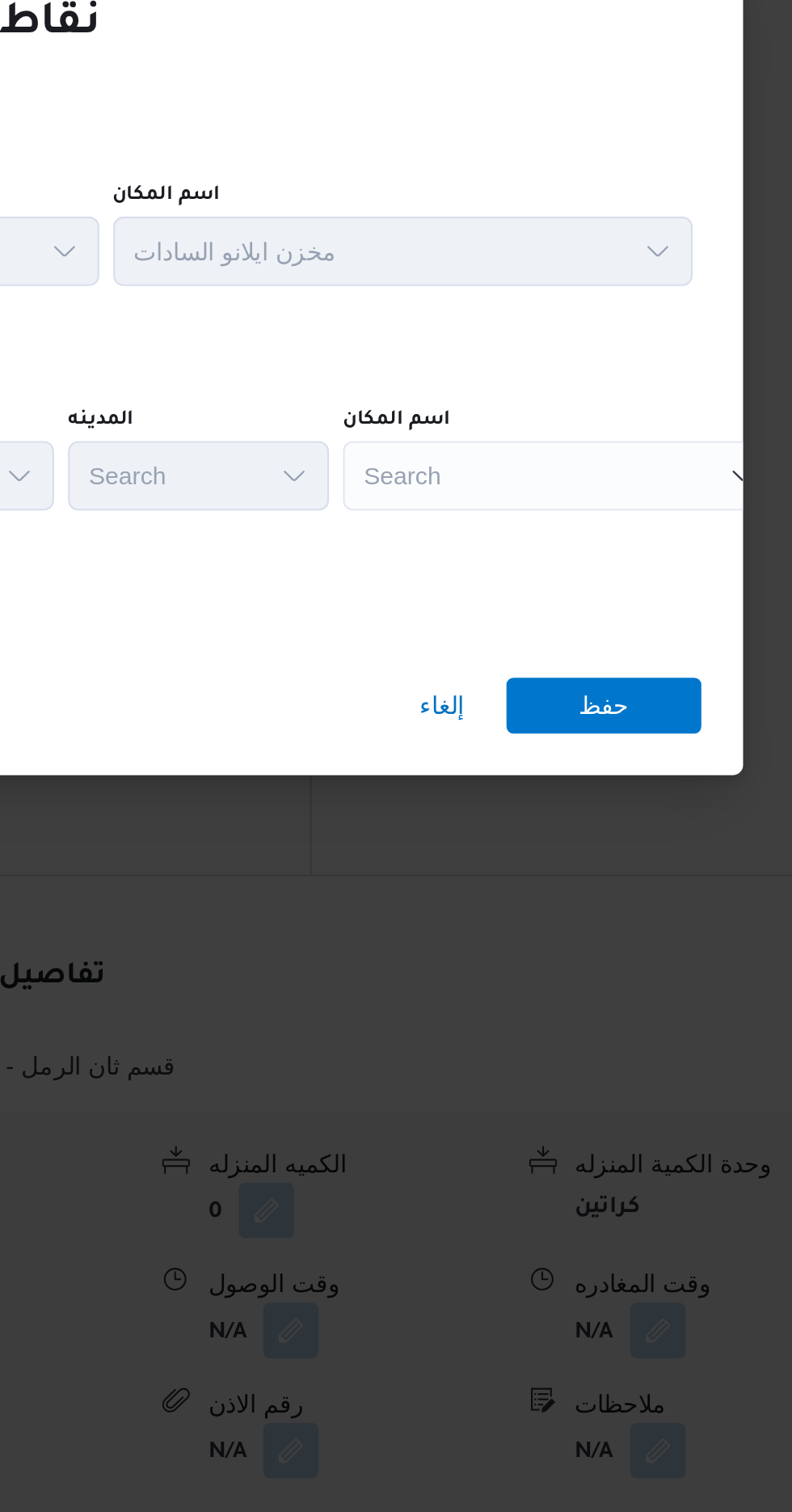
click at [594, 731] on div "Search" at bounding box center [621, 731] width 202 height 32
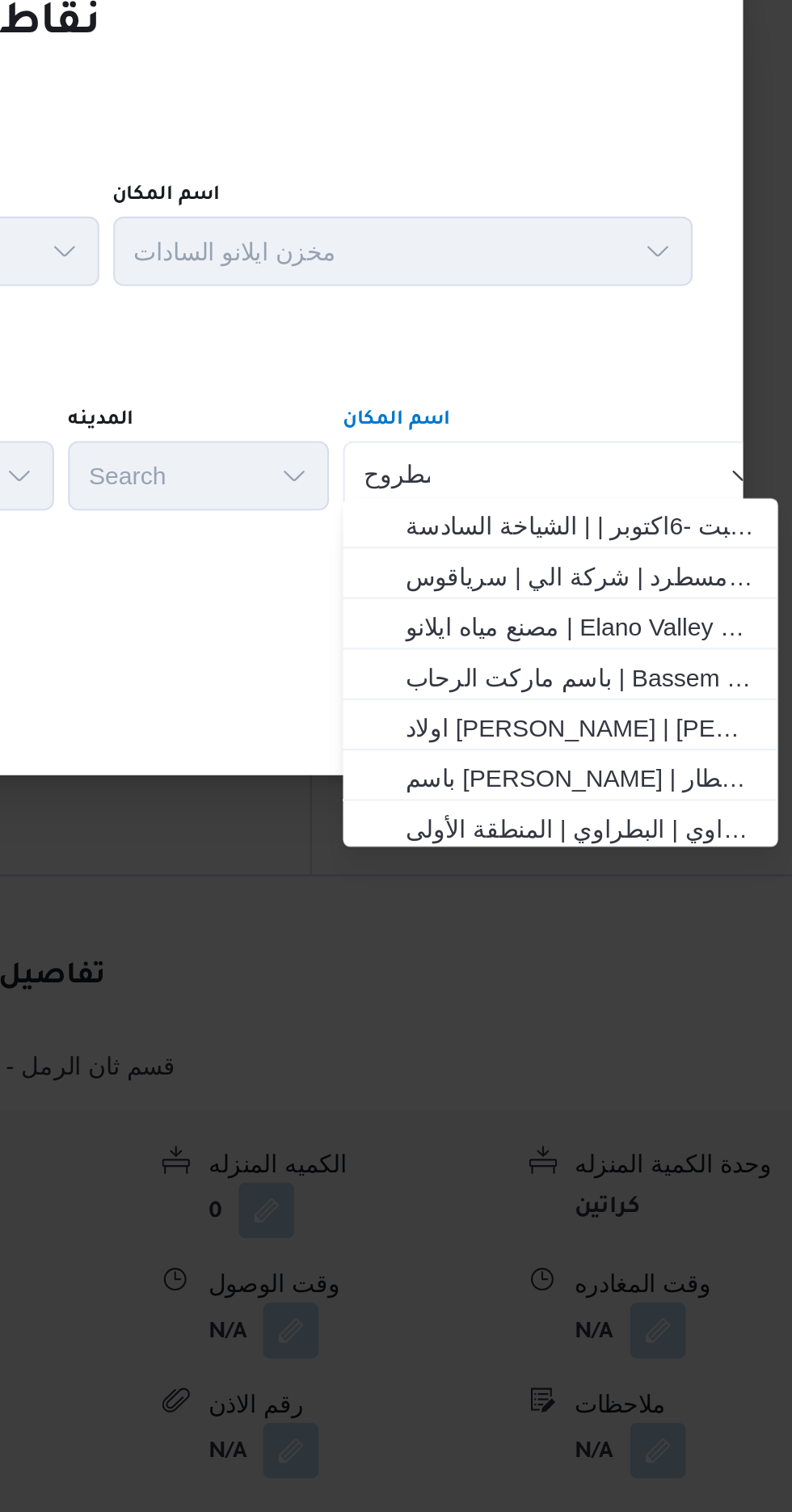
scroll to position [0, 0]
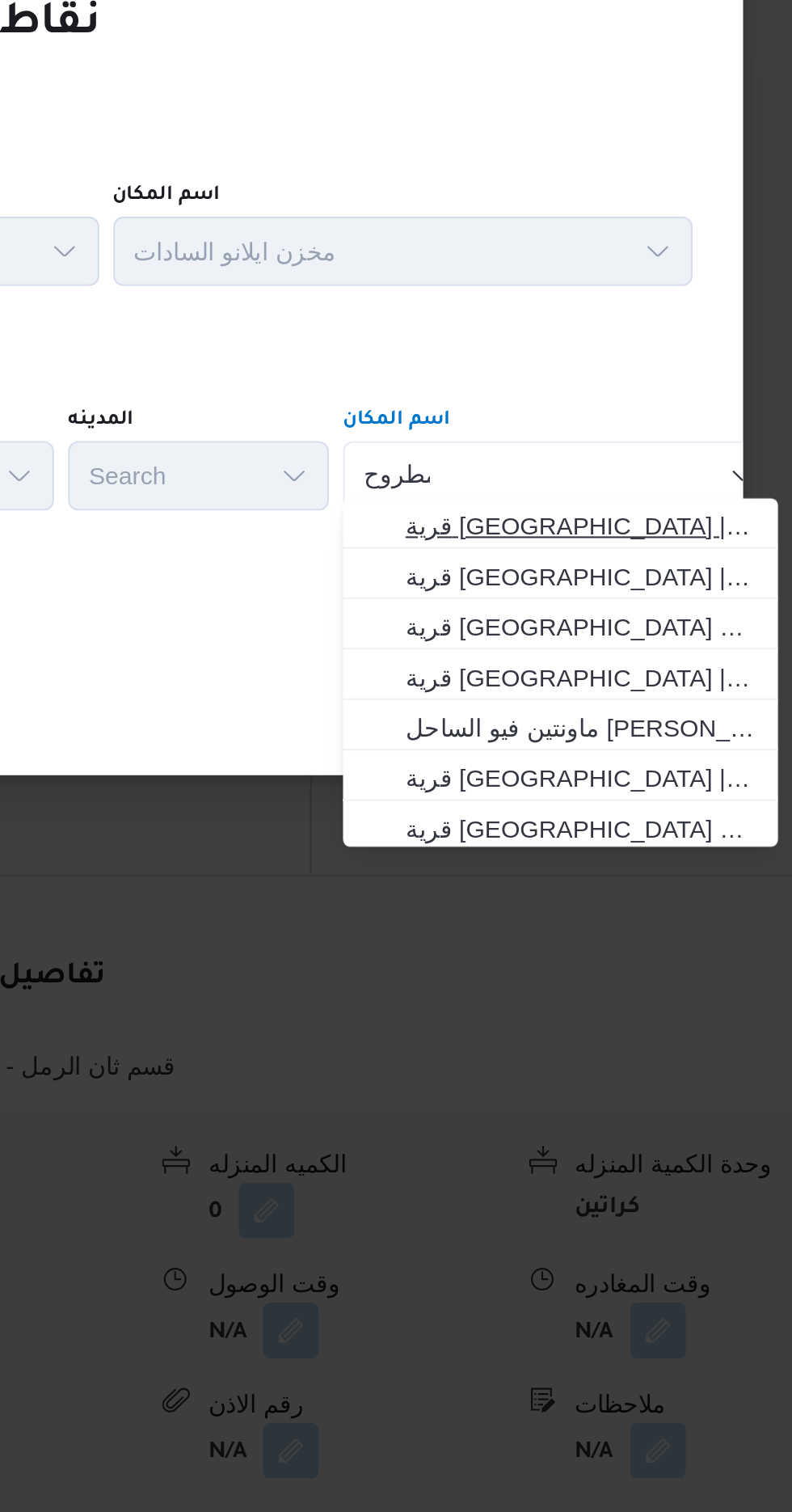
type input "مطروح"
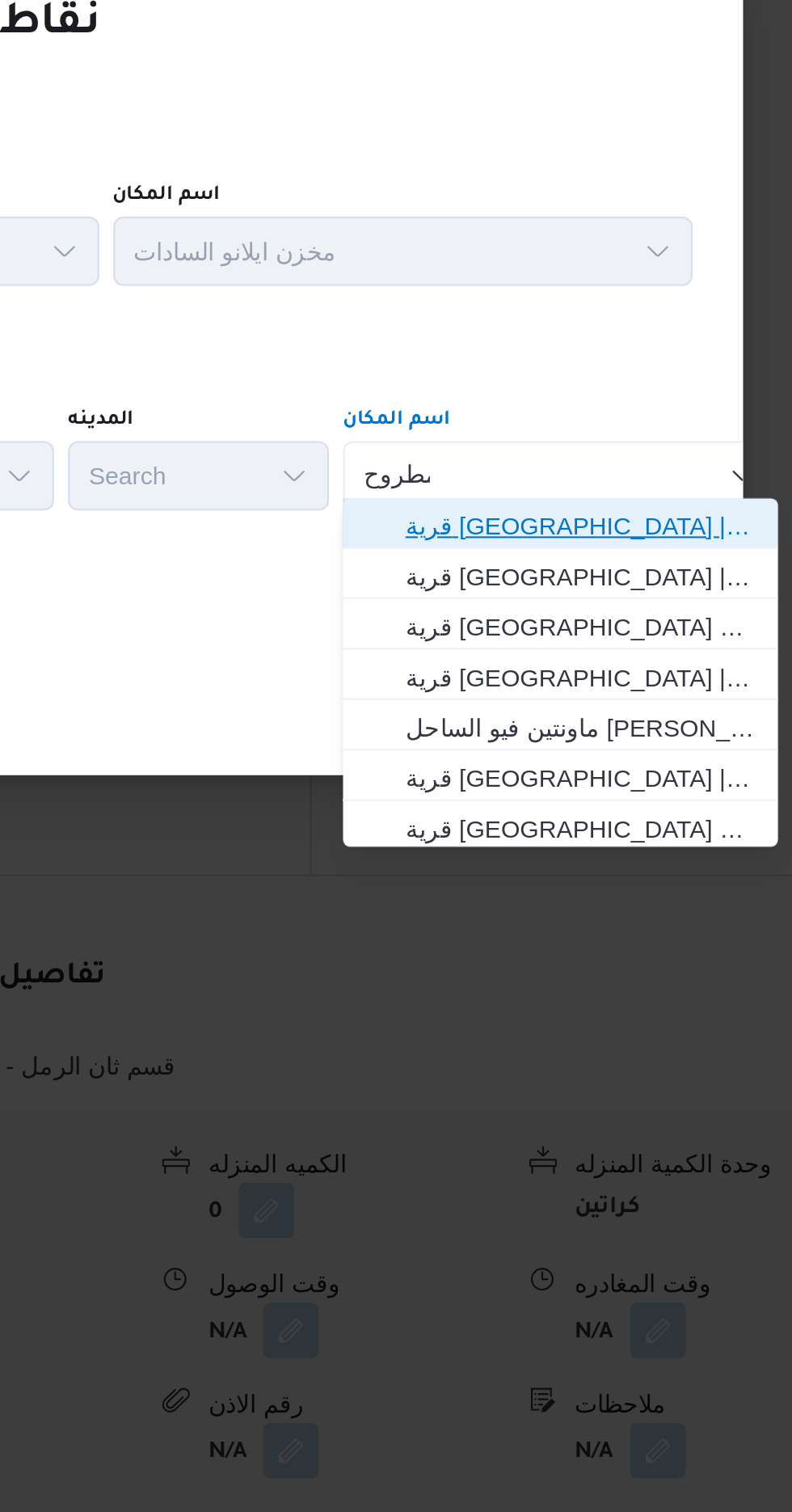
click at [570, 759] on span "قرية جريين بيتش | R489+RWR | null" at bounding box center [631, 755] width 163 height 19
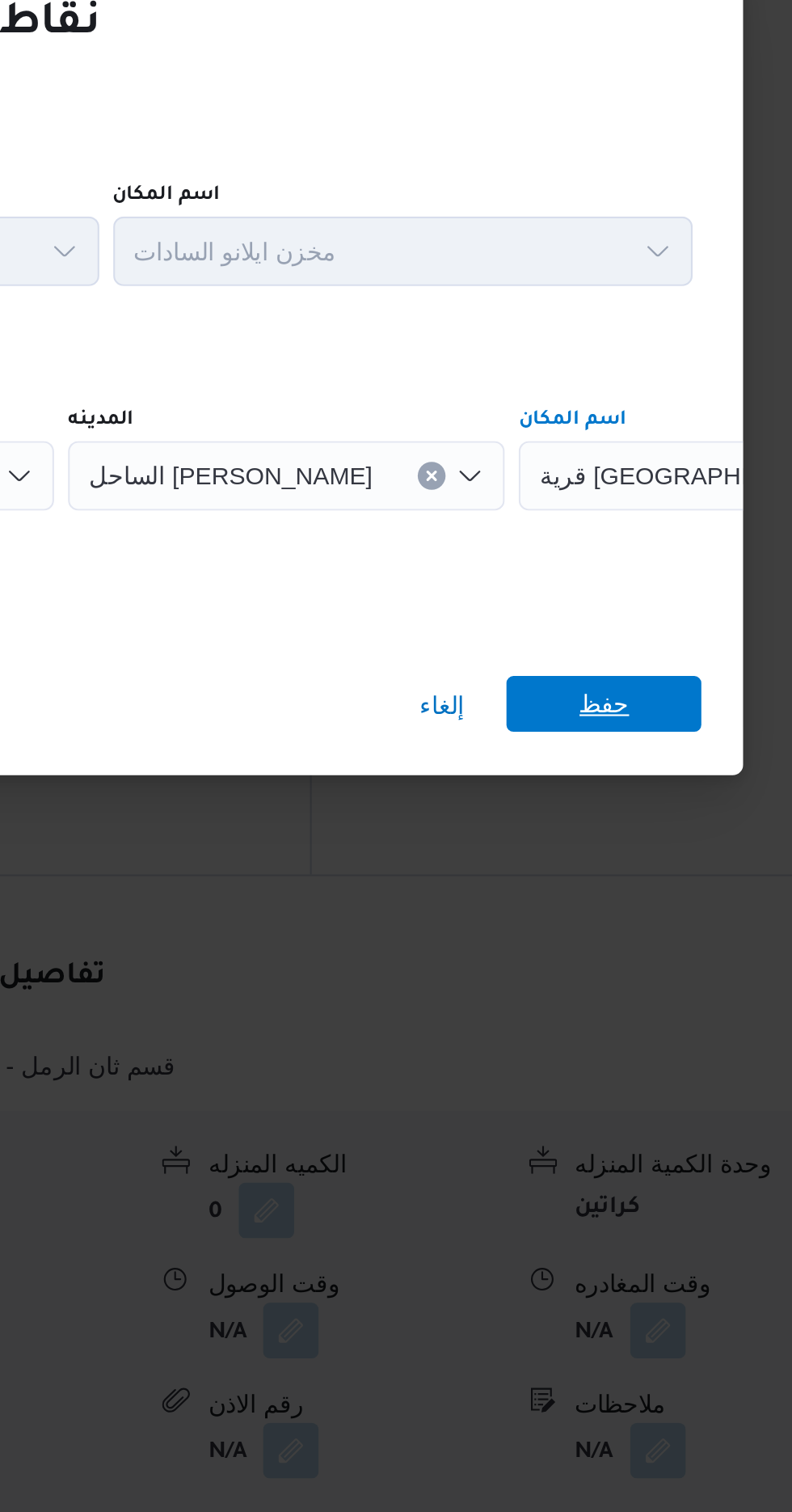
click at [622, 832] on span "حفظ" at bounding box center [642, 837] width 90 height 26
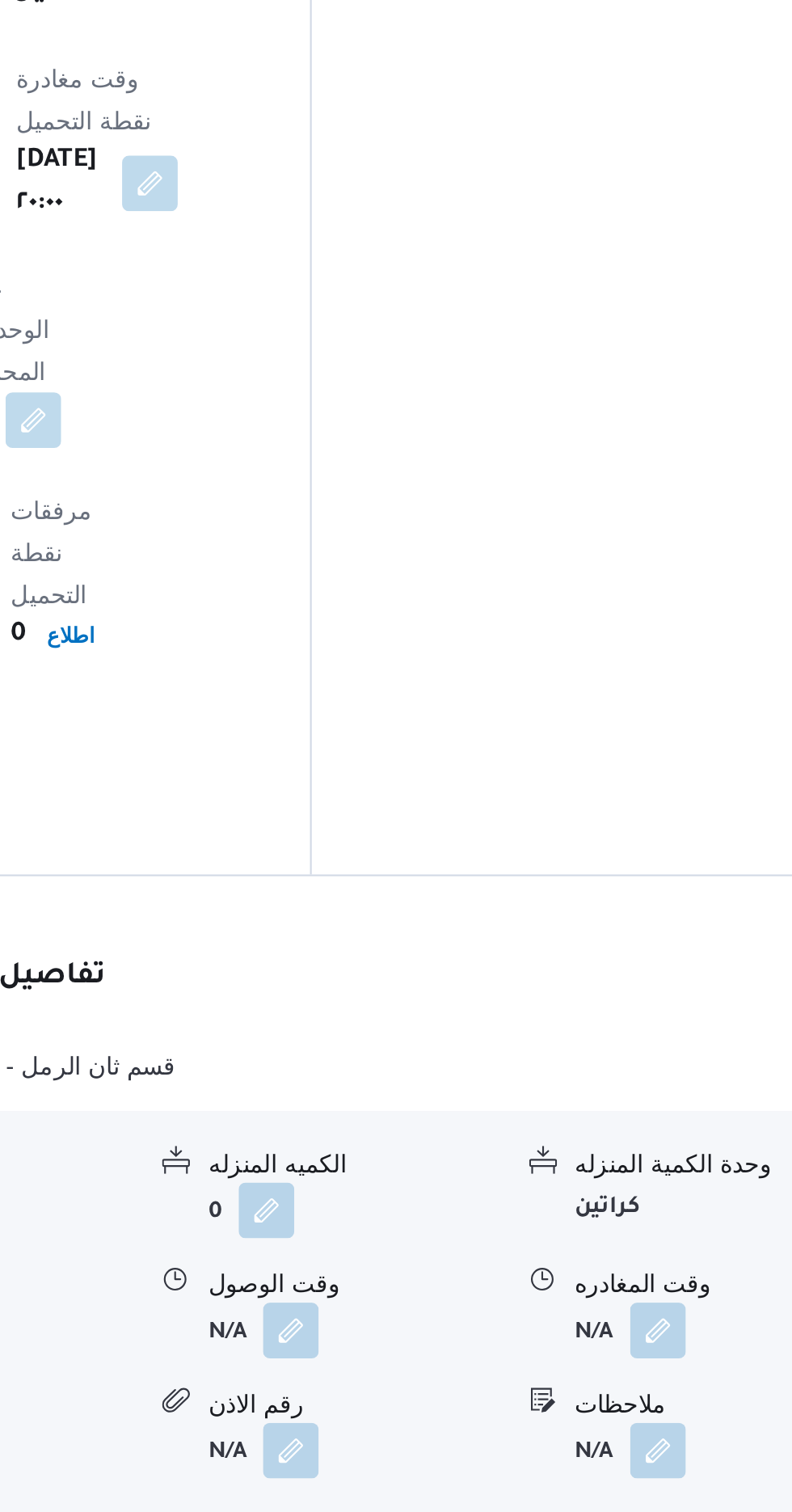
scroll to position [1265, 0]
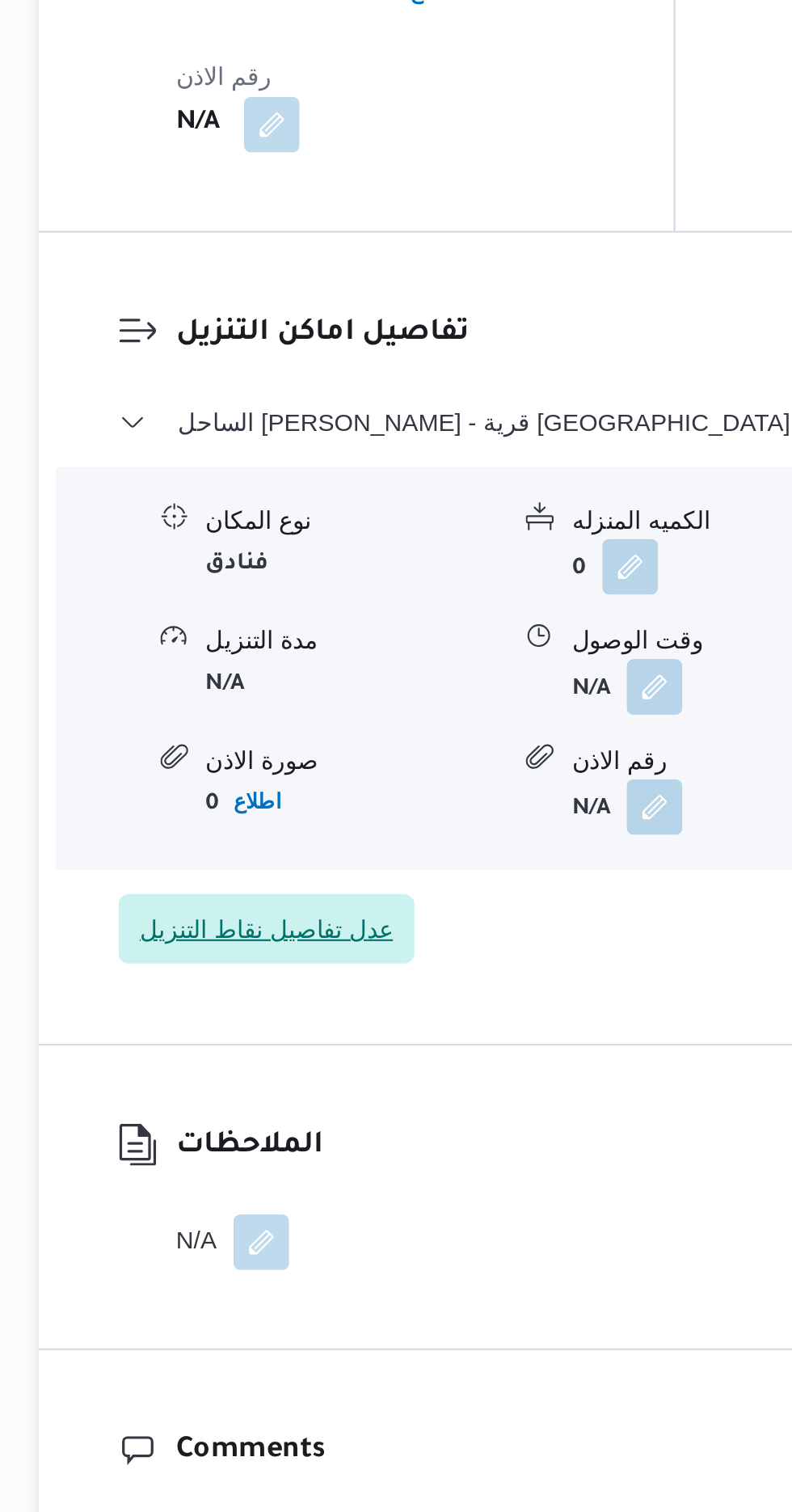
click at [308, 1231] on span "عدل تفاصيل نقاط التنزيل" at bounding box center [317, 1241] width 118 height 19
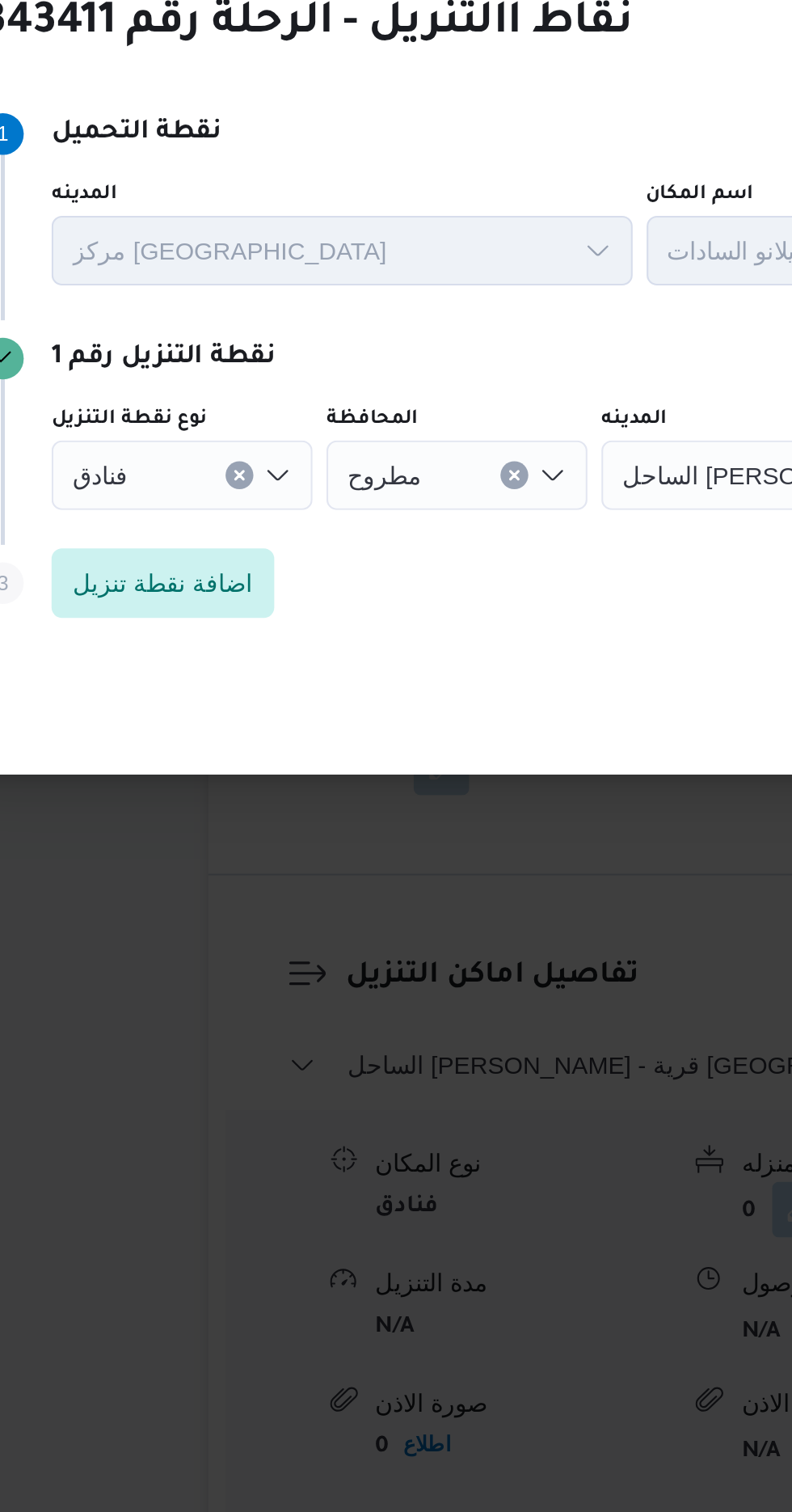
click at [214, 723] on div "فنادق" at bounding box center [198, 731] width 121 height 32
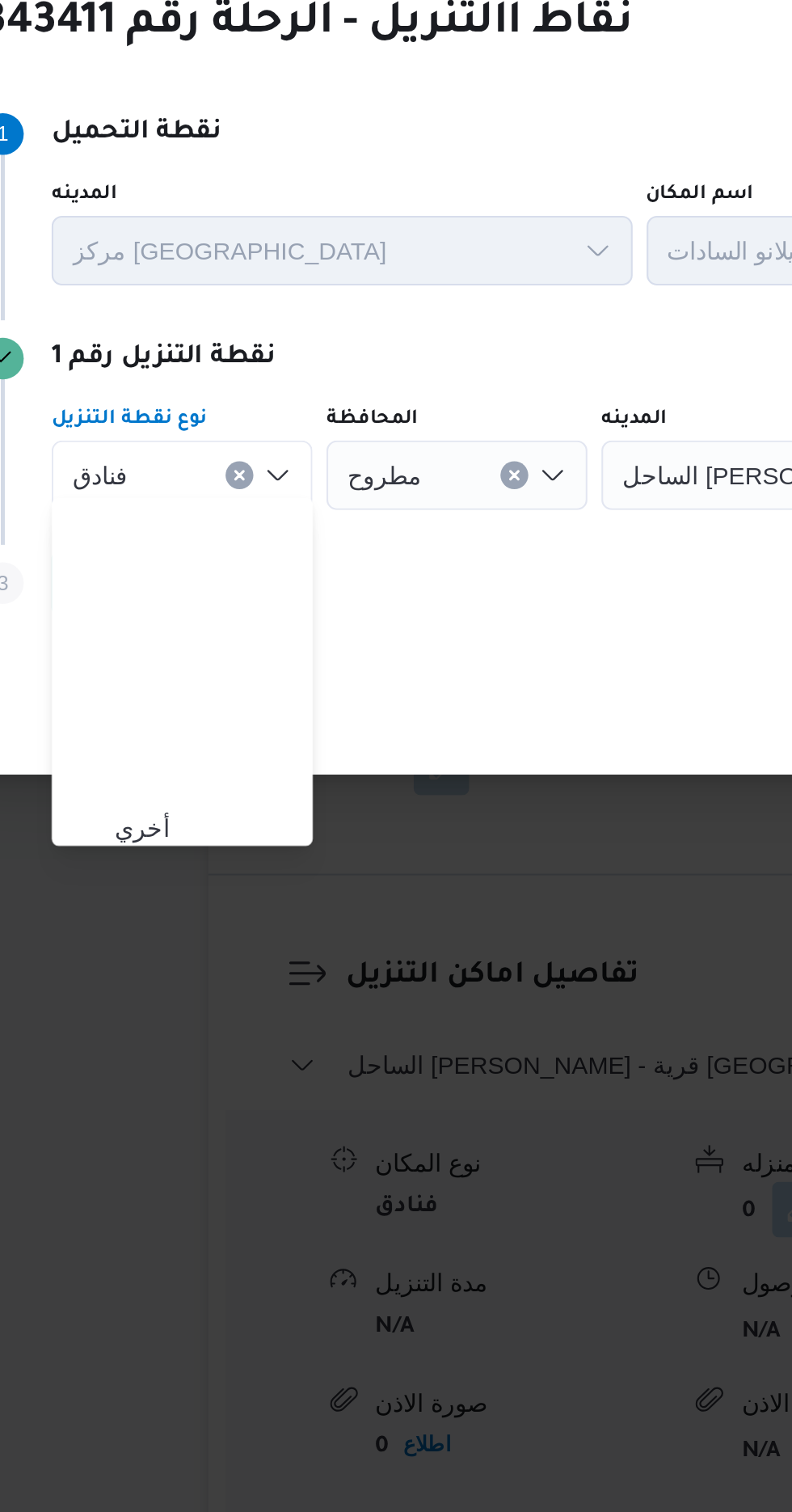
scroll to position [166, 0]
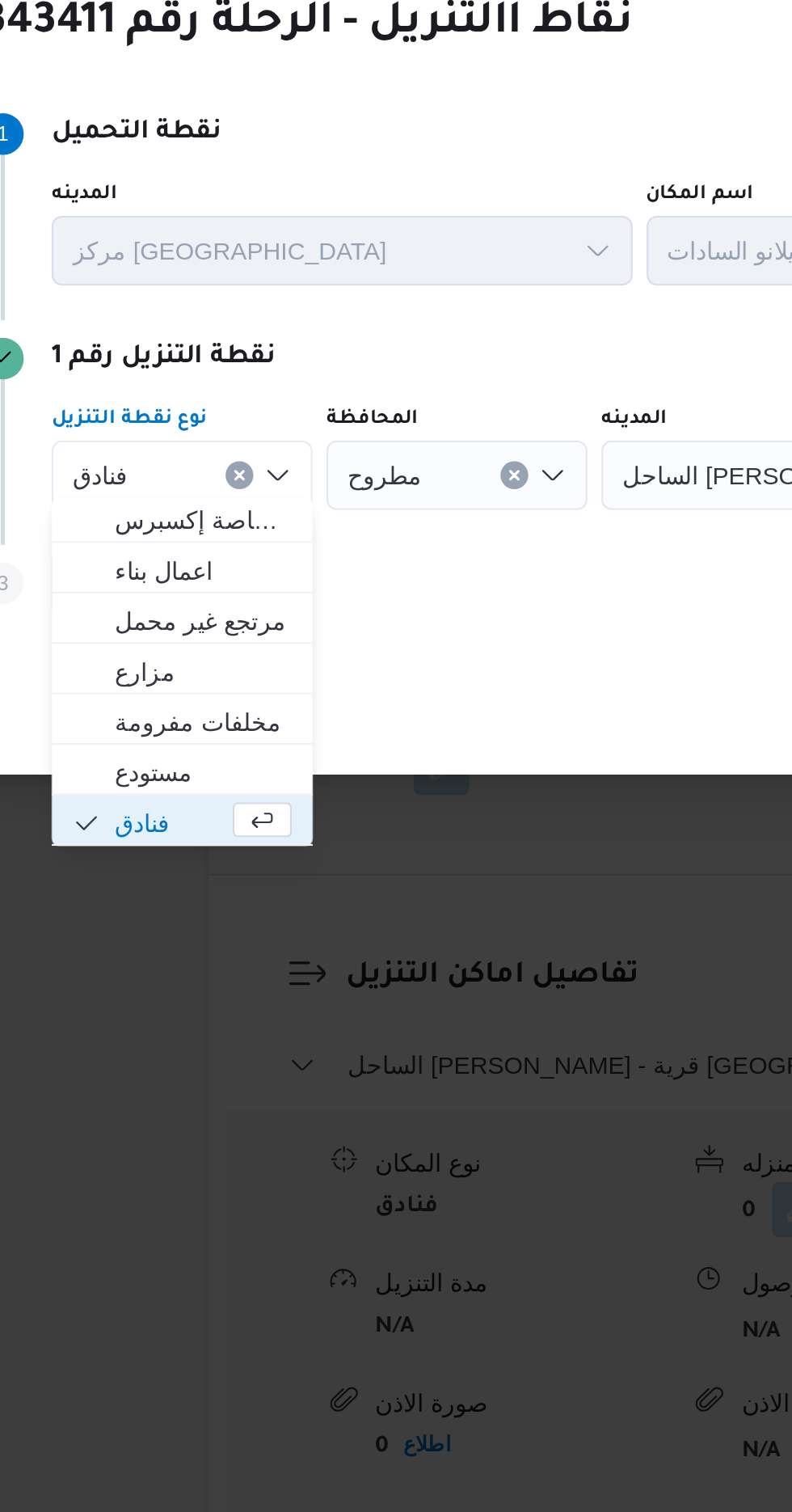
click at [215, 725] on div "فنادق Combo box. Selected. فنادق. Press Backspace to delete فنادق. Combo box in…" at bounding box center [198, 731] width 121 height 32
click at [229, 726] on button "Clear input" at bounding box center [224, 732] width 13 height 13
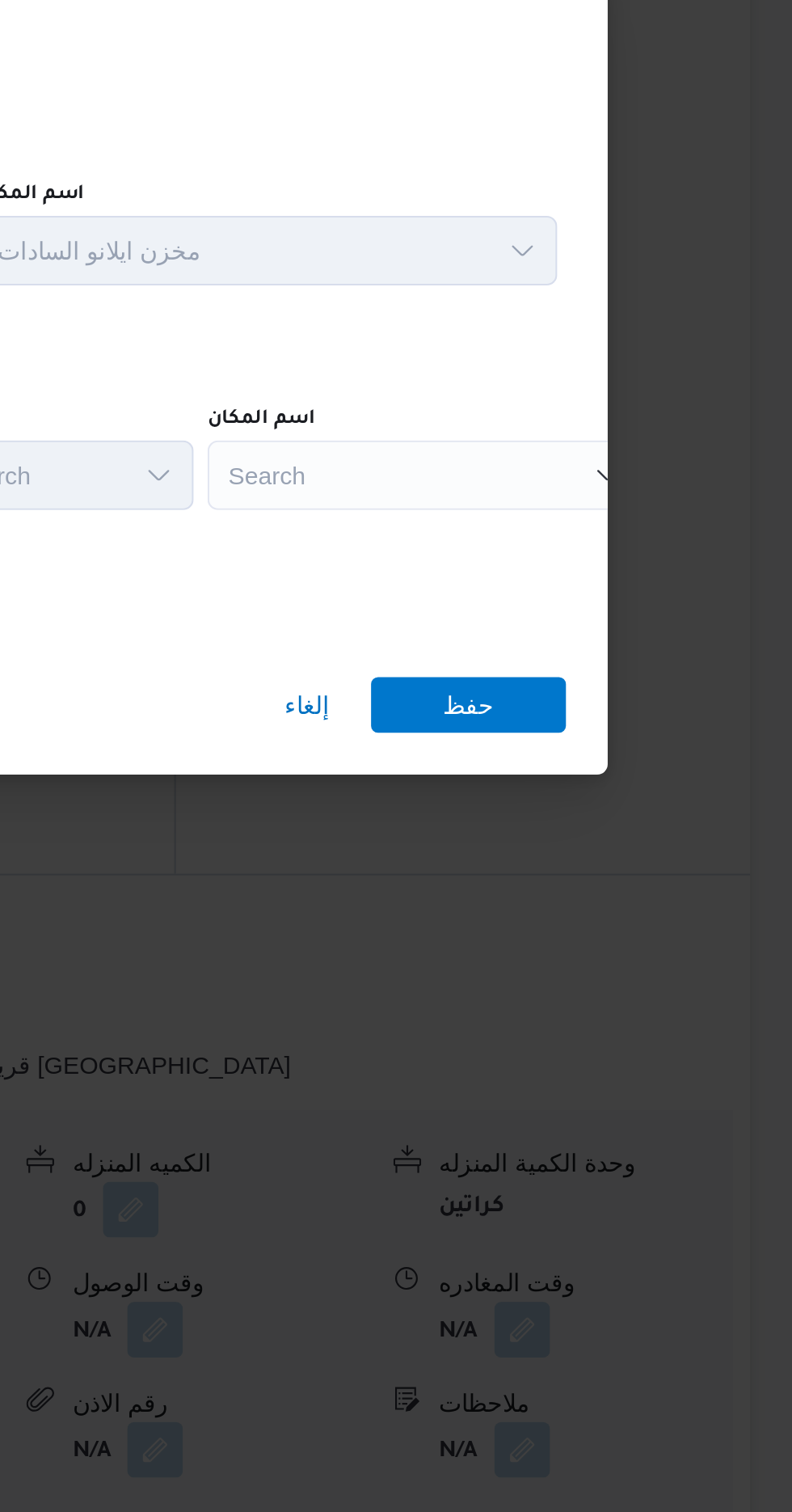
click at [582, 726] on div "Search" at bounding box center [621, 731] width 202 height 32
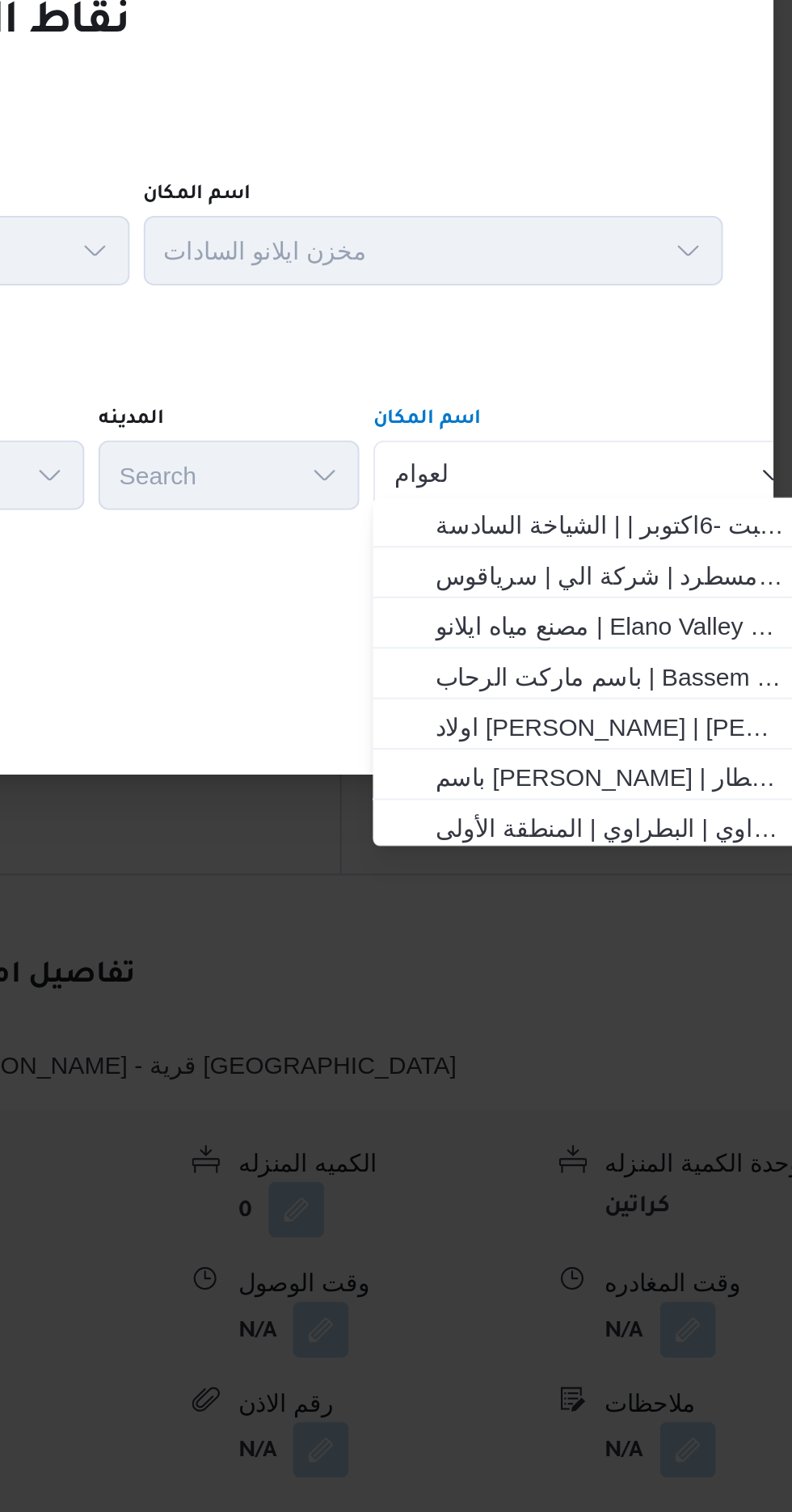
scroll to position [0, 0]
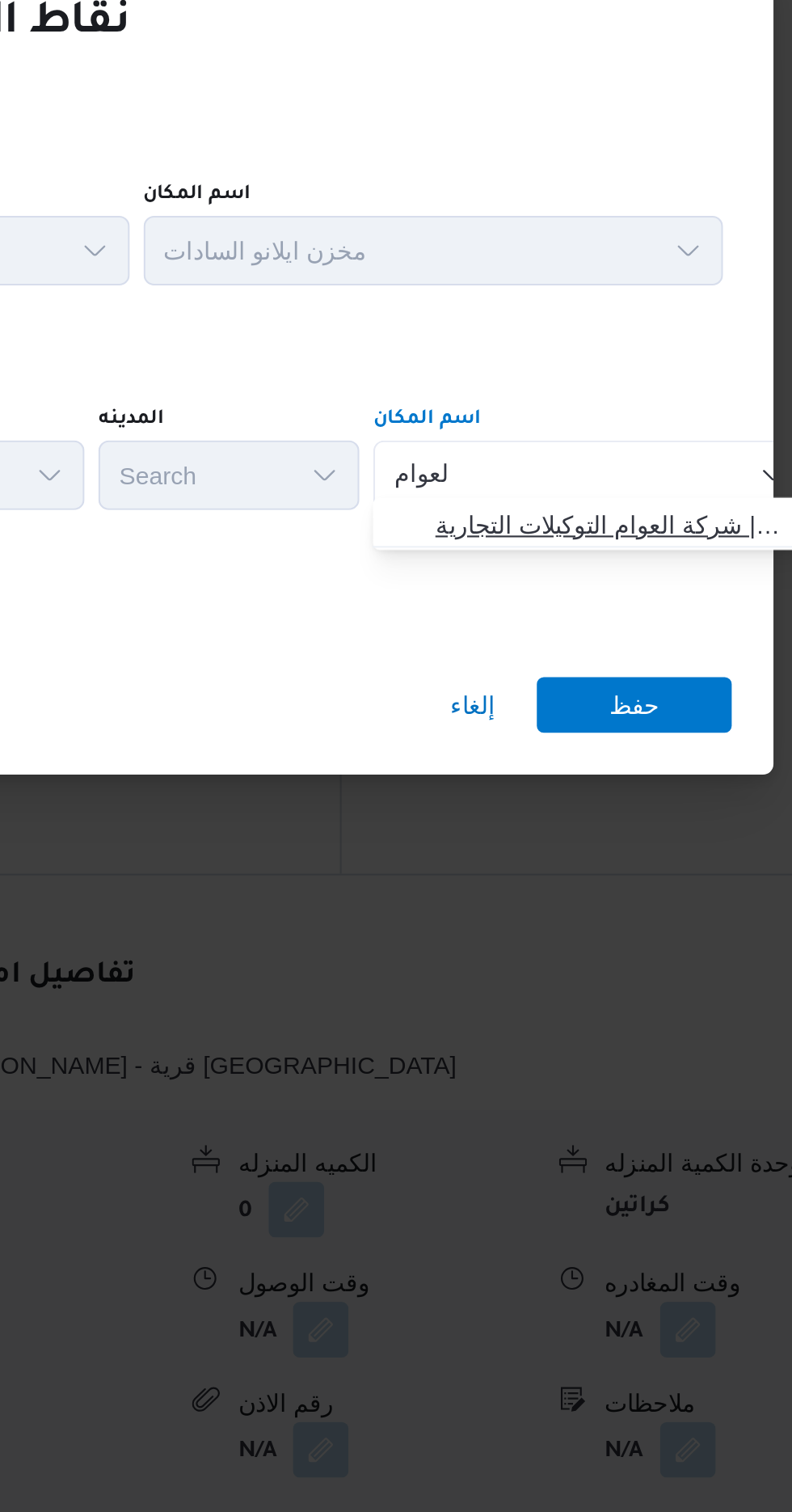
type input "العوام"
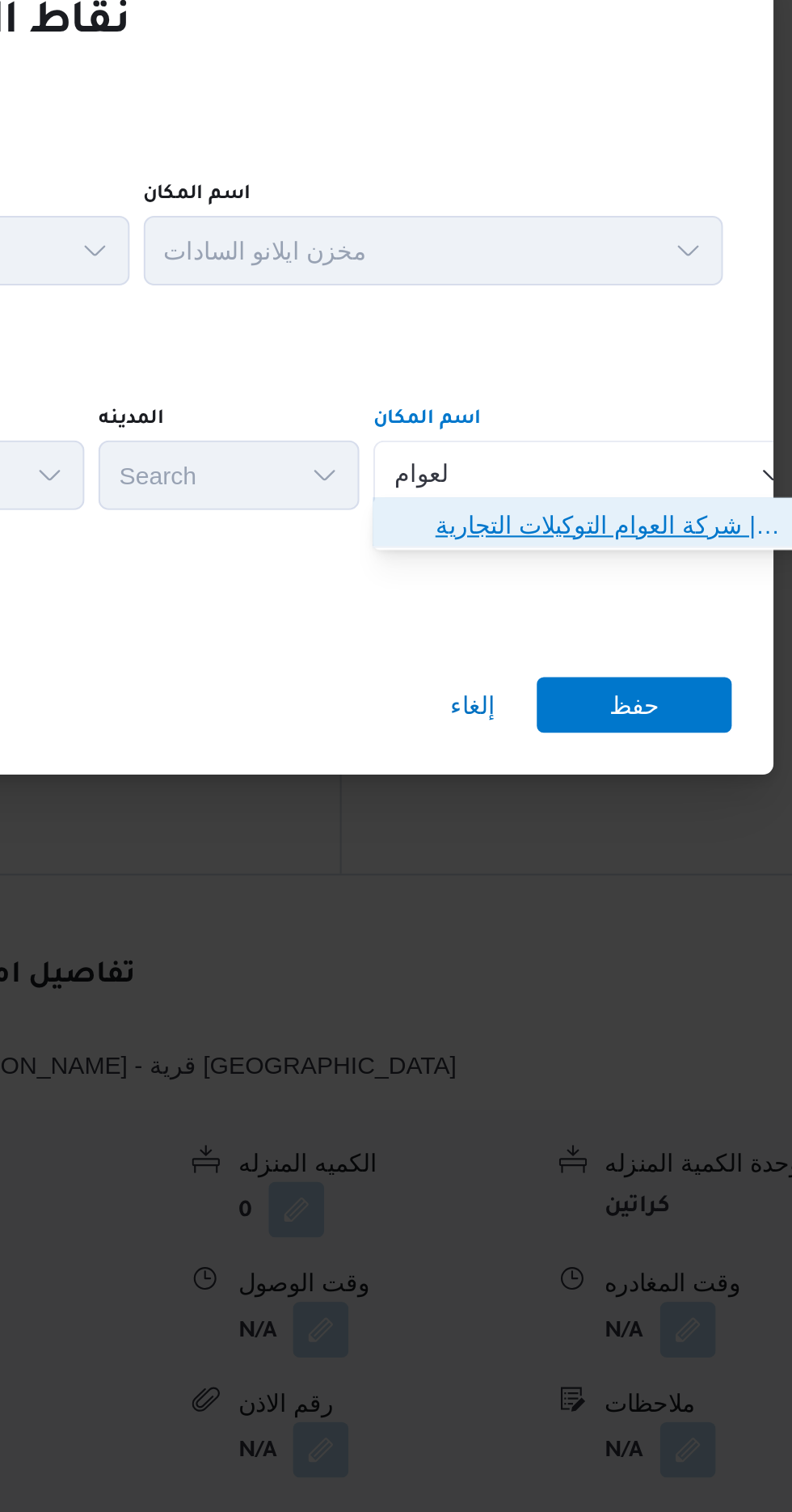
click at [579, 751] on span "شركة العوام التوكيلات التجارية | شركة العوام التوكيلات التجارية | null" at bounding box center [631, 755] width 163 height 19
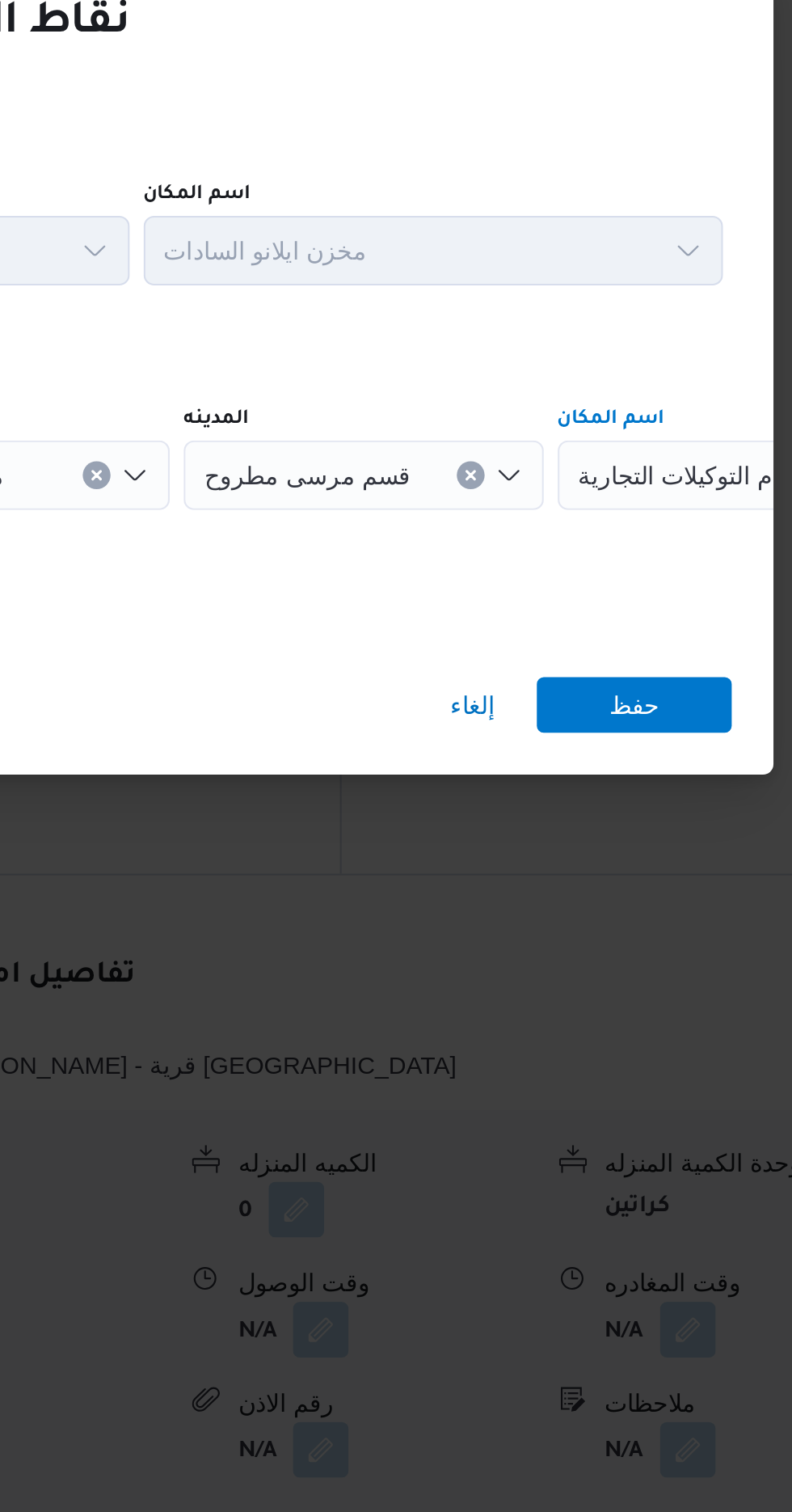
scroll to position [0, 66]
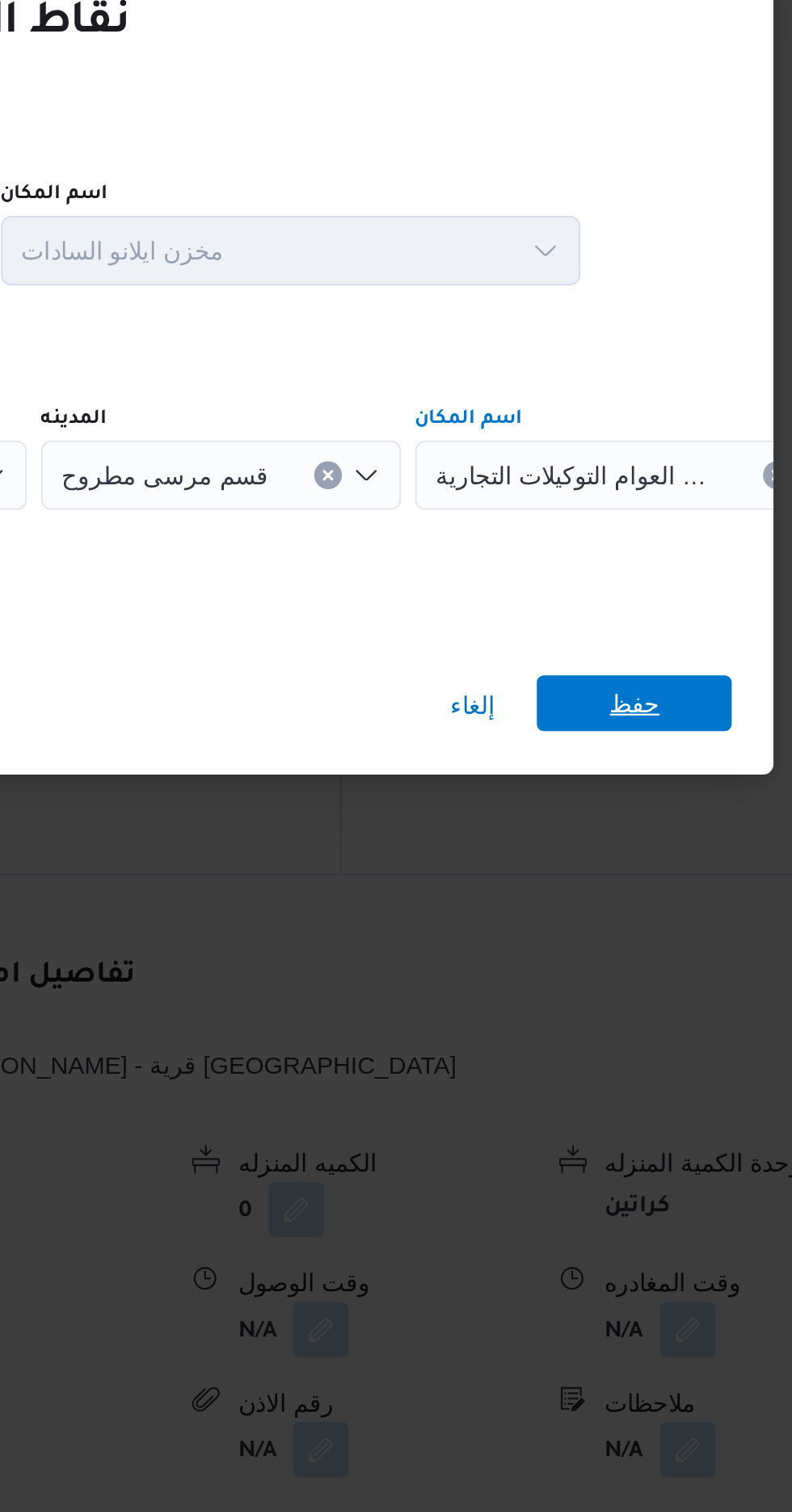
click at [633, 831] on span "حفظ" at bounding box center [642, 837] width 23 height 26
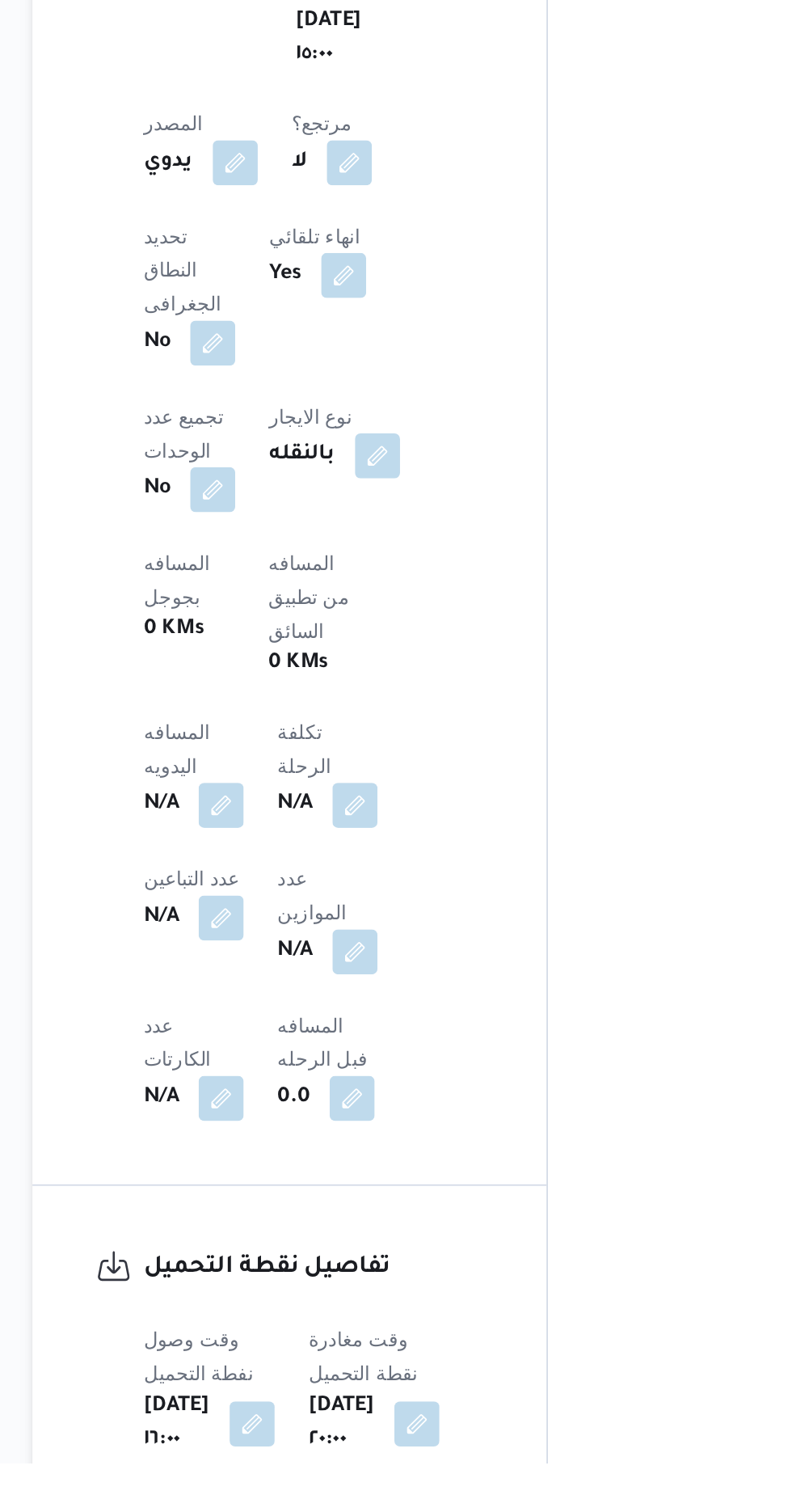
scroll to position [466, 0]
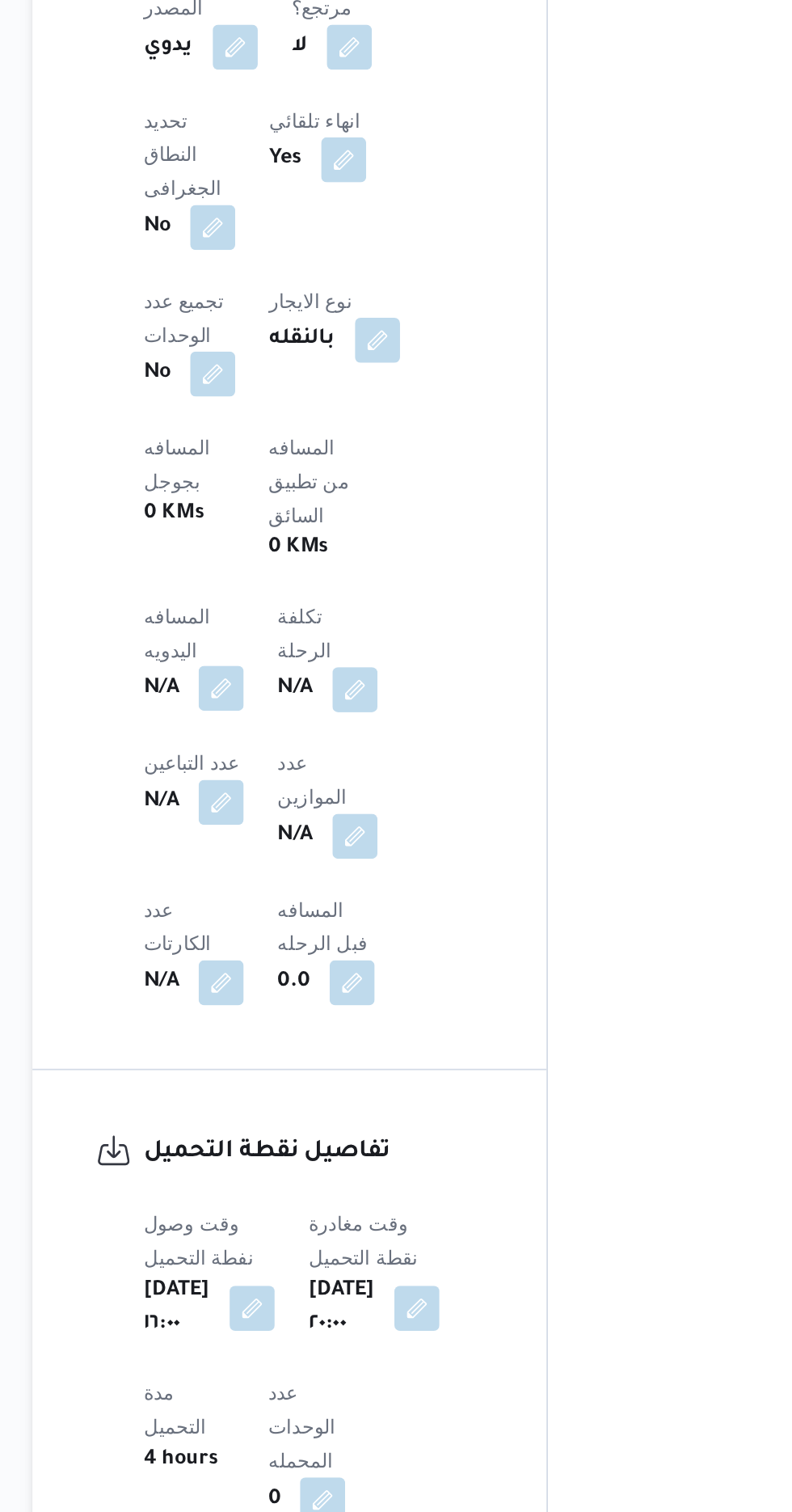
click at [331, 1026] on button "button" at bounding box center [318, 1038] width 26 height 26
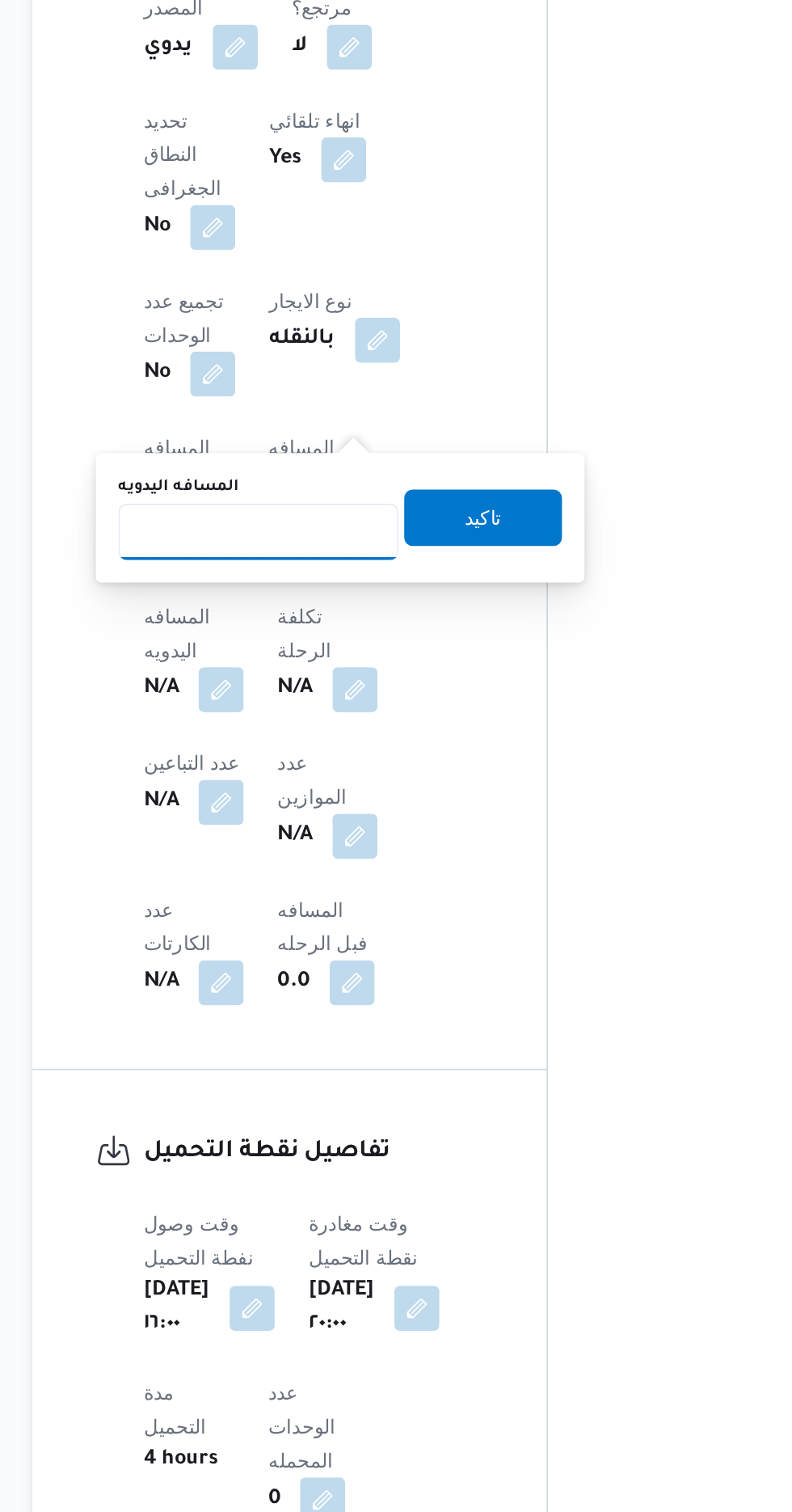
click at [339, 963] on input "المسافه اليدويه" at bounding box center [340, 949] width 161 height 32
type input "370"
click at [468, 949] on span "تاكيد" at bounding box center [469, 941] width 90 height 32
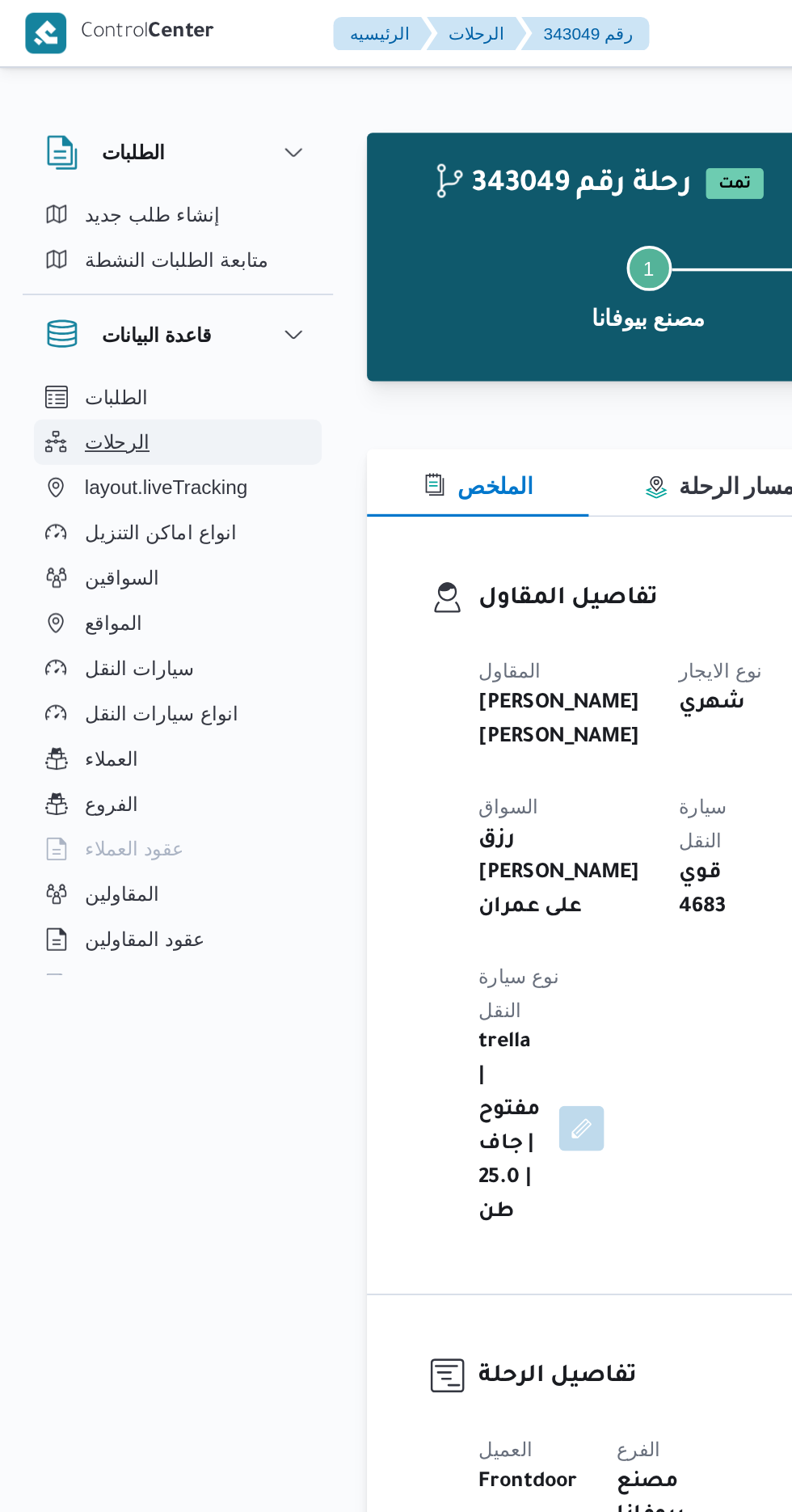
click at [54, 253] on span "الرحلات" at bounding box center [67, 253] width 37 height 19
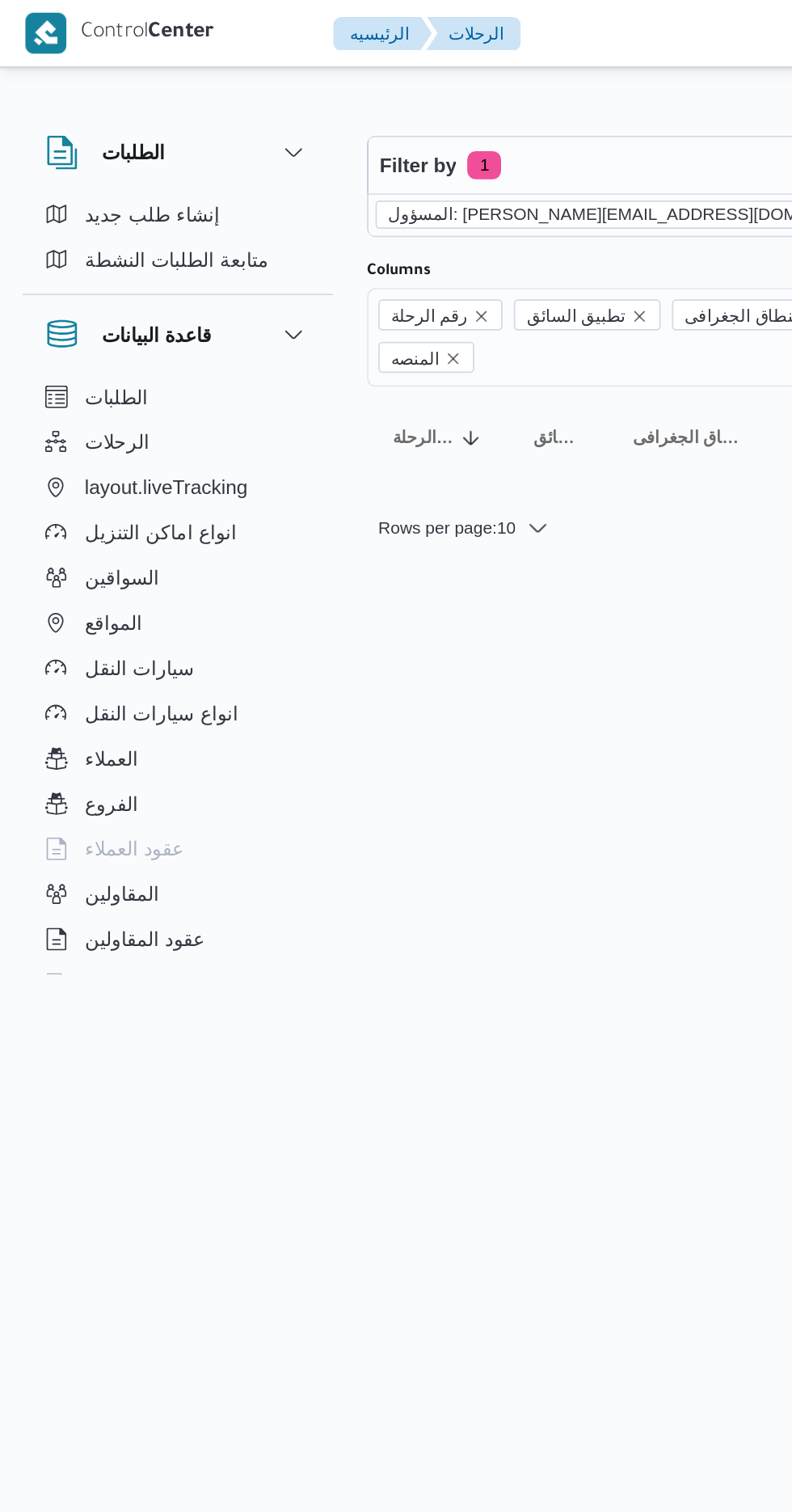
click at [512, 122] on icon "remove selected entity" at bounding box center [517, 123] width 10 height 10
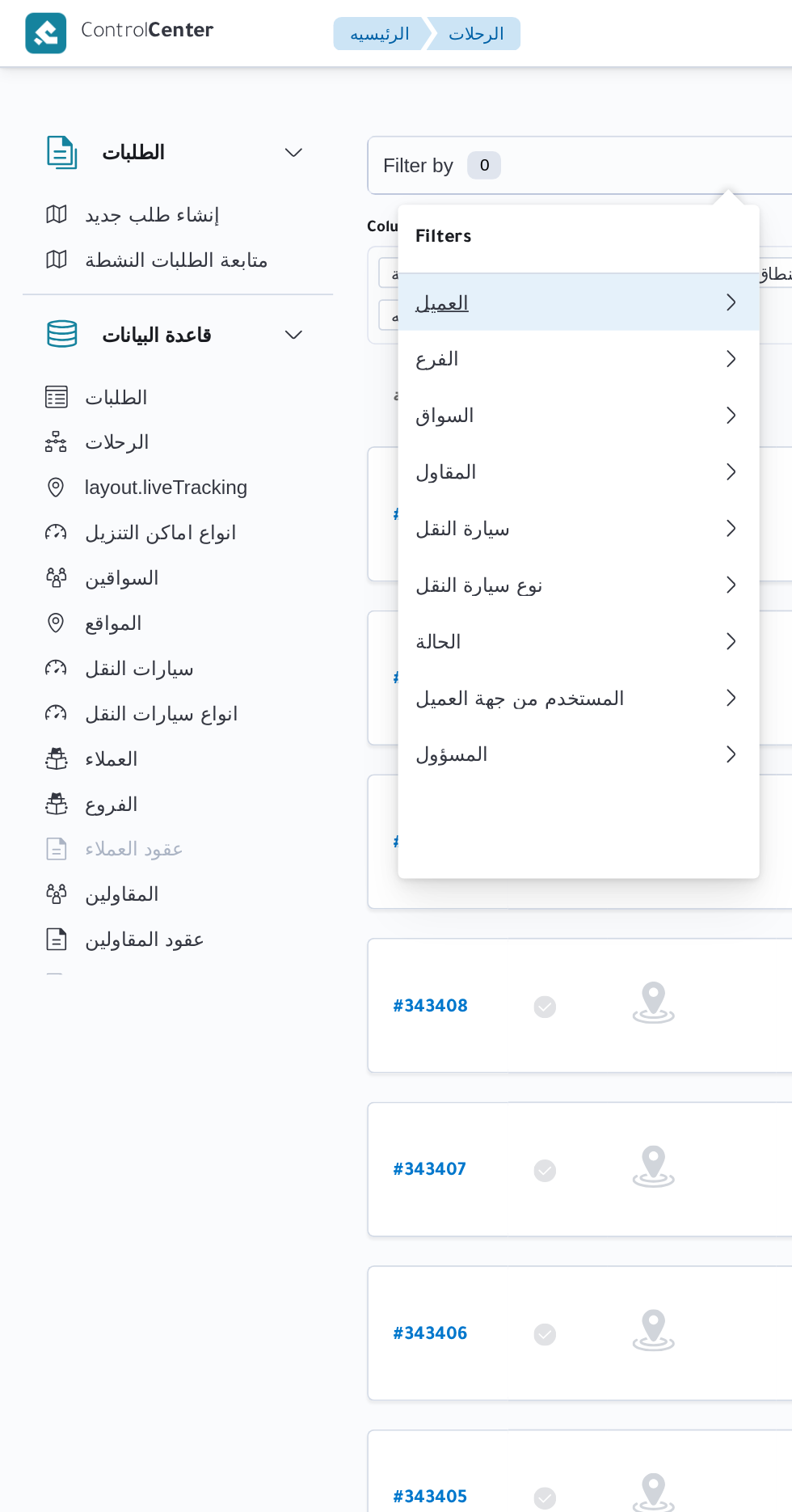
click at [249, 175] on div "العميل" at bounding box center [325, 173] width 174 height 13
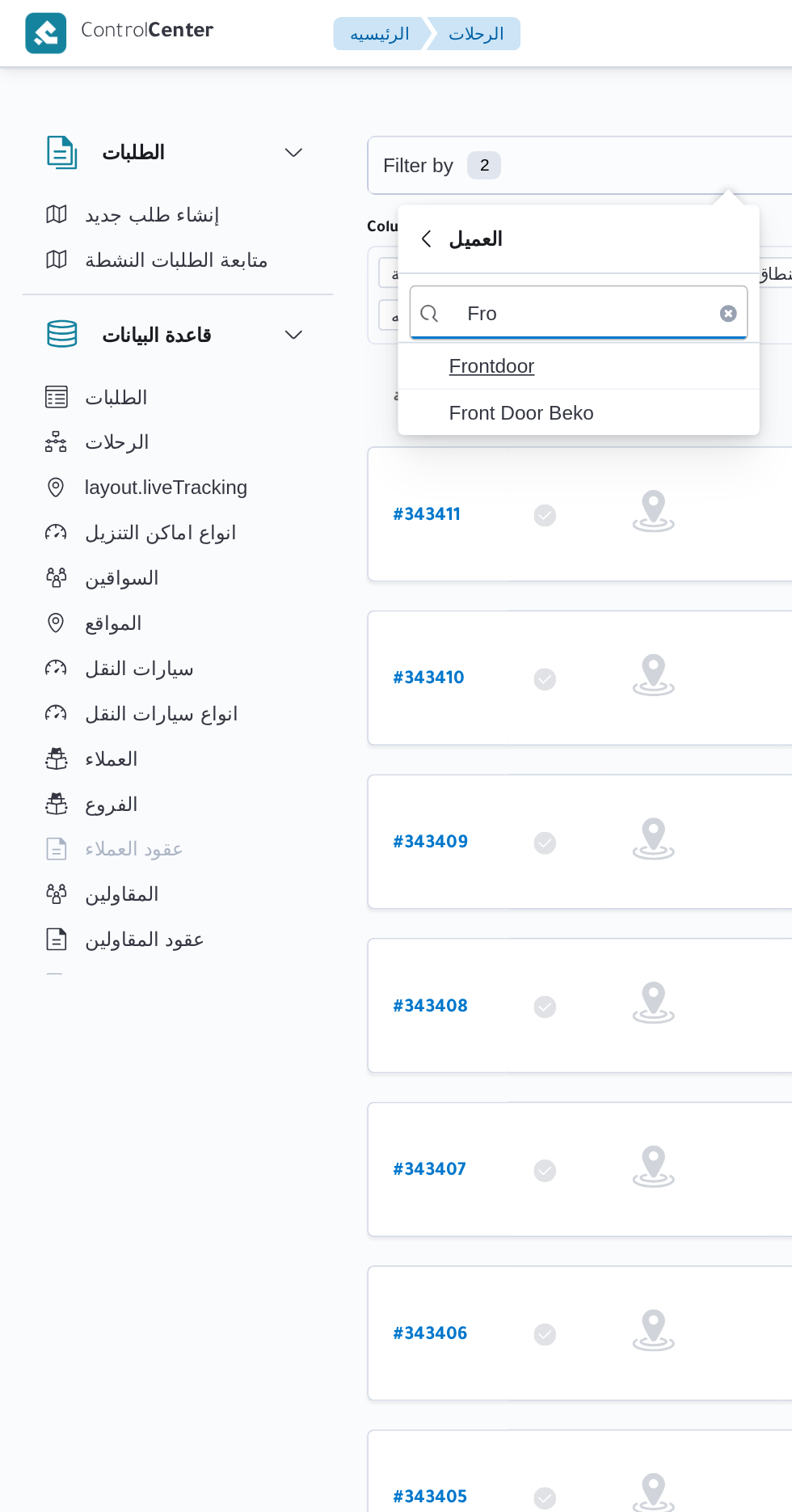
type input "Fro"
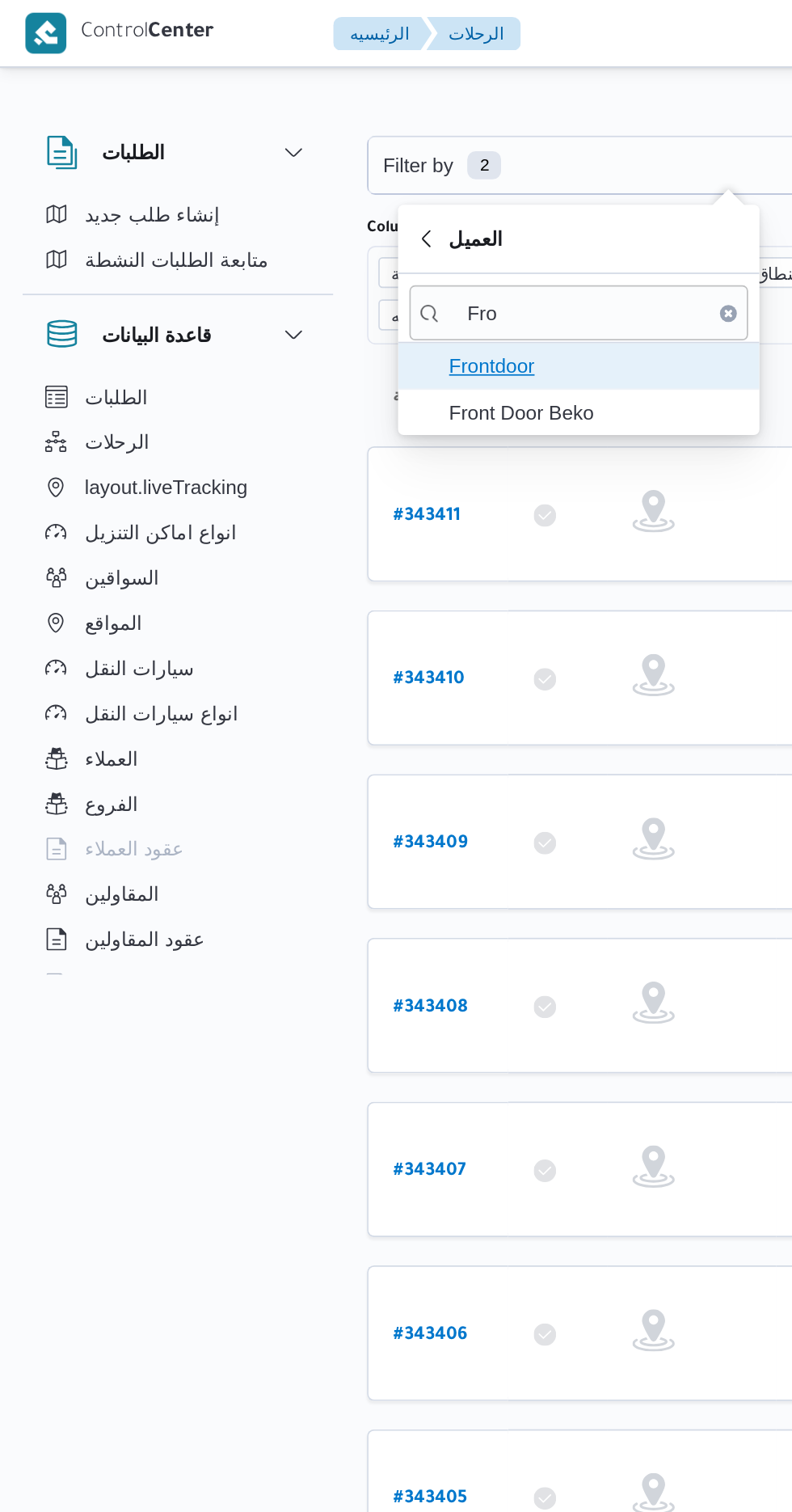
click at [258, 202] on span "Frontdoor" at bounding box center [342, 209] width 168 height 19
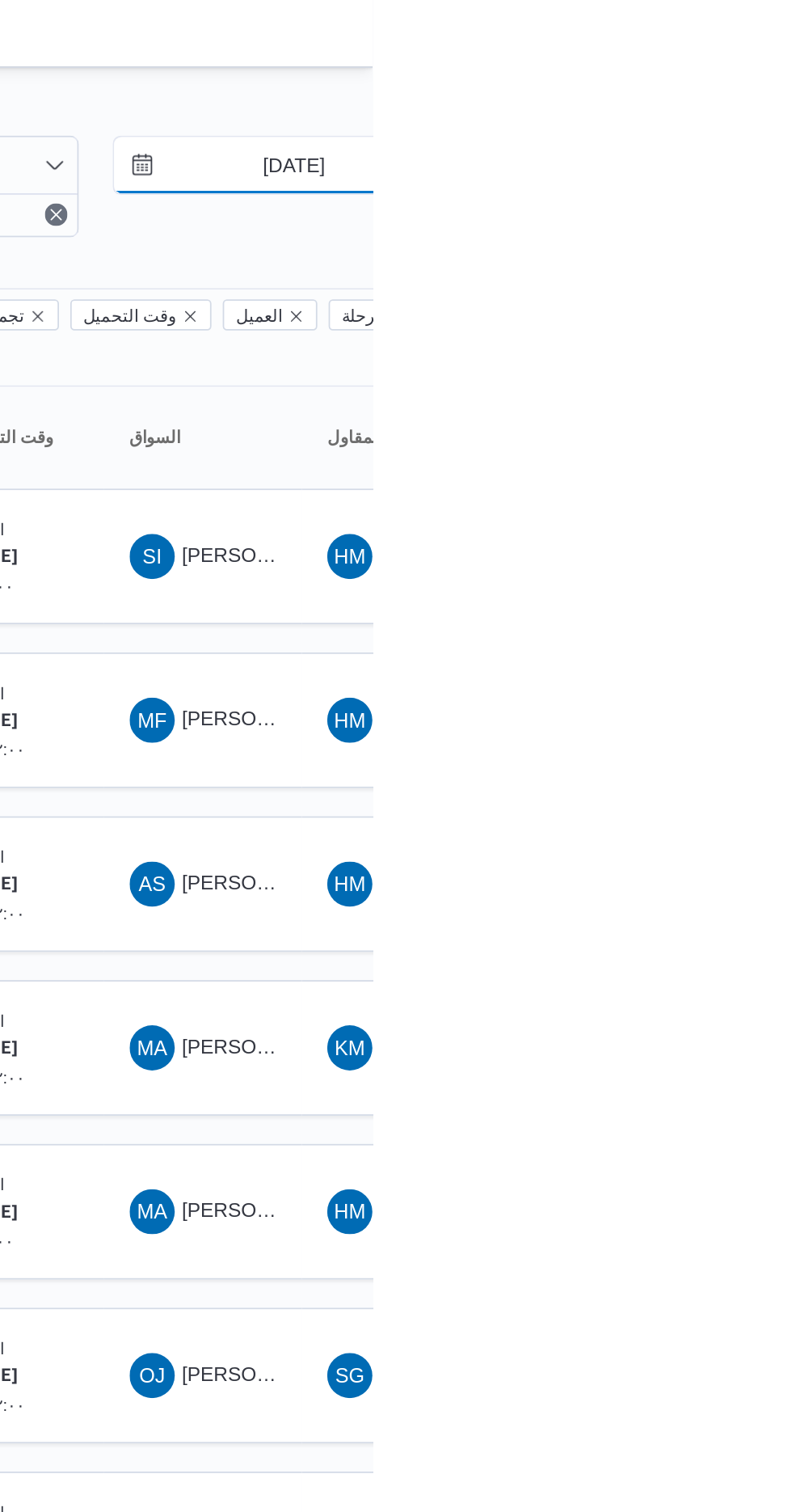
click at [732, 98] on input "[DATE]" at bounding box center [736, 94] width 184 height 32
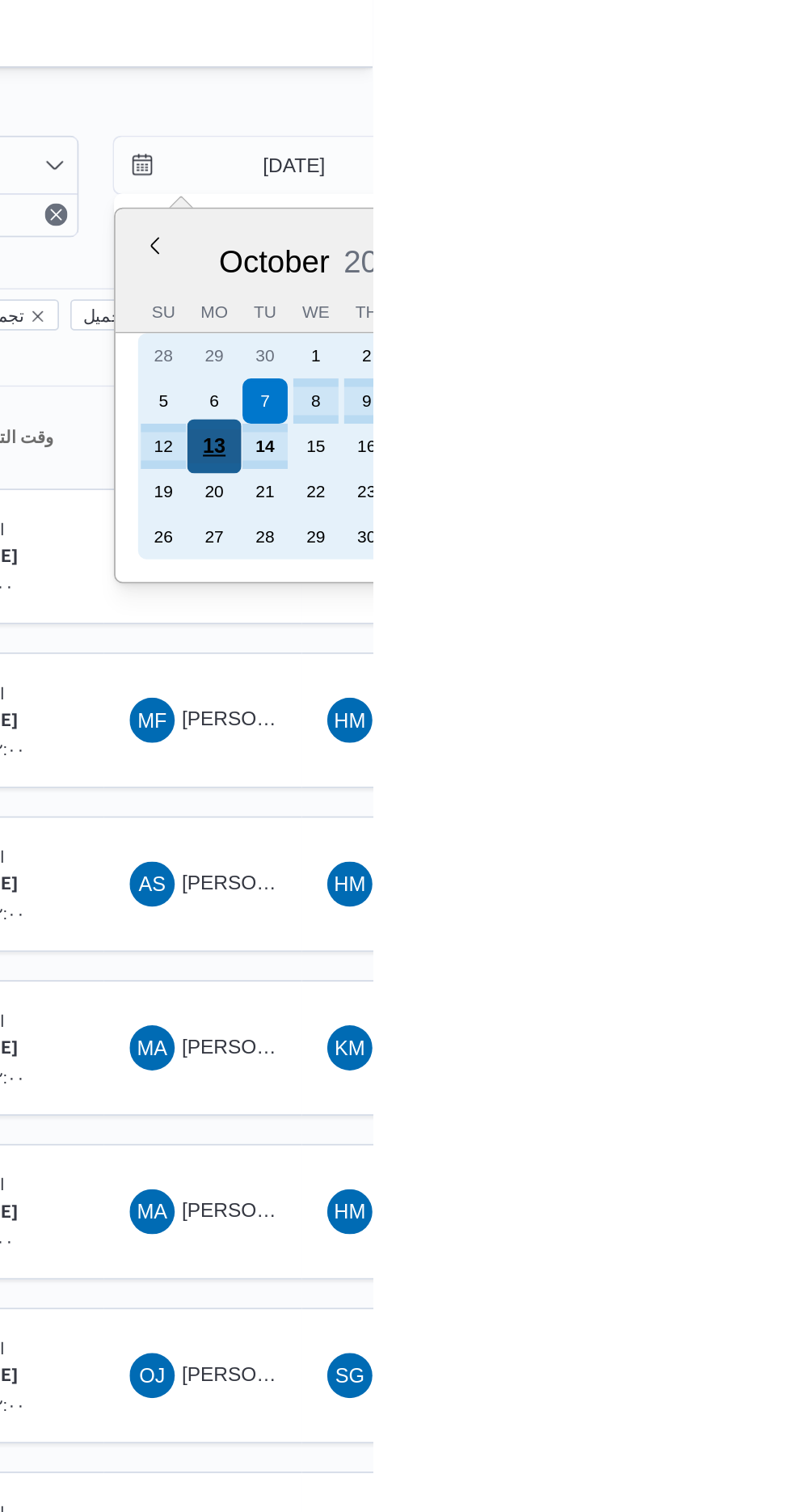
click at [709, 257] on div "13" at bounding box center [702, 255] width 30 height 30
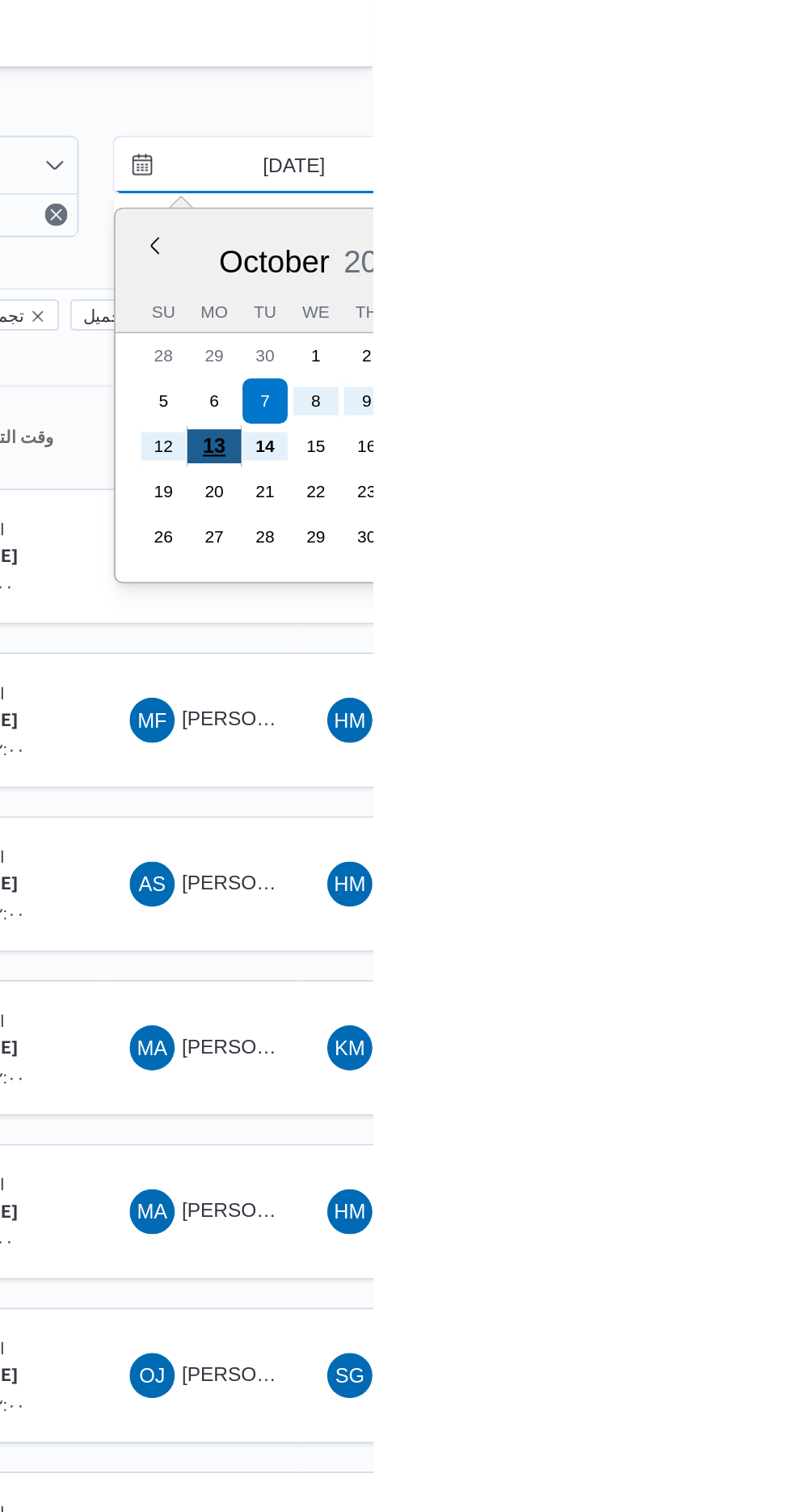
type input "[DATE]"
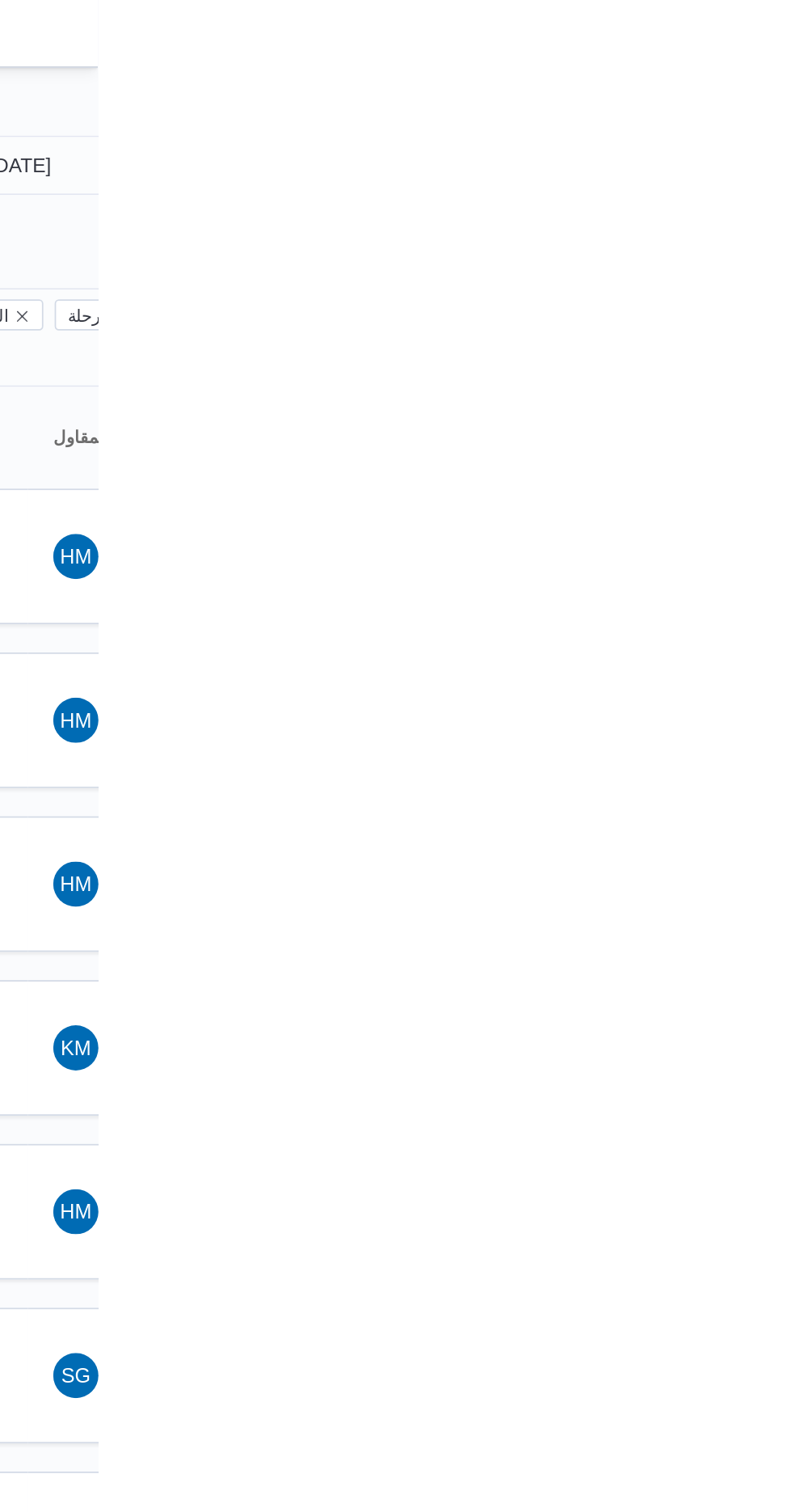
type input "[DATE]"
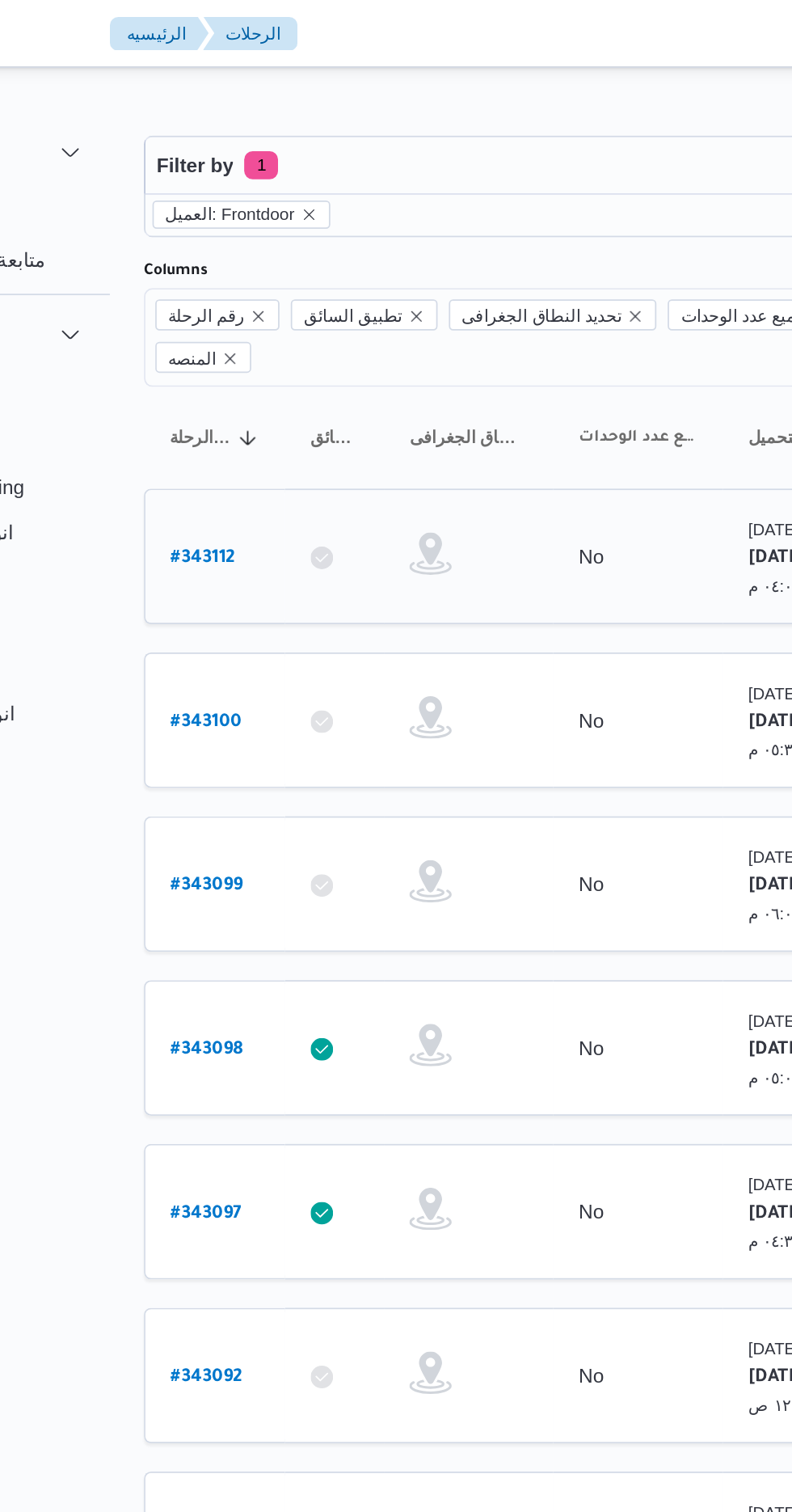
click at [238, 315] on b "# 343112" at bounding box center [244, 320] width 37 height 11
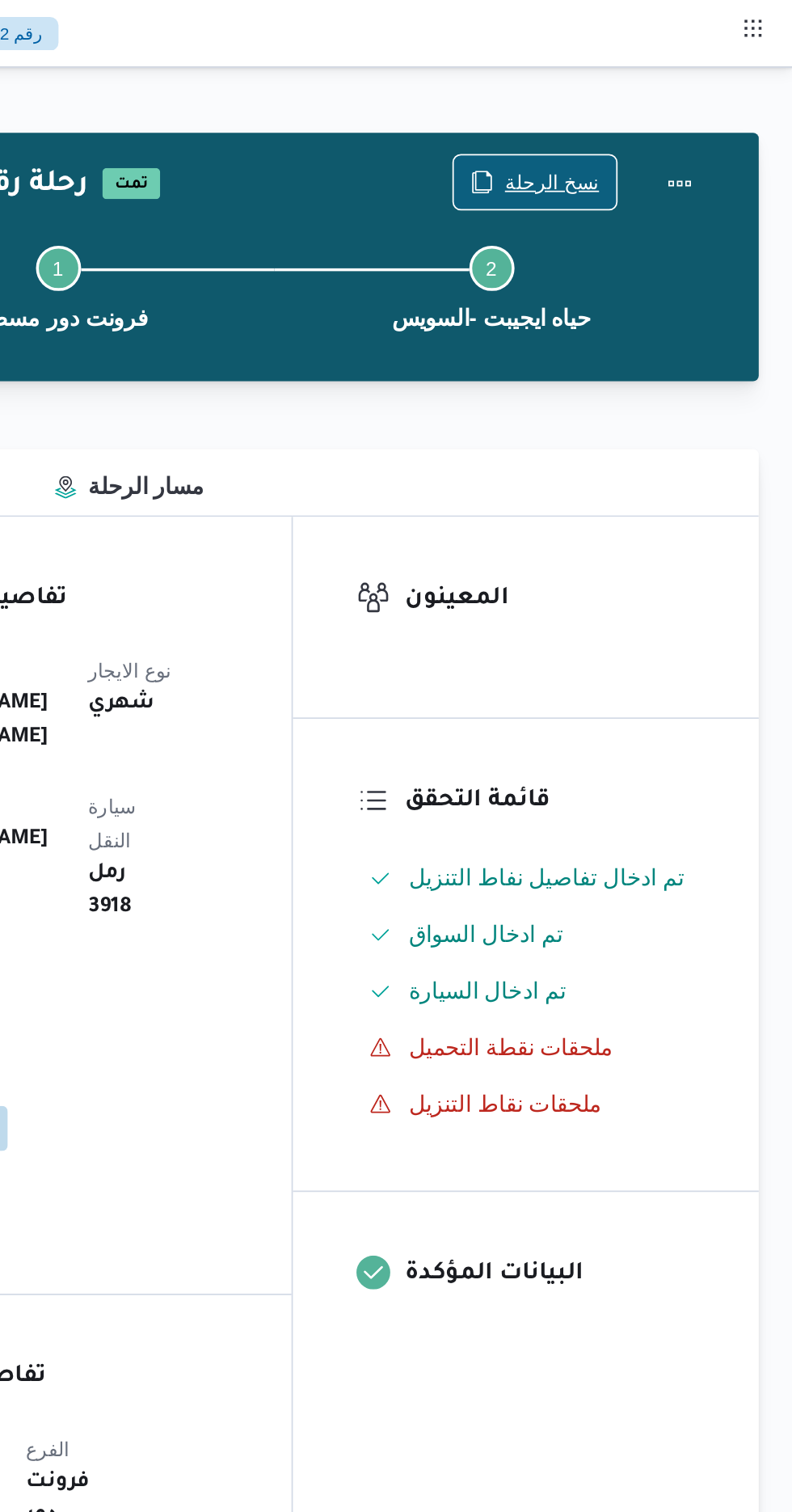
click at [635, 96] on span "نسخ الرحلة" at bounding box center [654, 103] width 54 height 19
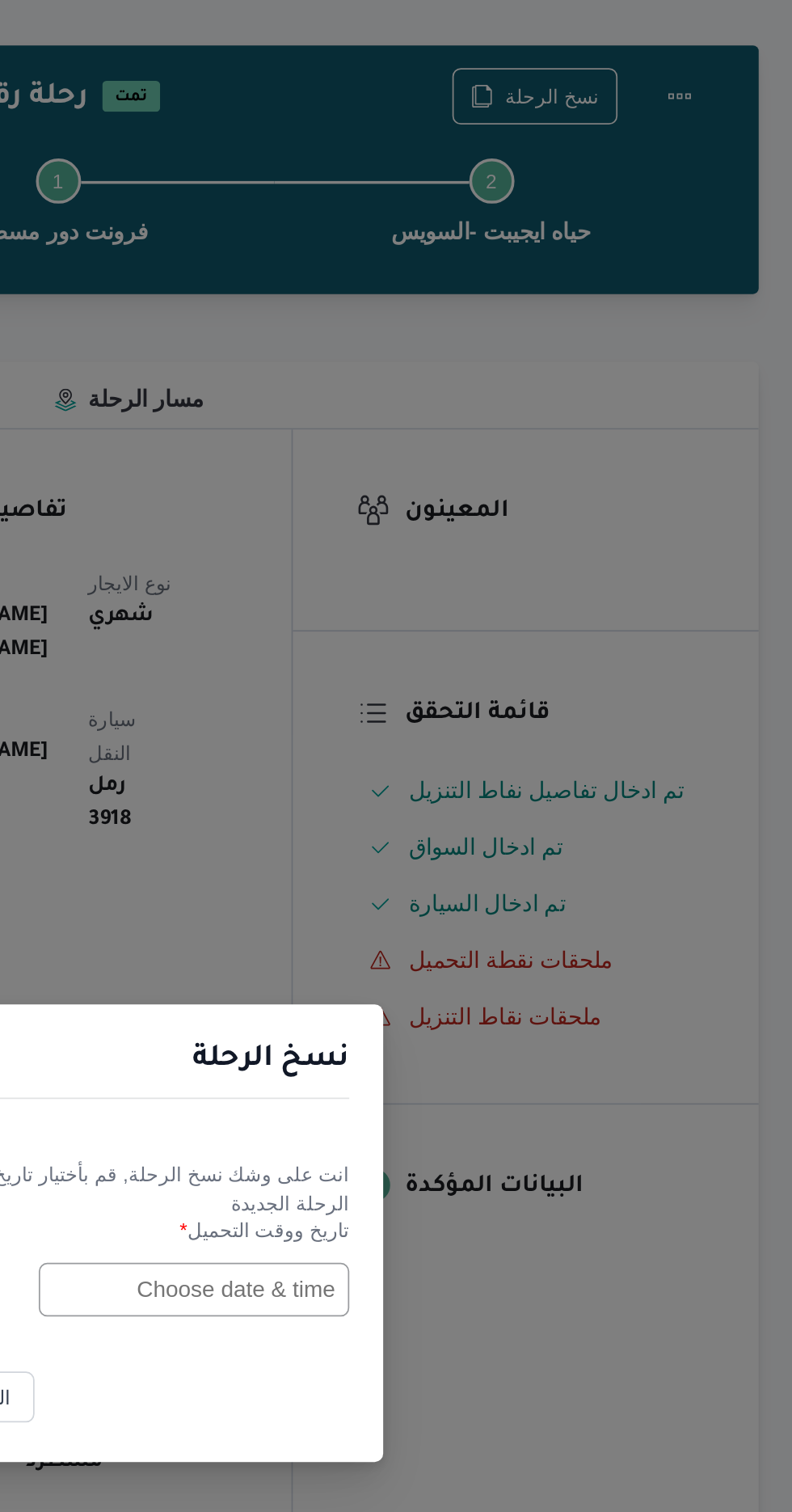
click at [439, 783] on input "text" at bounding box center [450, 787] width 178 height 30
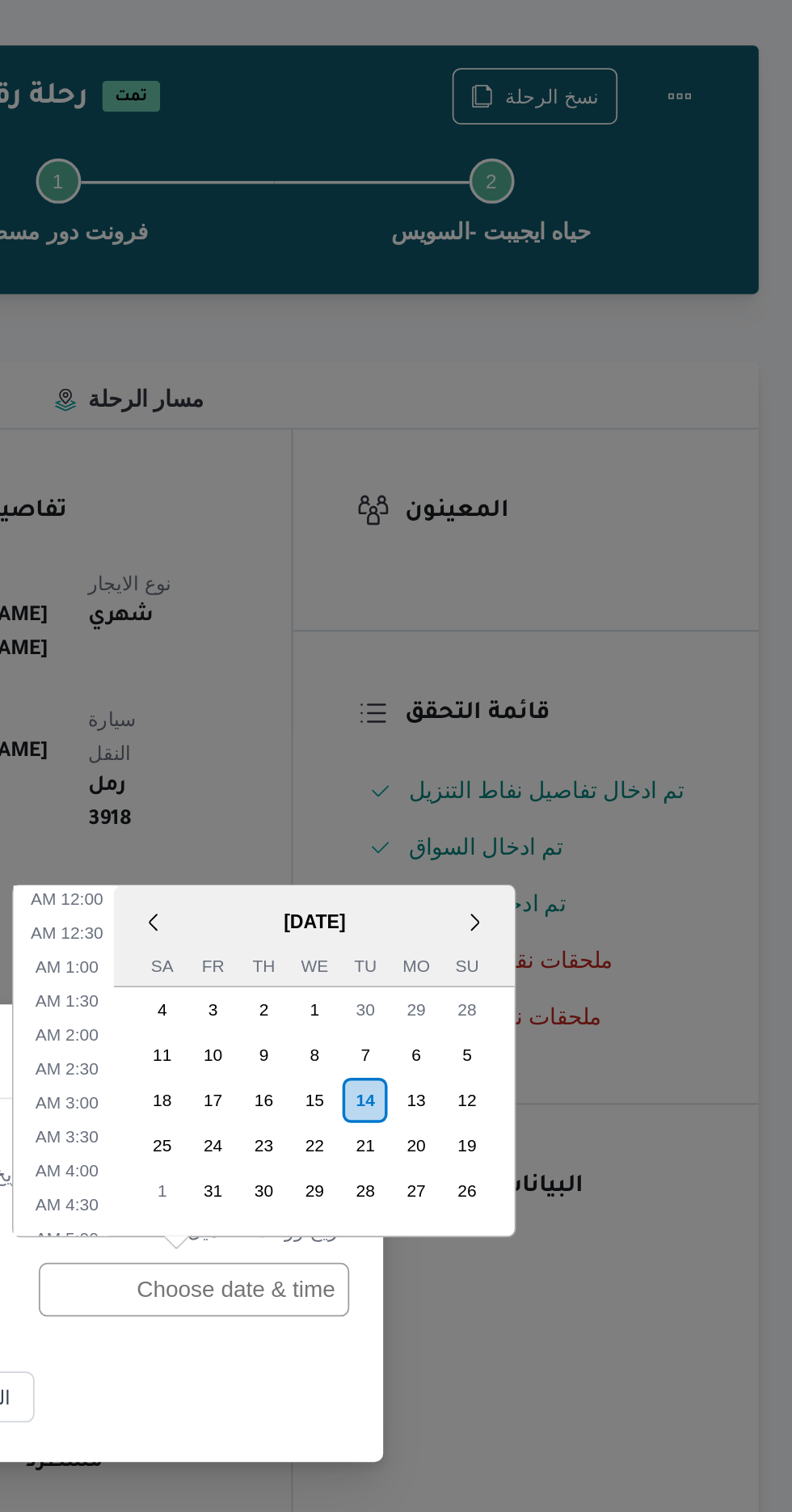
scroll to position [723, 0]
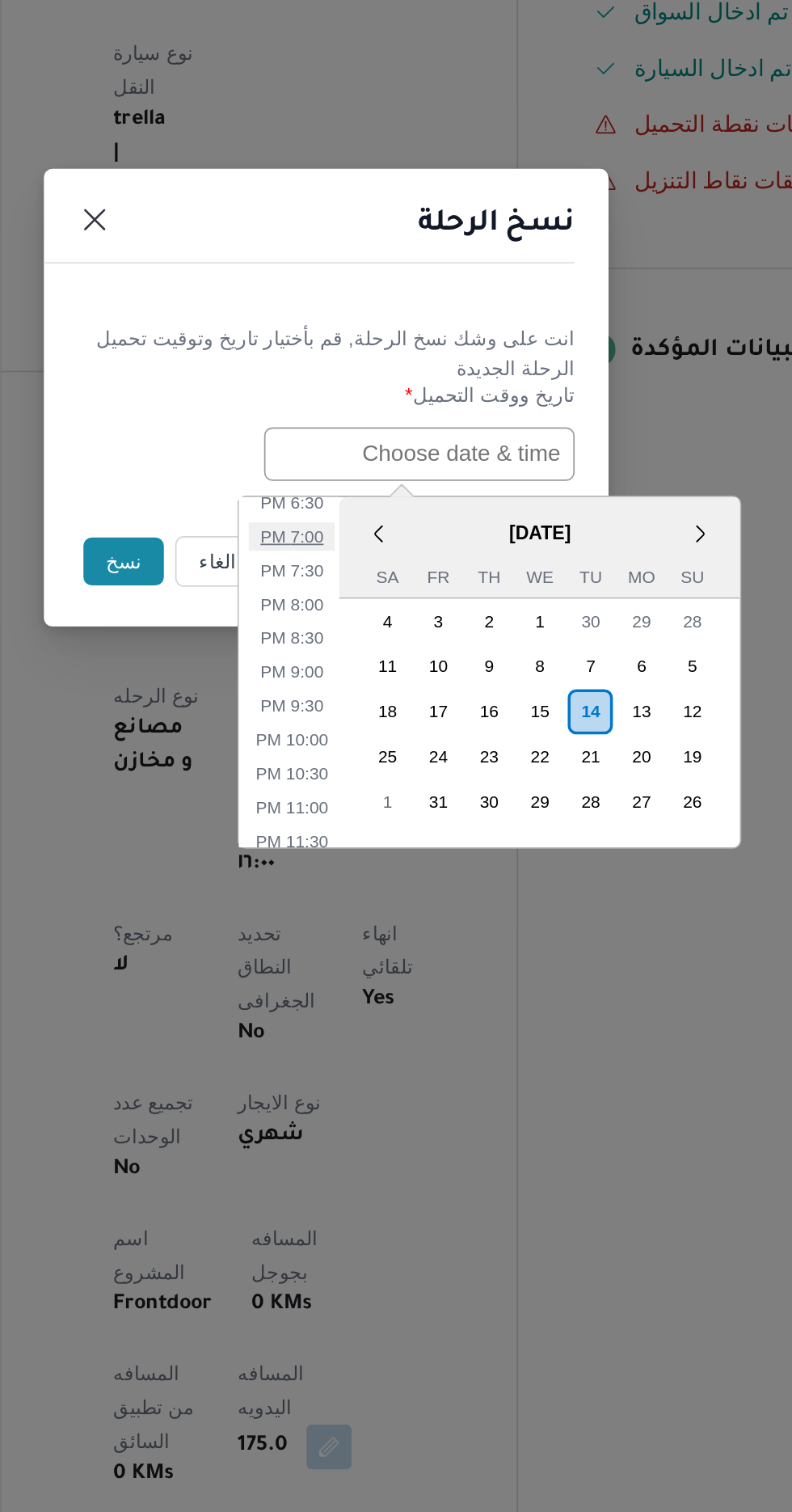
click at [360, 835] on li "7:00 PM" at bounding box center [376, 835] width 49 height 17
type input "[DATE] 7:00PM"
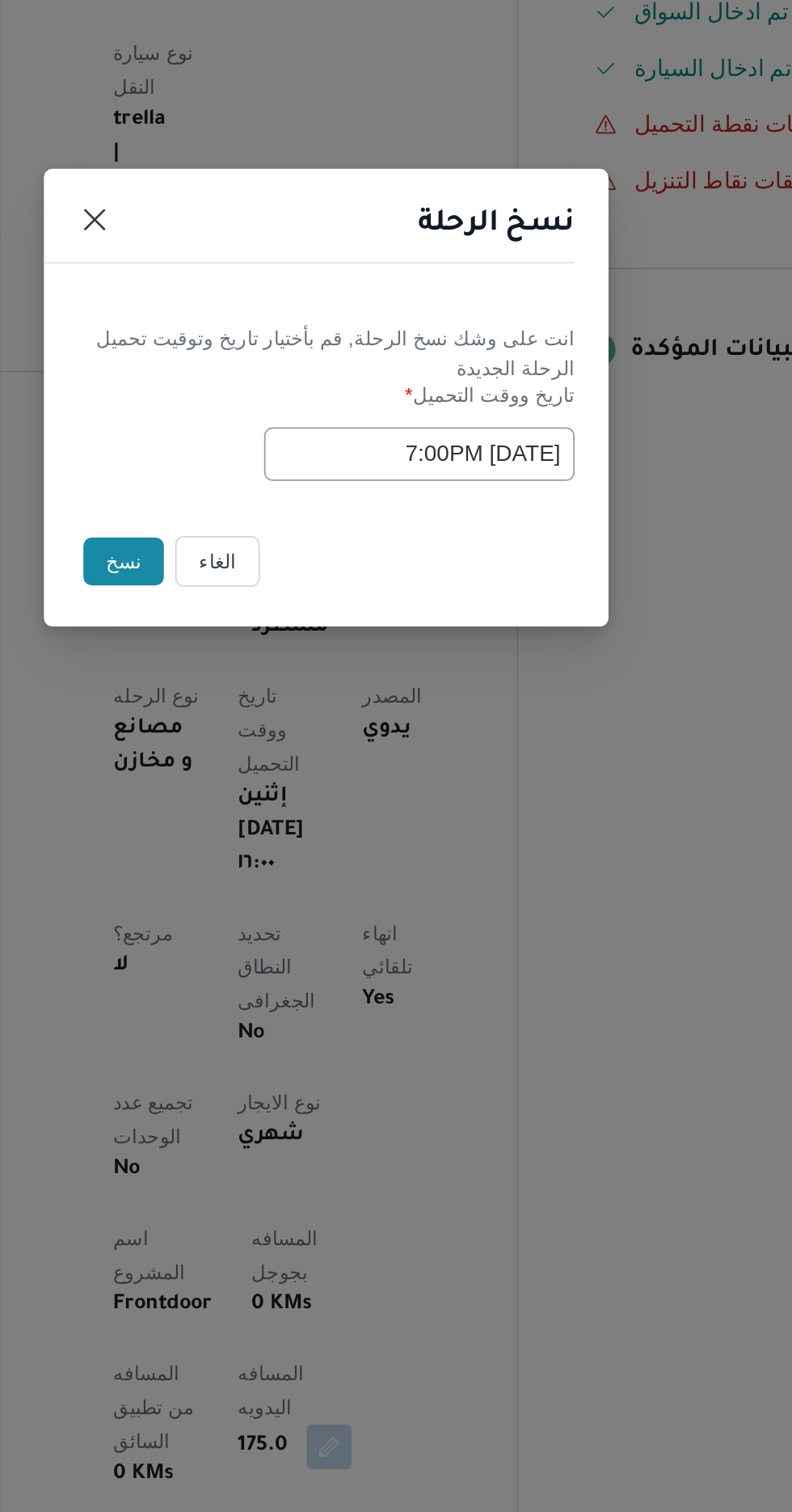
click at [275, 846] on button "نسخ" at bounding box center [281, 850] width 46 height 28
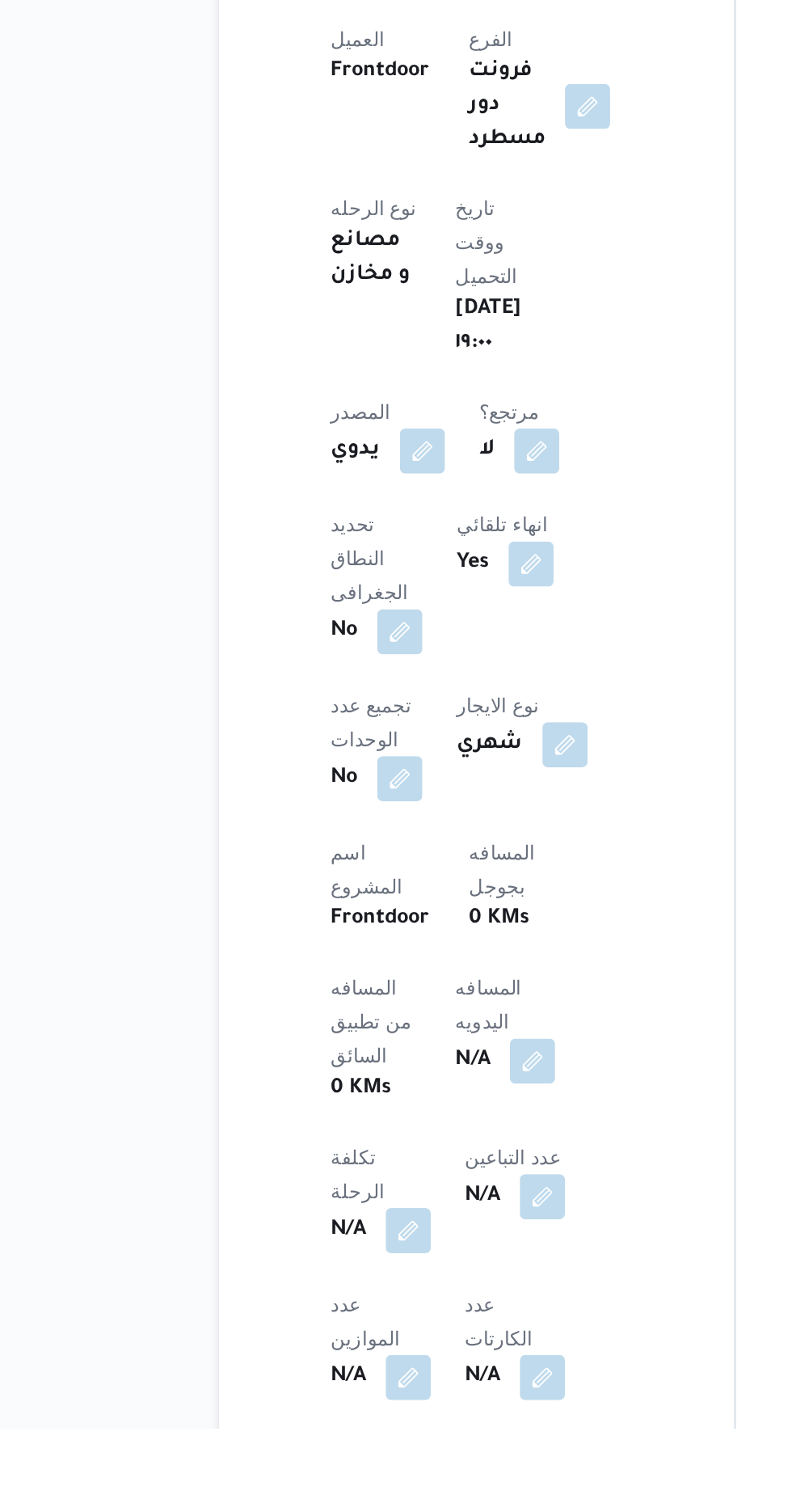
scroll to position [186, 0]
click at [377, 1287] on button "button" at bounding box center [390, 1300] width 26 height 26
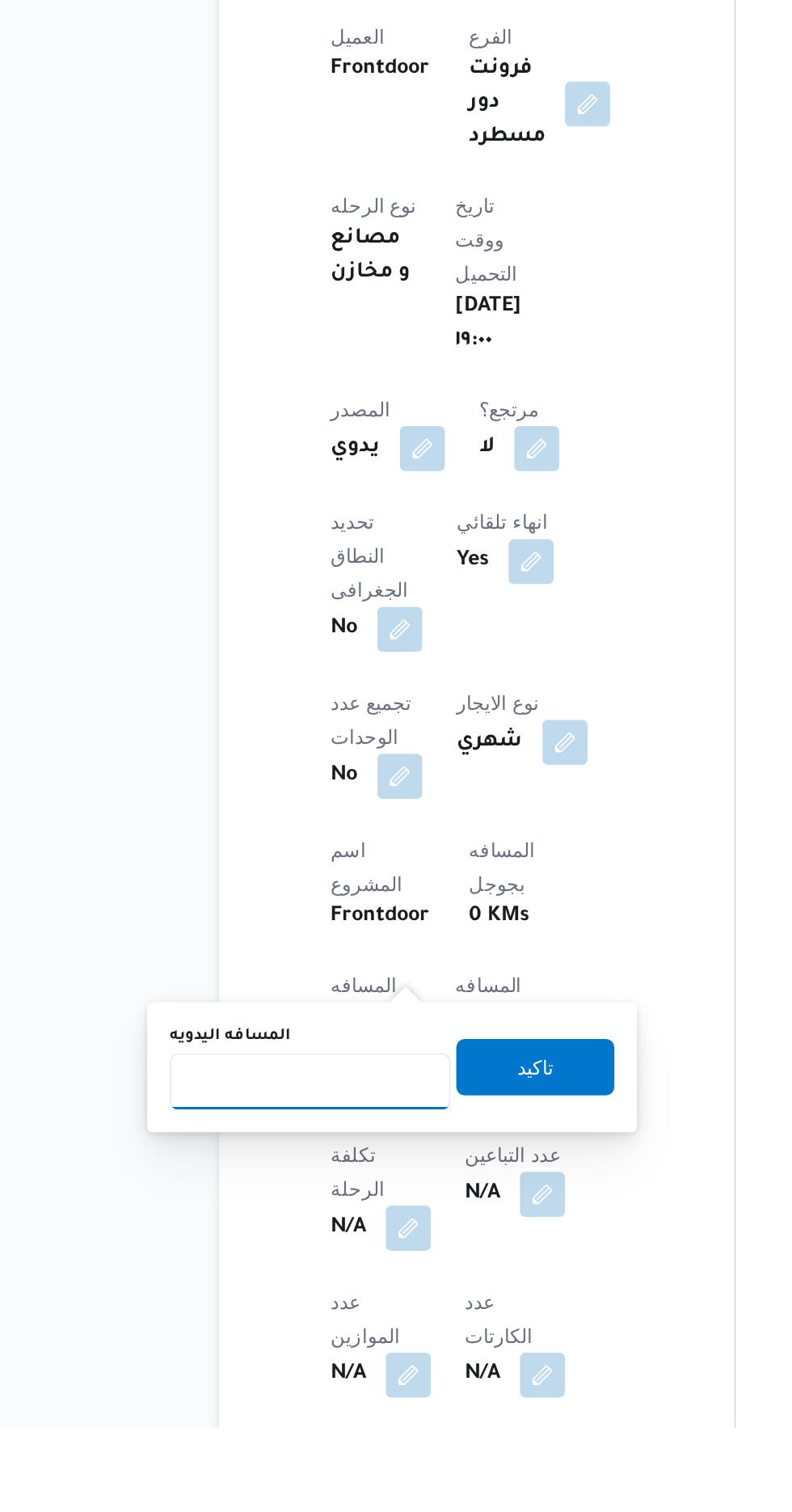
click at [259, 1314] on input "المسافه اليدويه" at bounding box center [262, 1314] width 161 height 32
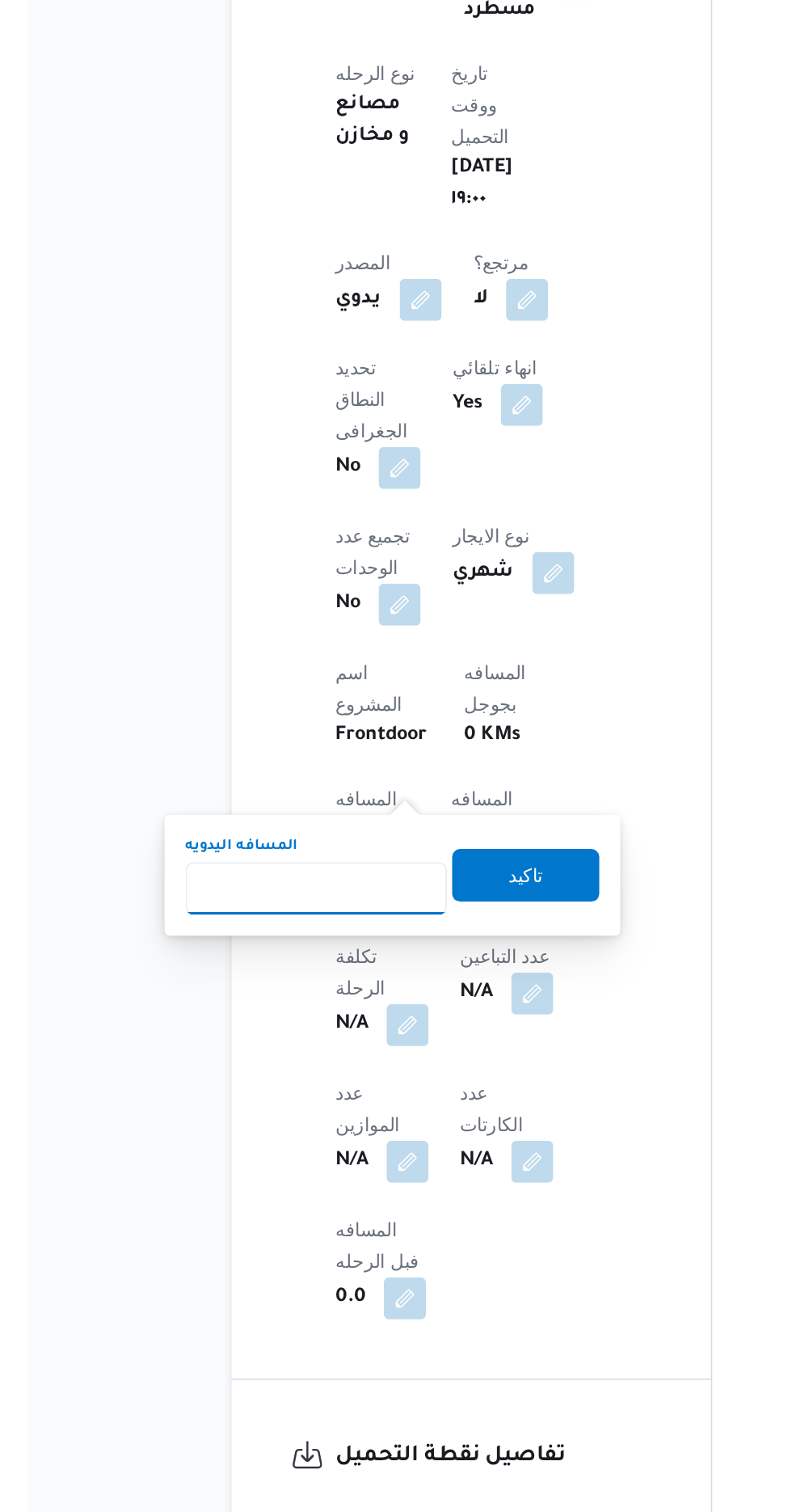
scroll to position [308, 0]
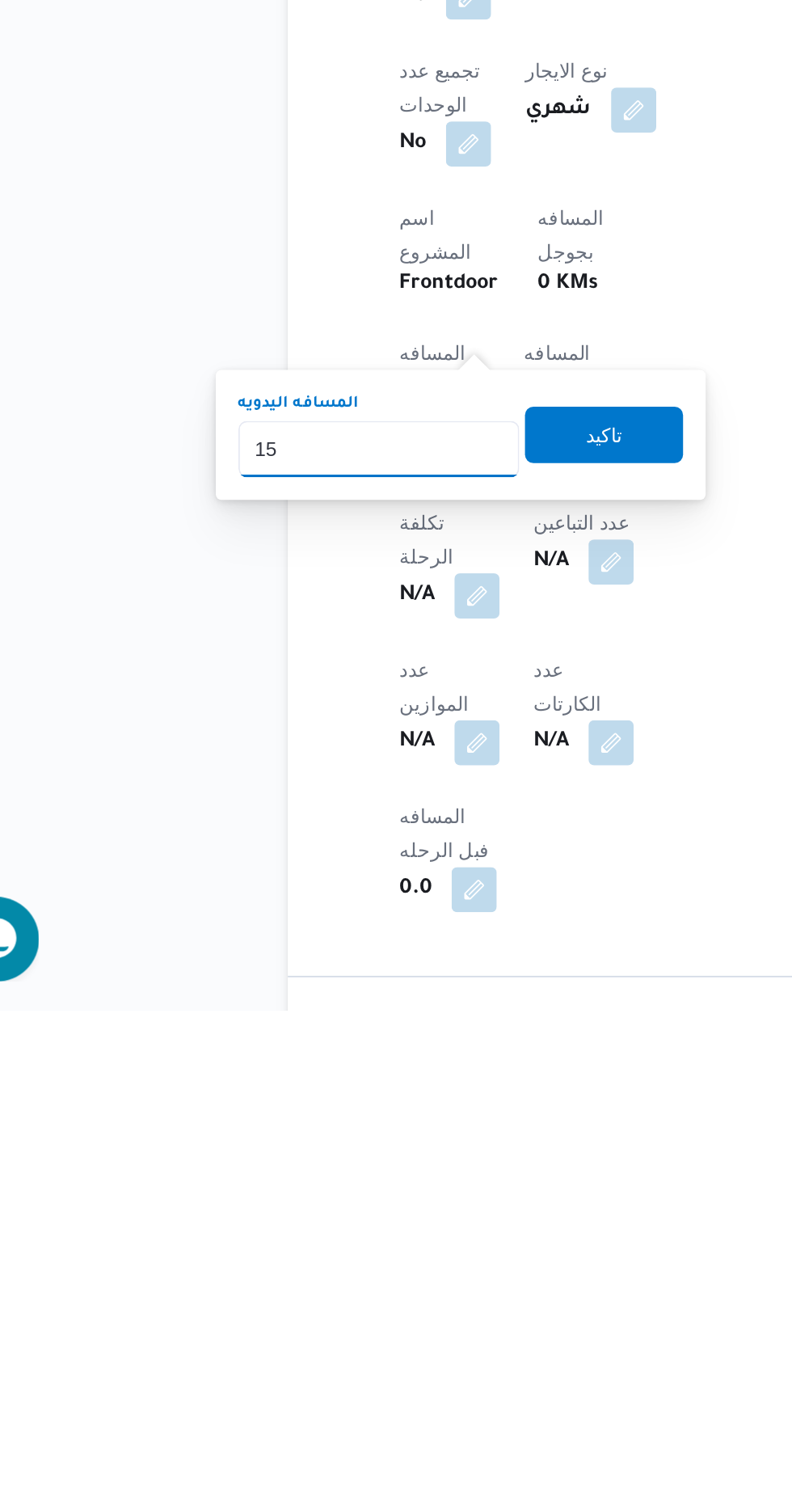
type input "150"
click at [385, 1186] on span "تاكيد" at bounding box center [391, 1182] width 90 height 32
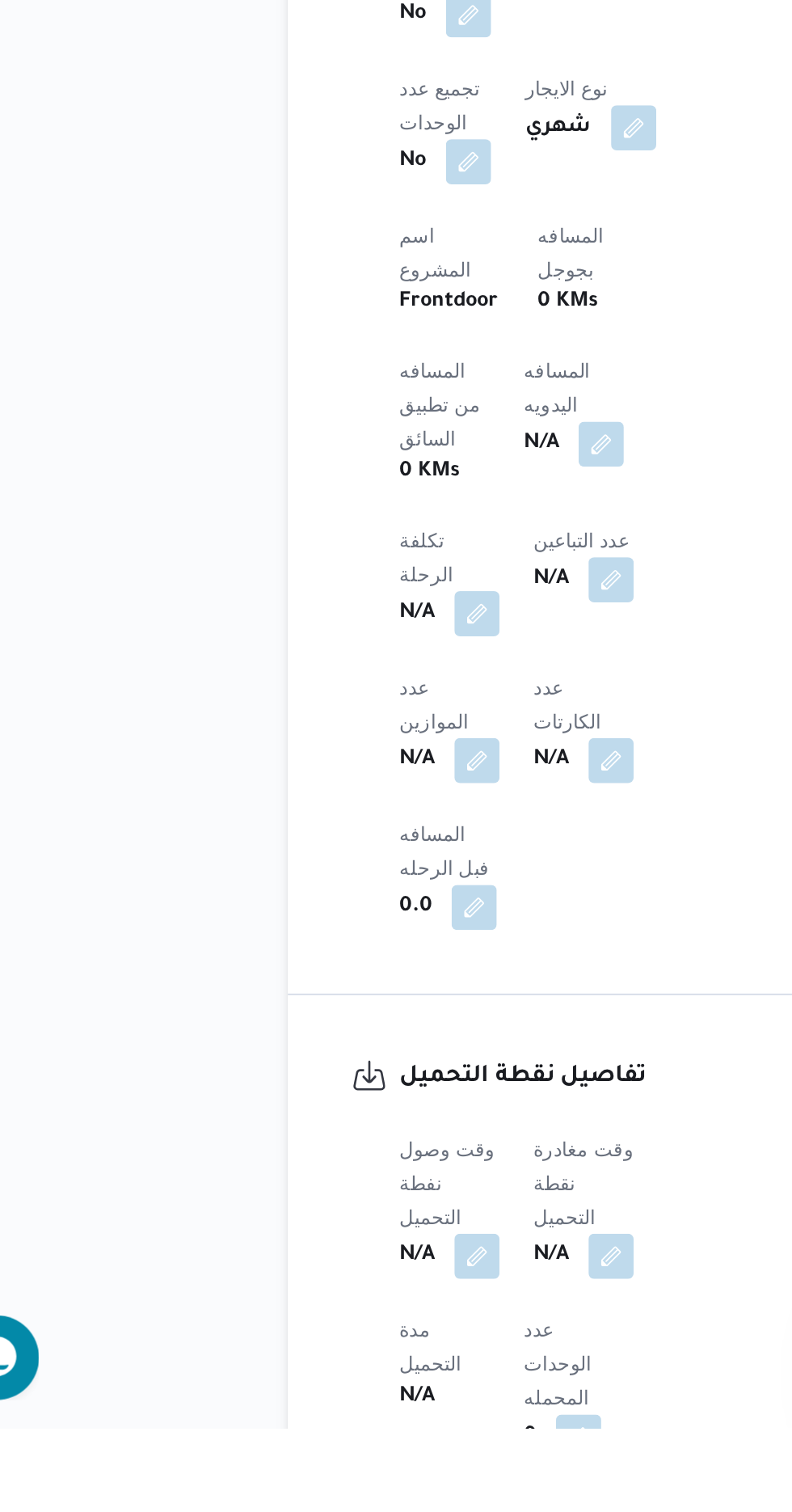
scroll to position [591, 0]
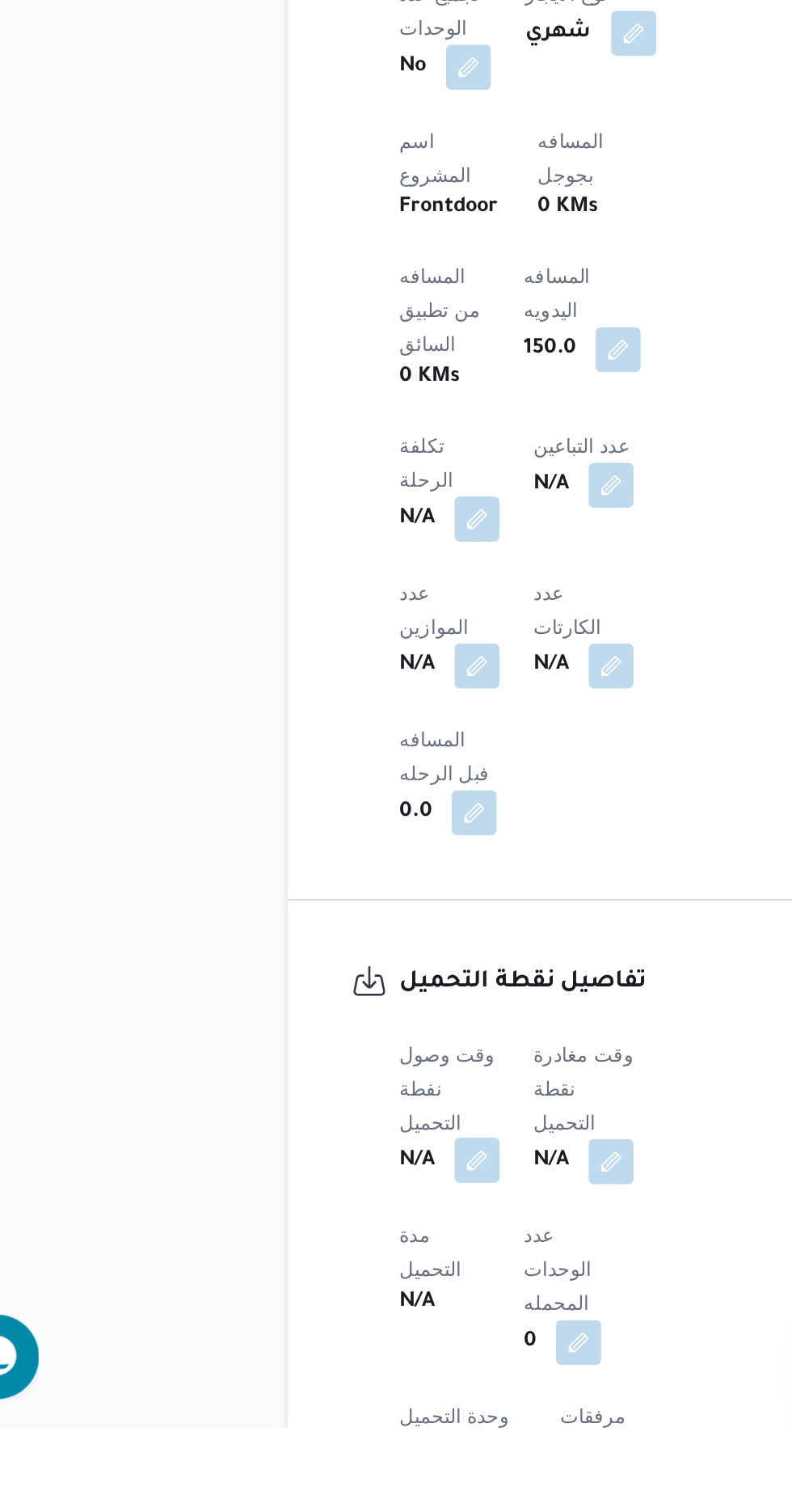
click at [312, 1346] on button "button" at bounding box center [318, 1359] width 26 height 26
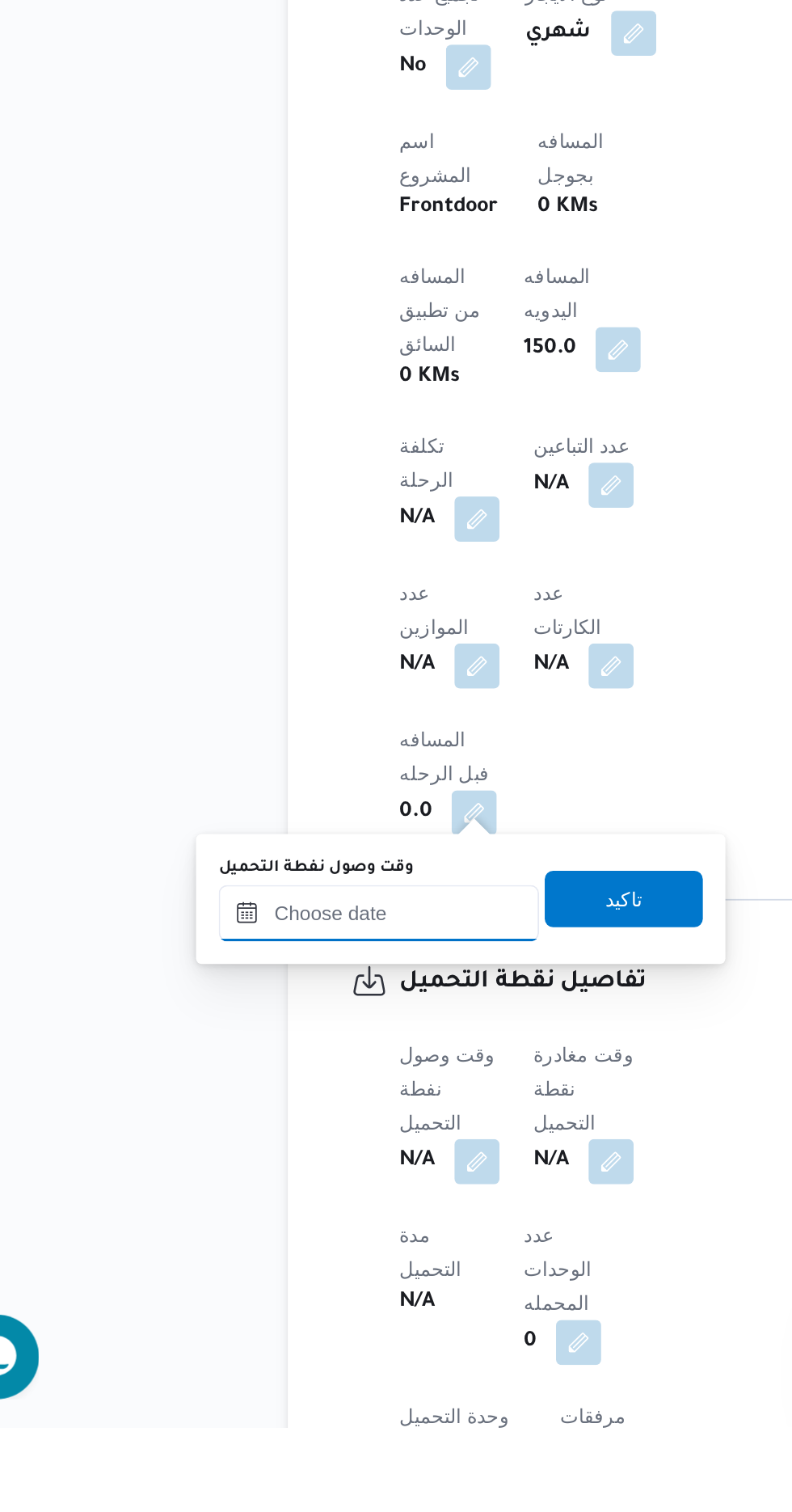
click at [234, 1218] on input "وقت وصول نفطة التحميل" at bounding box center [262, 1218] width 184 height 32
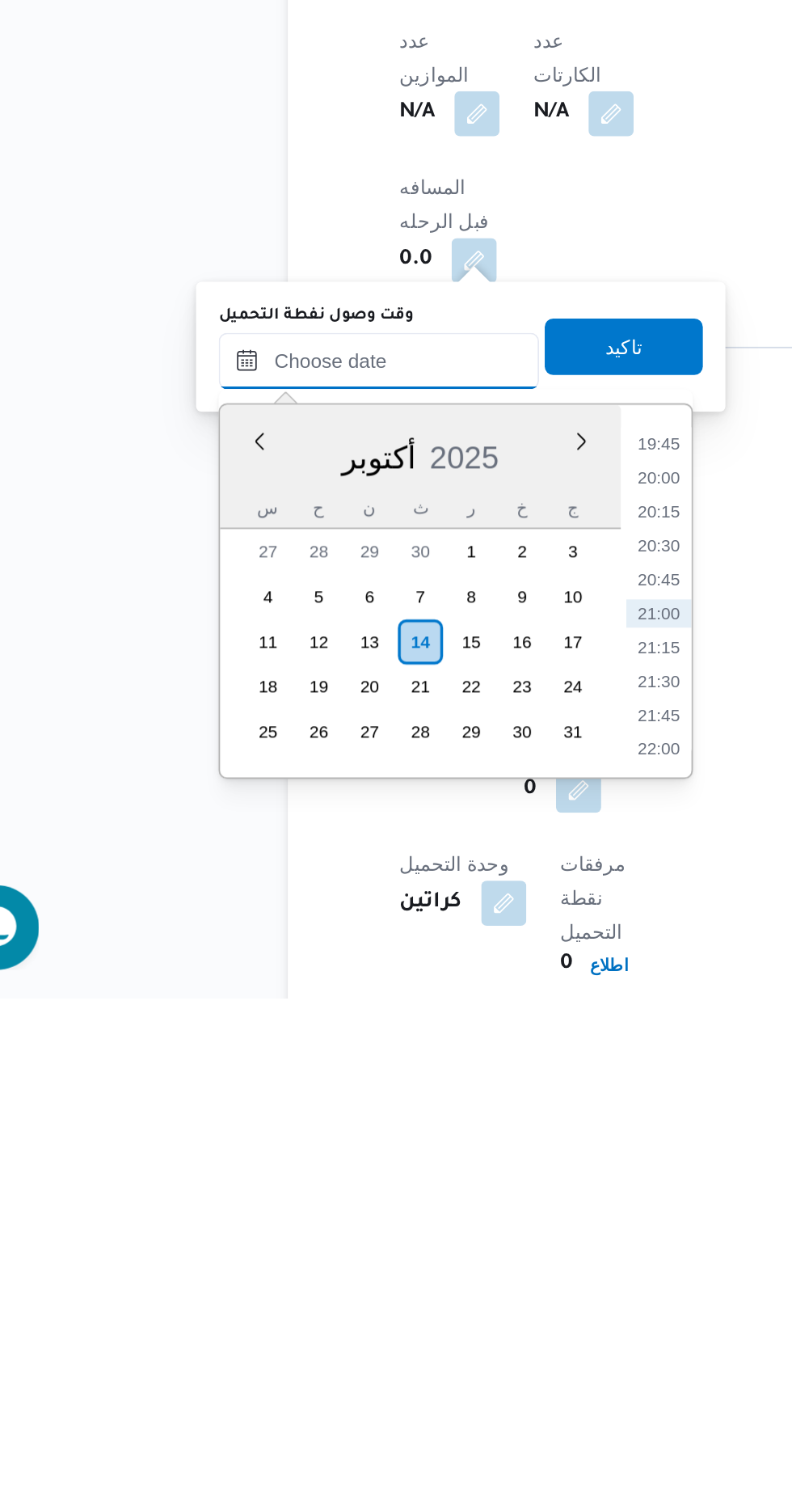
scroll to position [661, 0]
click at [417, 1209] on li "20:00" at bounding box center [423, 1215] width 37 height 17
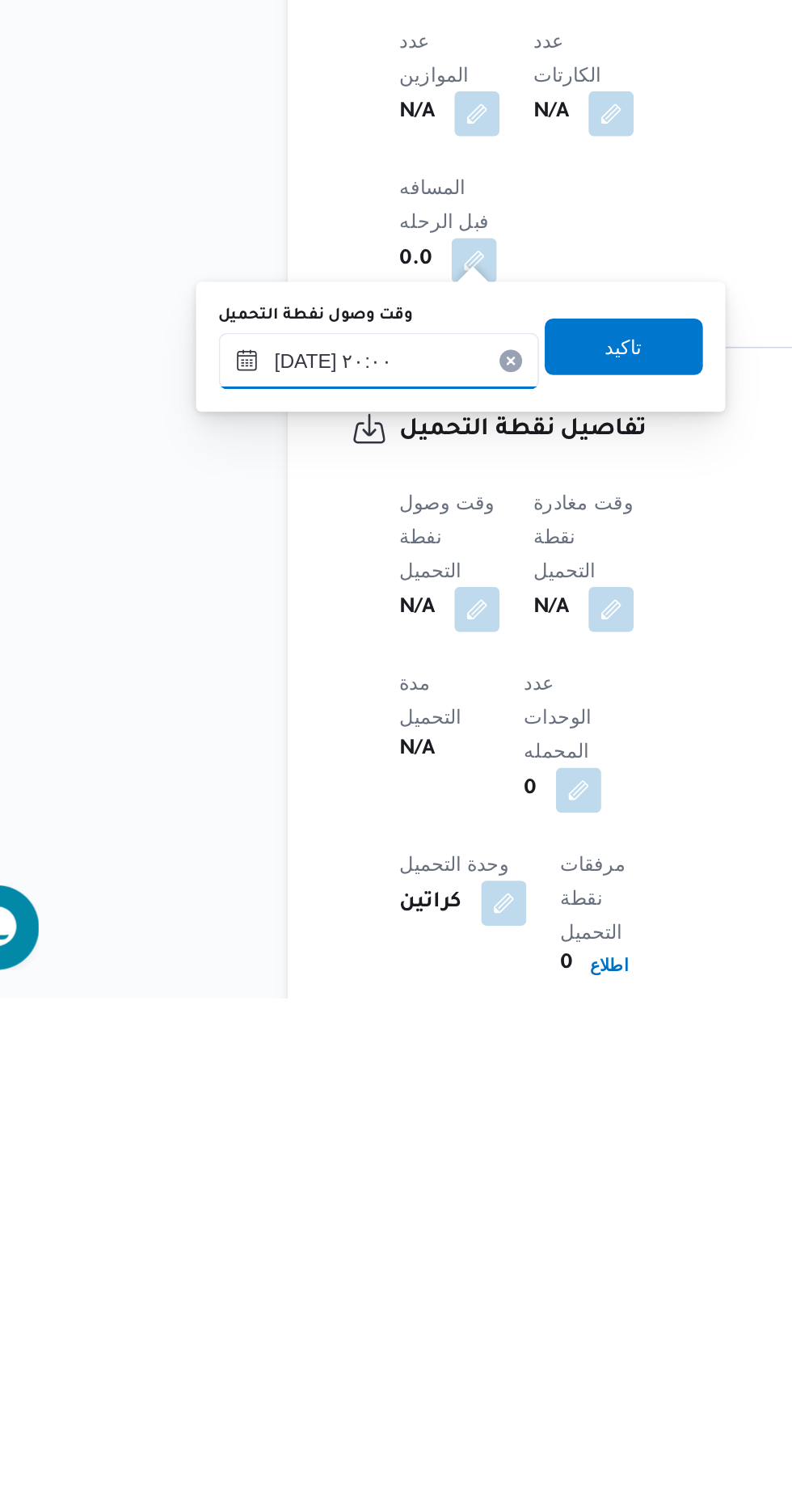
click at [259, 1136] on input "[DATE] ٢٠:٠٠" at bounding box center [262, 1146] width 184 height 32
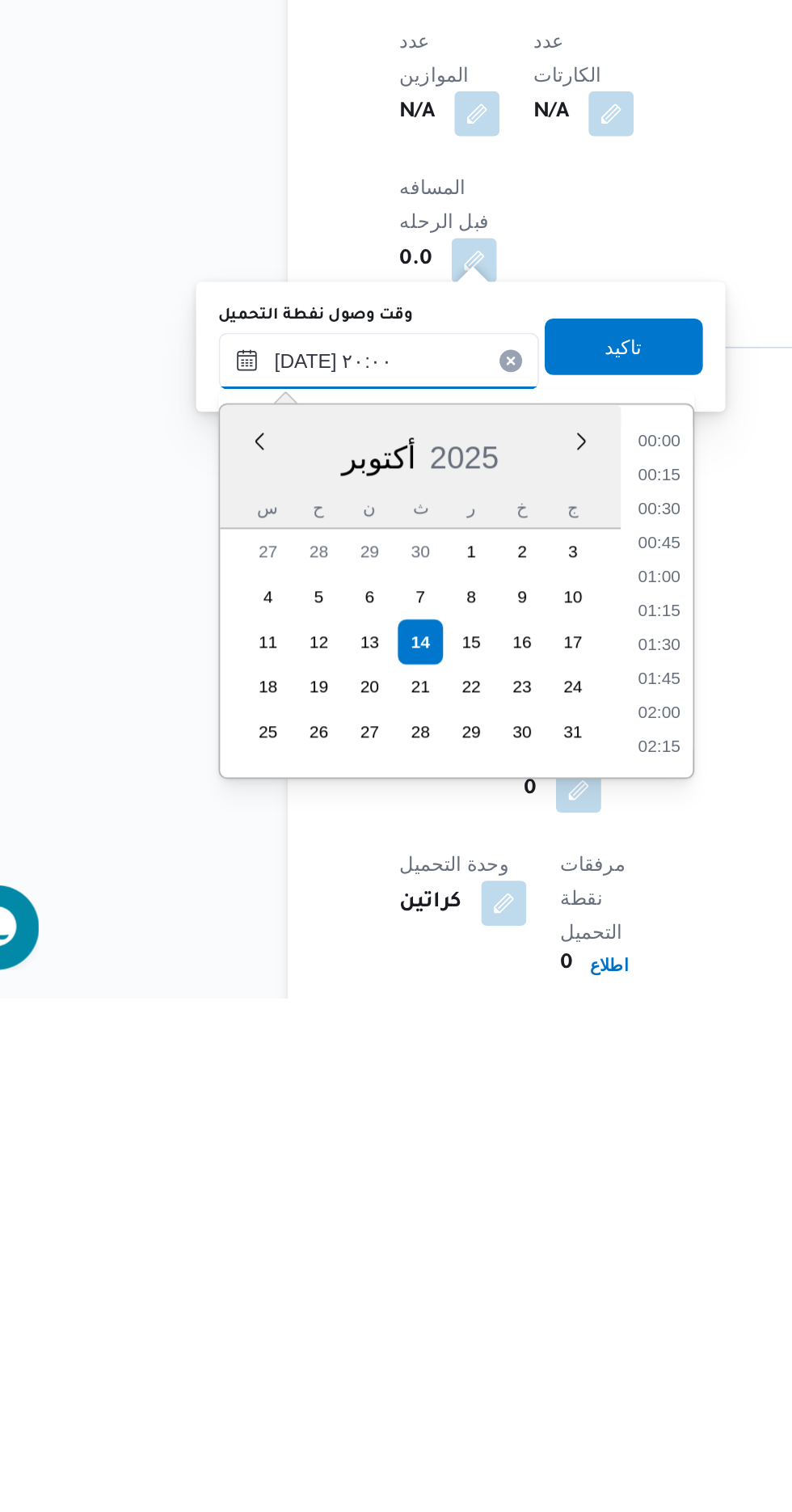
scroll to position [1454, 0]
click at [411, 1217] on li "19:00" at bounding box center [423, 1215] width 37 height 17
type input "[DATE] ١٩:٠٠"
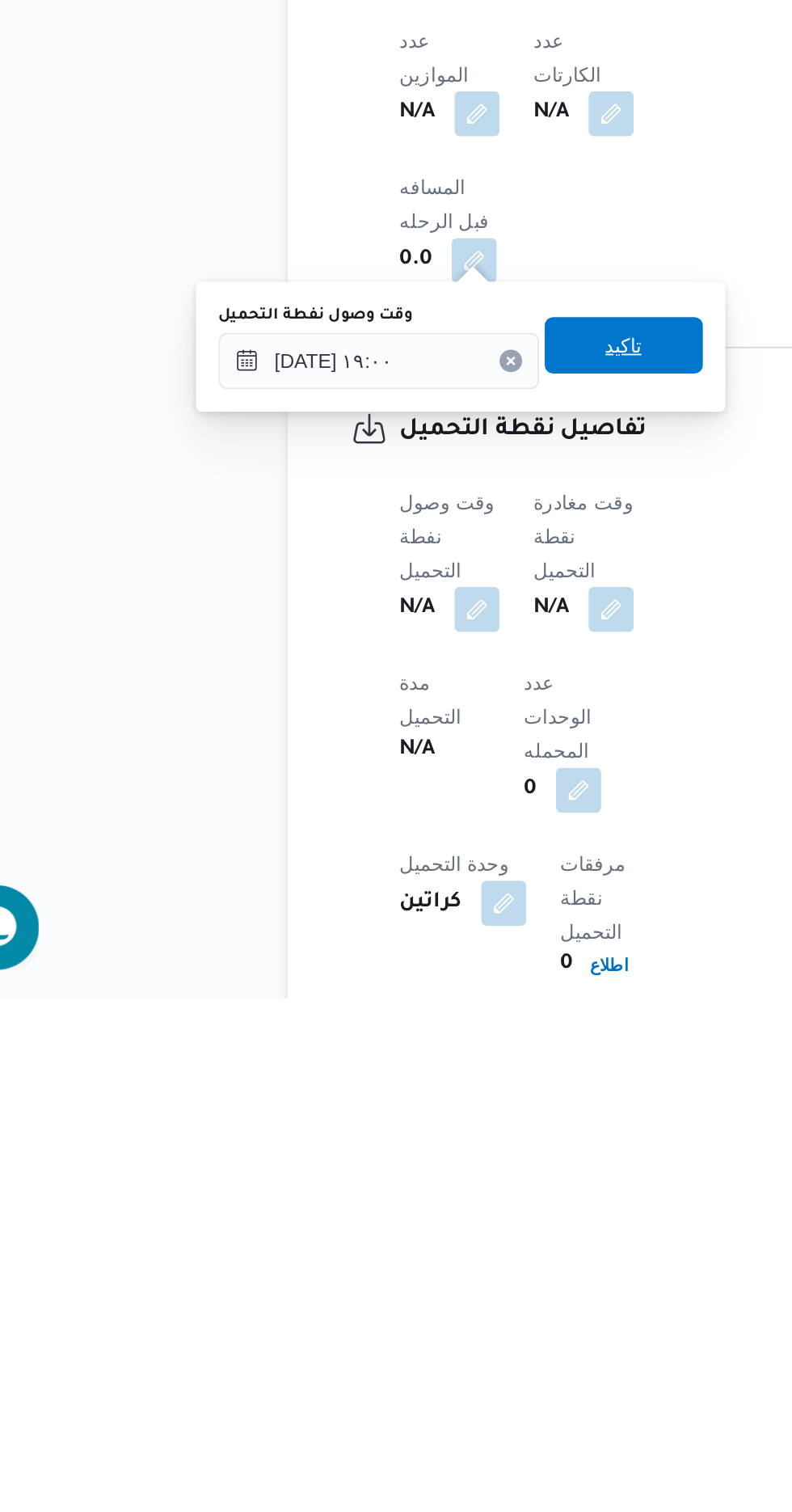
click at [409, 1138] on span "تاكيد" at bounding box center [402, 1138] width 21 height 19
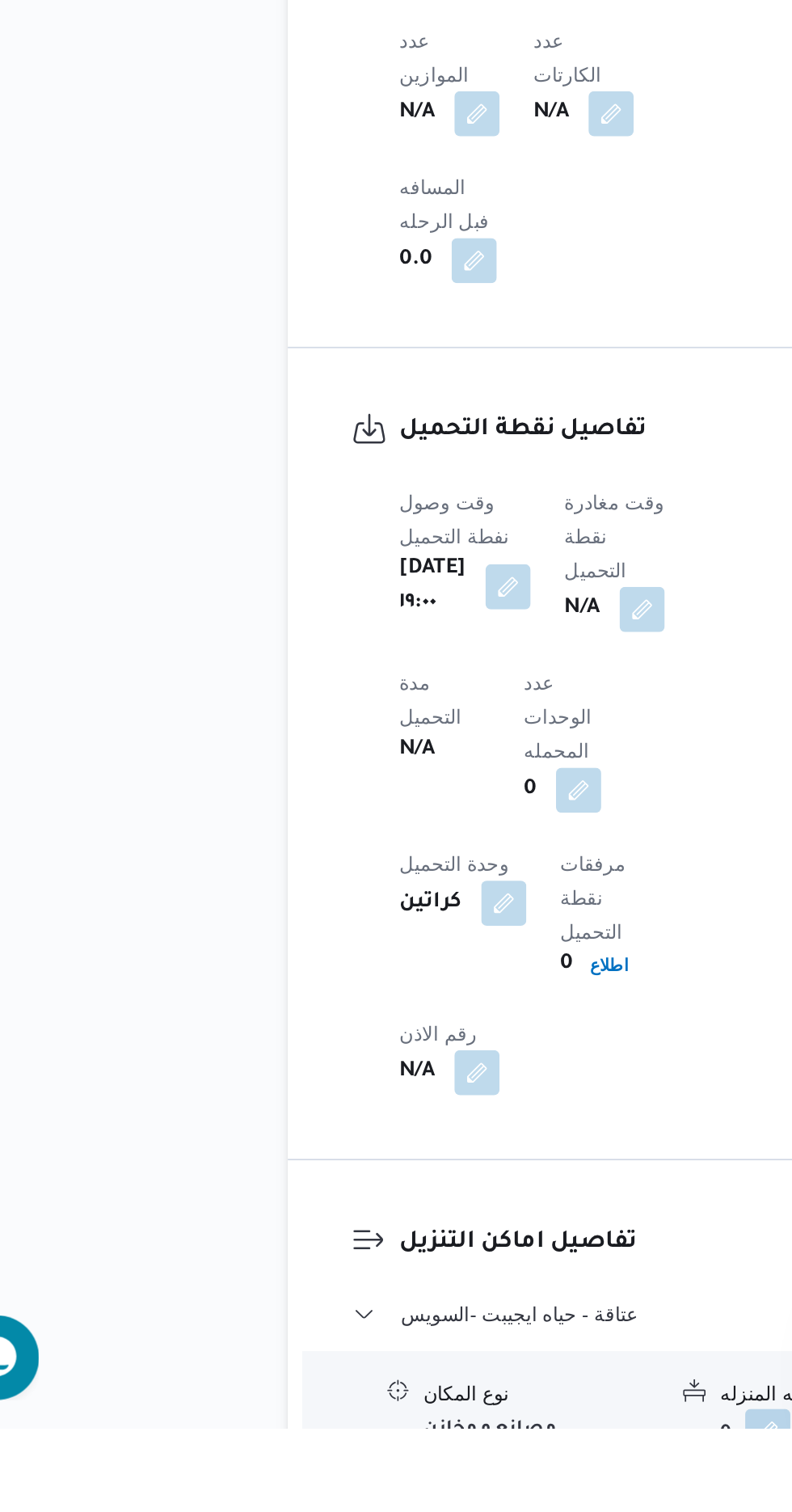
scroll to position [974, 0]
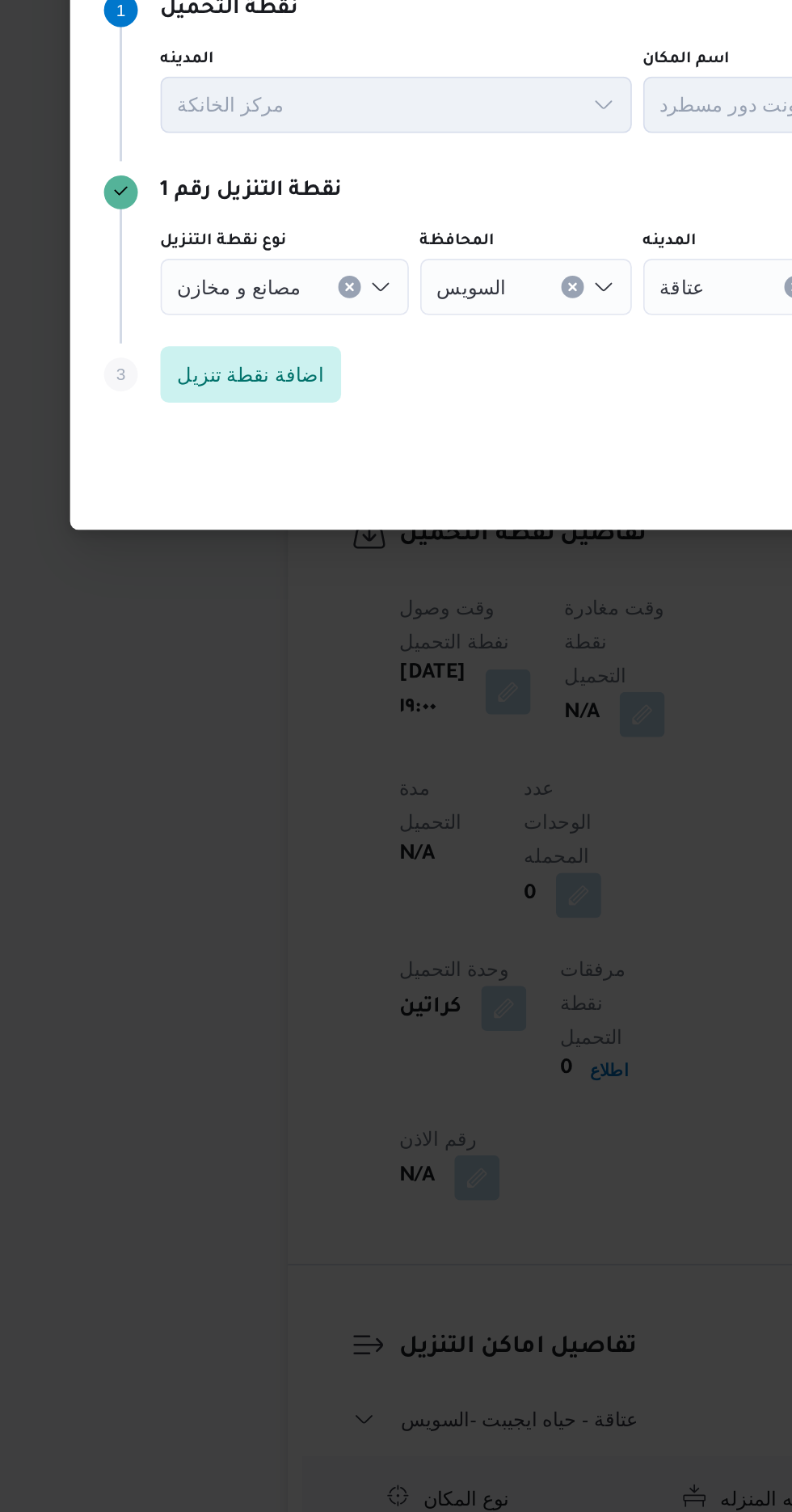
click at [243, 735] on icon "Clear input" at bounding box center [246, 731] width 6 height 6
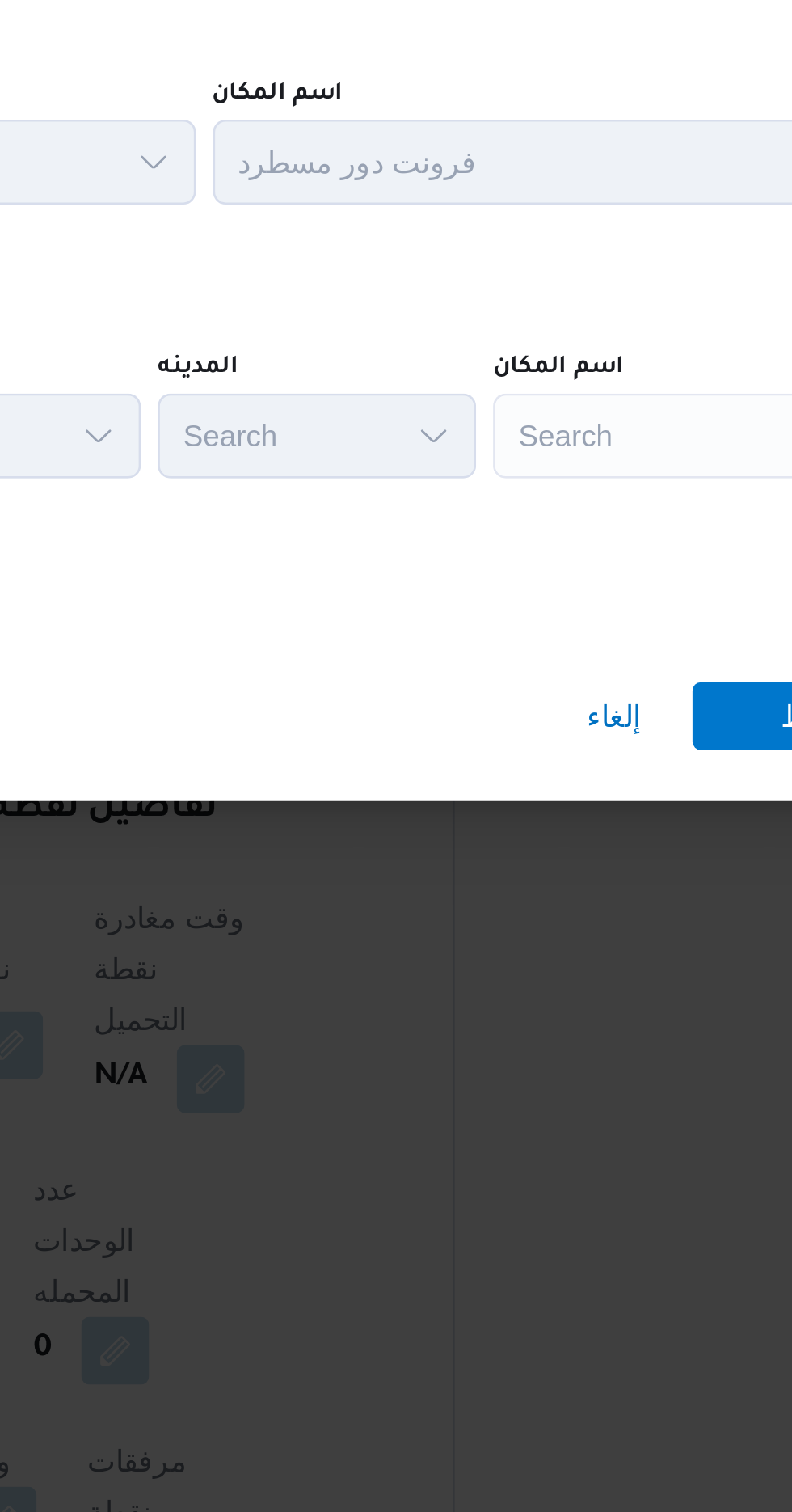
click at [545, 732] on div "Search" at bounding box center [621, 731] width 202 height 32
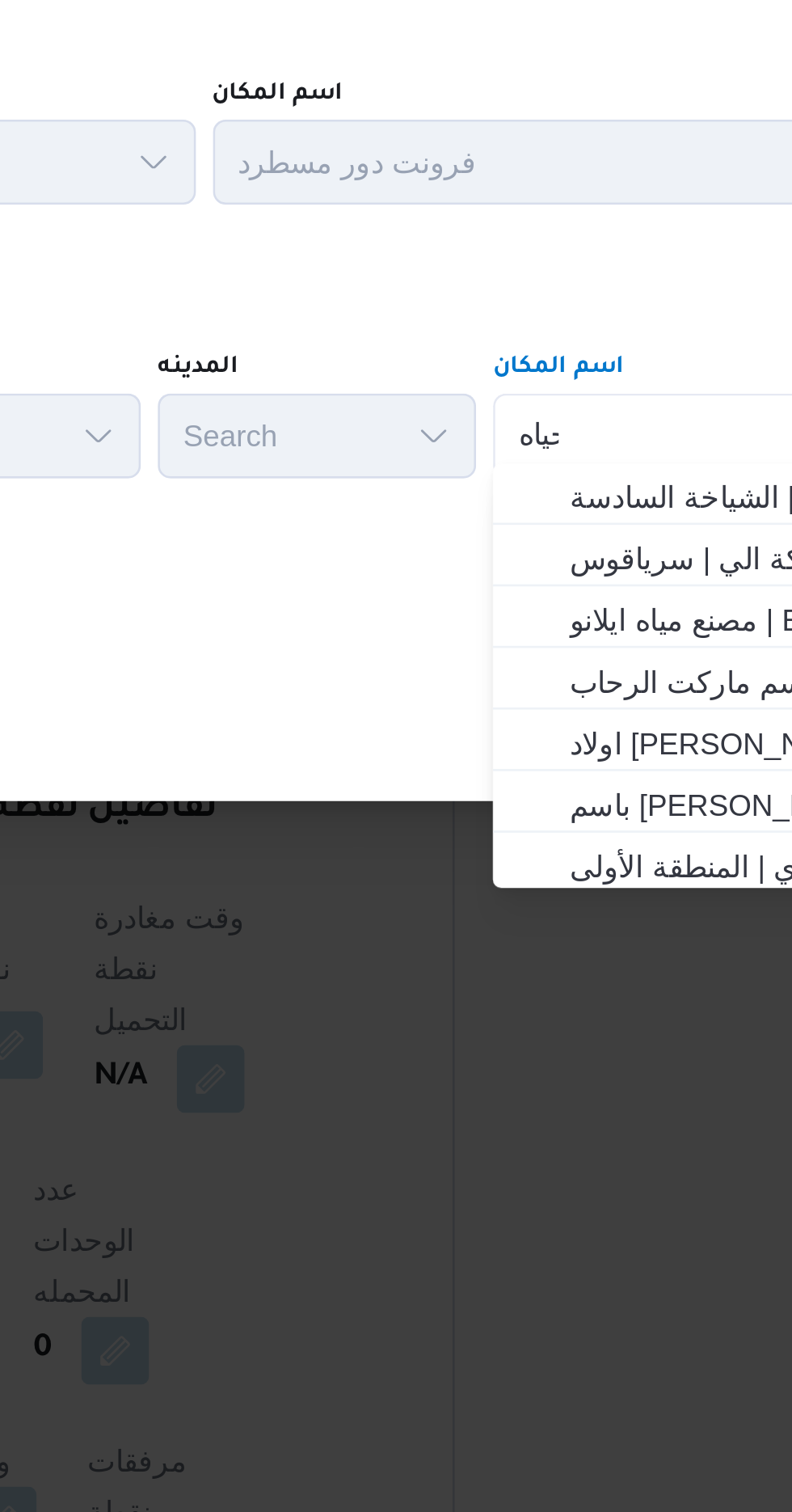
scroll to position [0, 0]
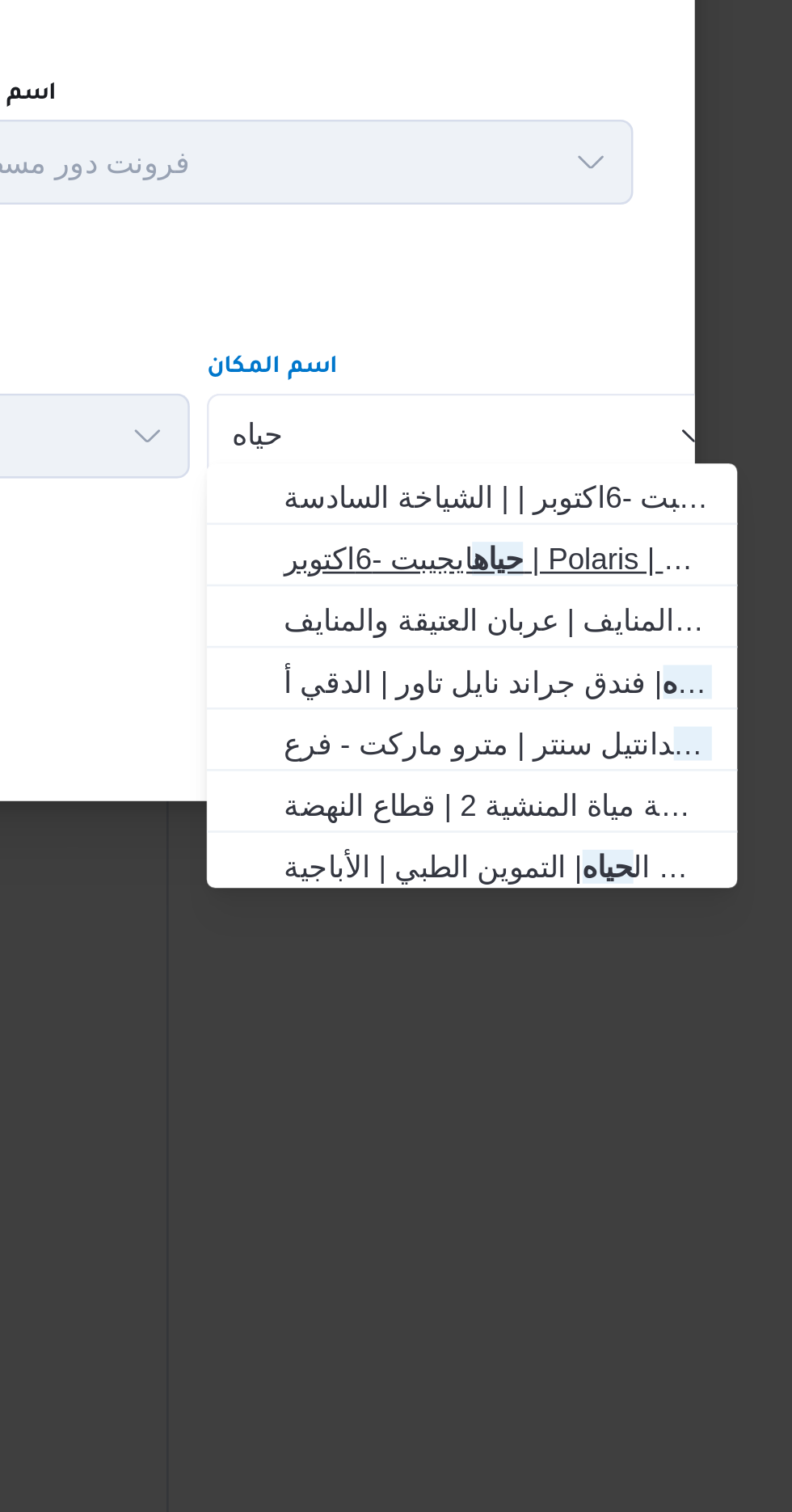
type input "حياه"
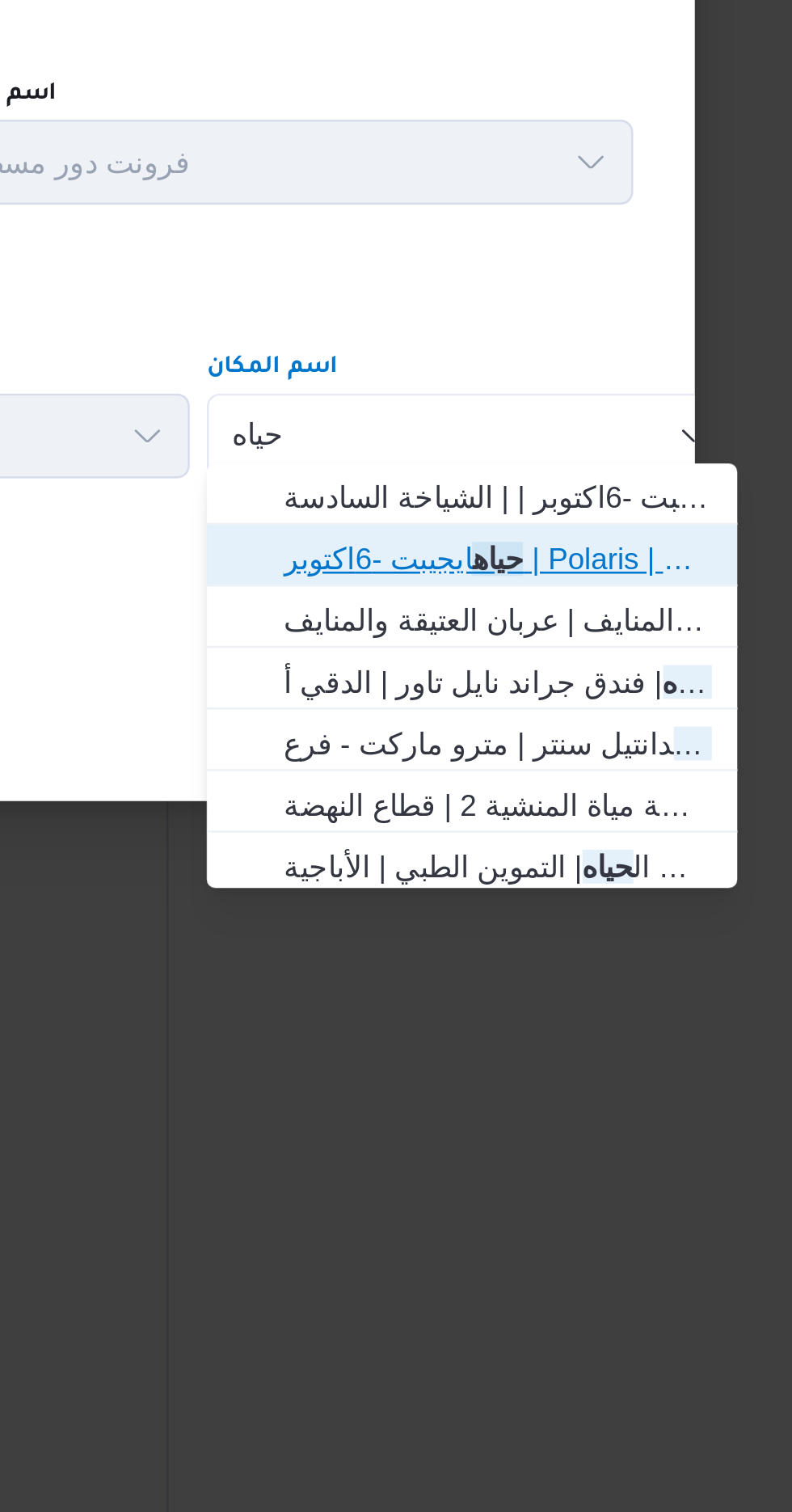
click at [570, 779] on span "حياه ايجيبت -6اكتوبر | Polaris | قسم أول [DATE]" at bounding box center [631, 778] width 163 height 19
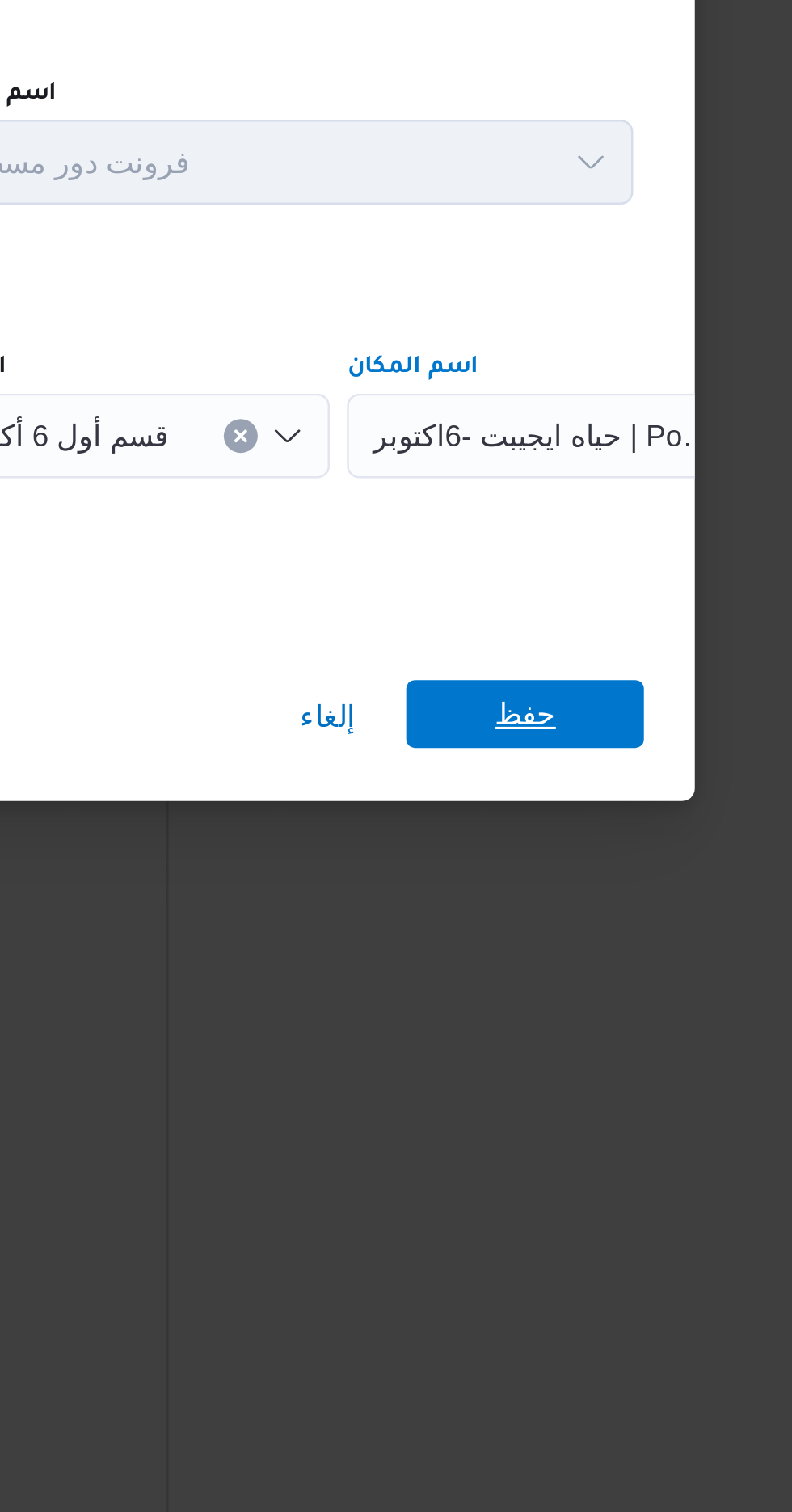
click at [641, 832] on span "حفظ" at bounding box center [642, 837] width 23 height 26
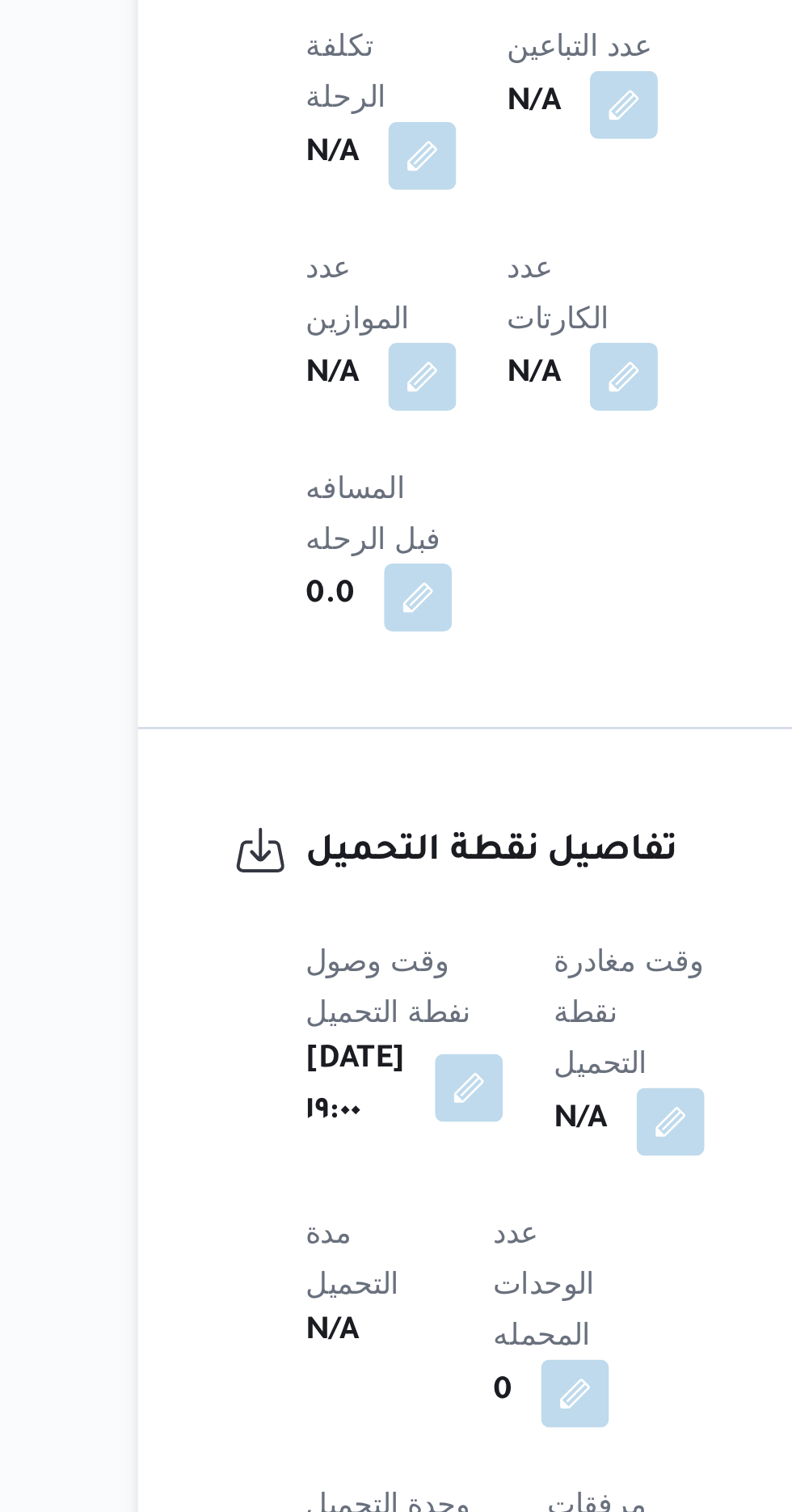
scroll to position [1074, 0]
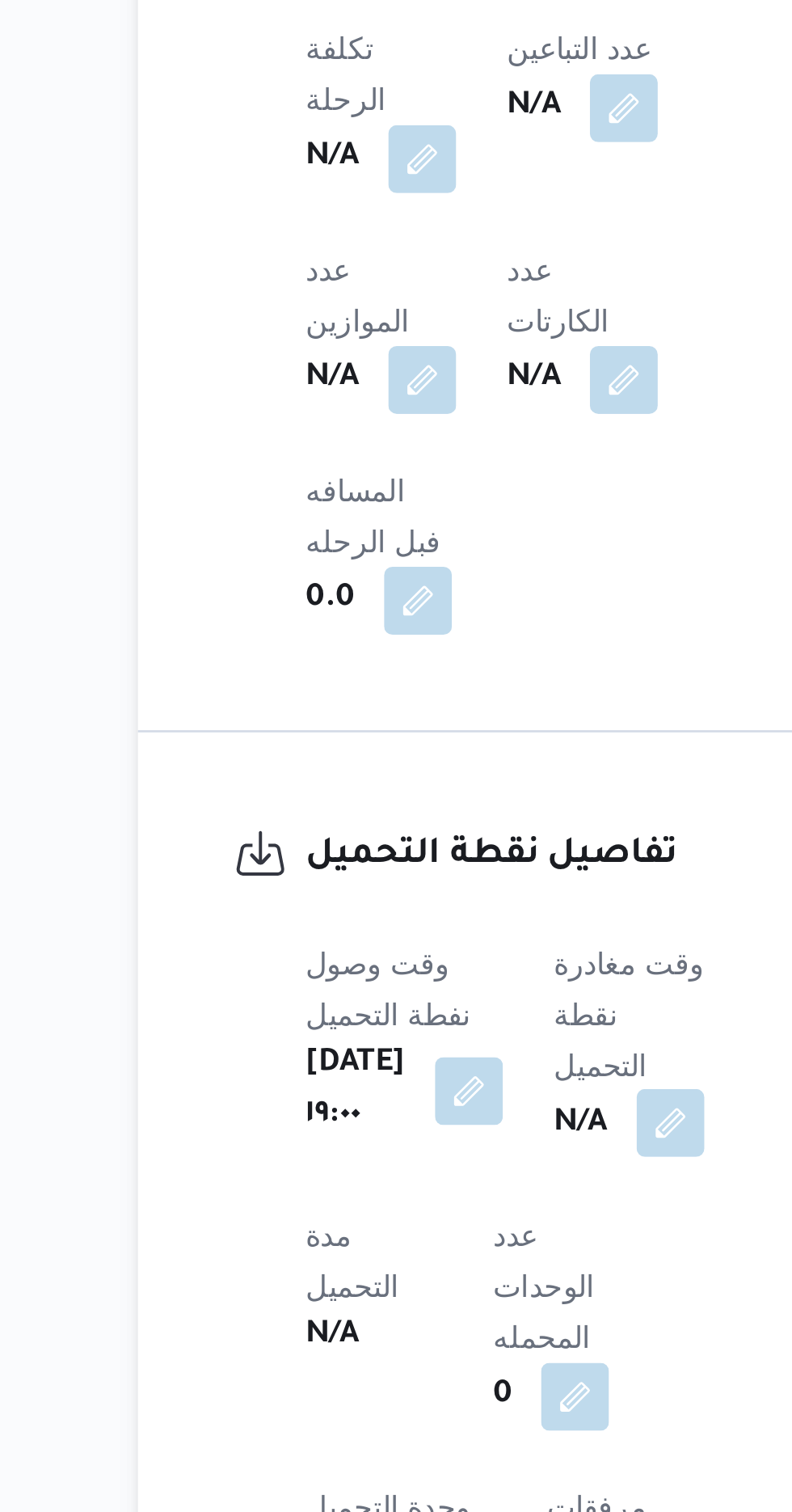
click at [401, 863] on button "button" at bounding box center [414, 876] width 26 height 26
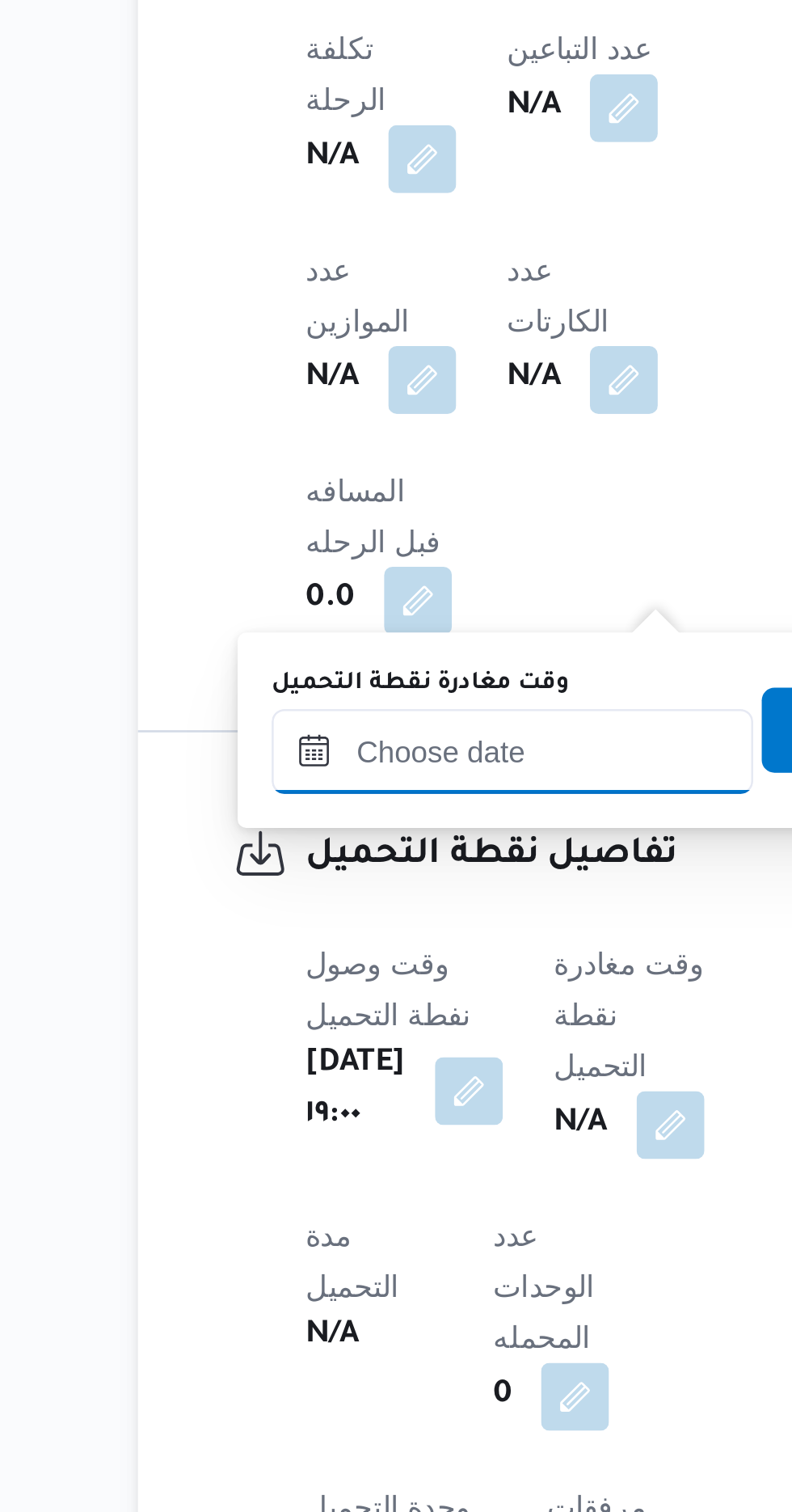
click at [308, 733] on input "وقت مغادرة نقطة التحميل" at bounding box center [353, 735] width 184 height 32
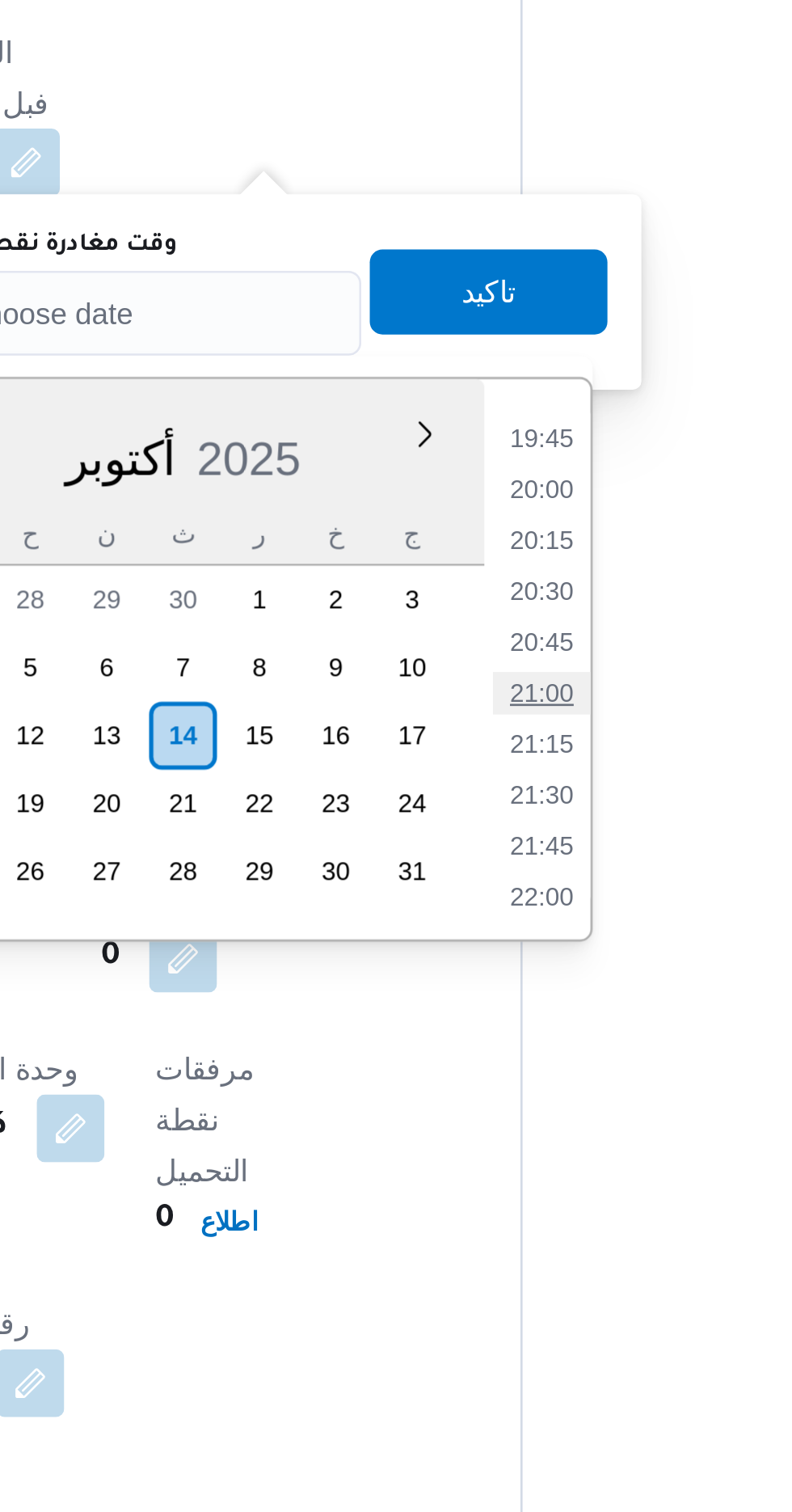
click at [510, 884] on li "21:00" at bounding box center [513, 880] width 37 height 17
type input "[DATE] ٢١:٠٠"
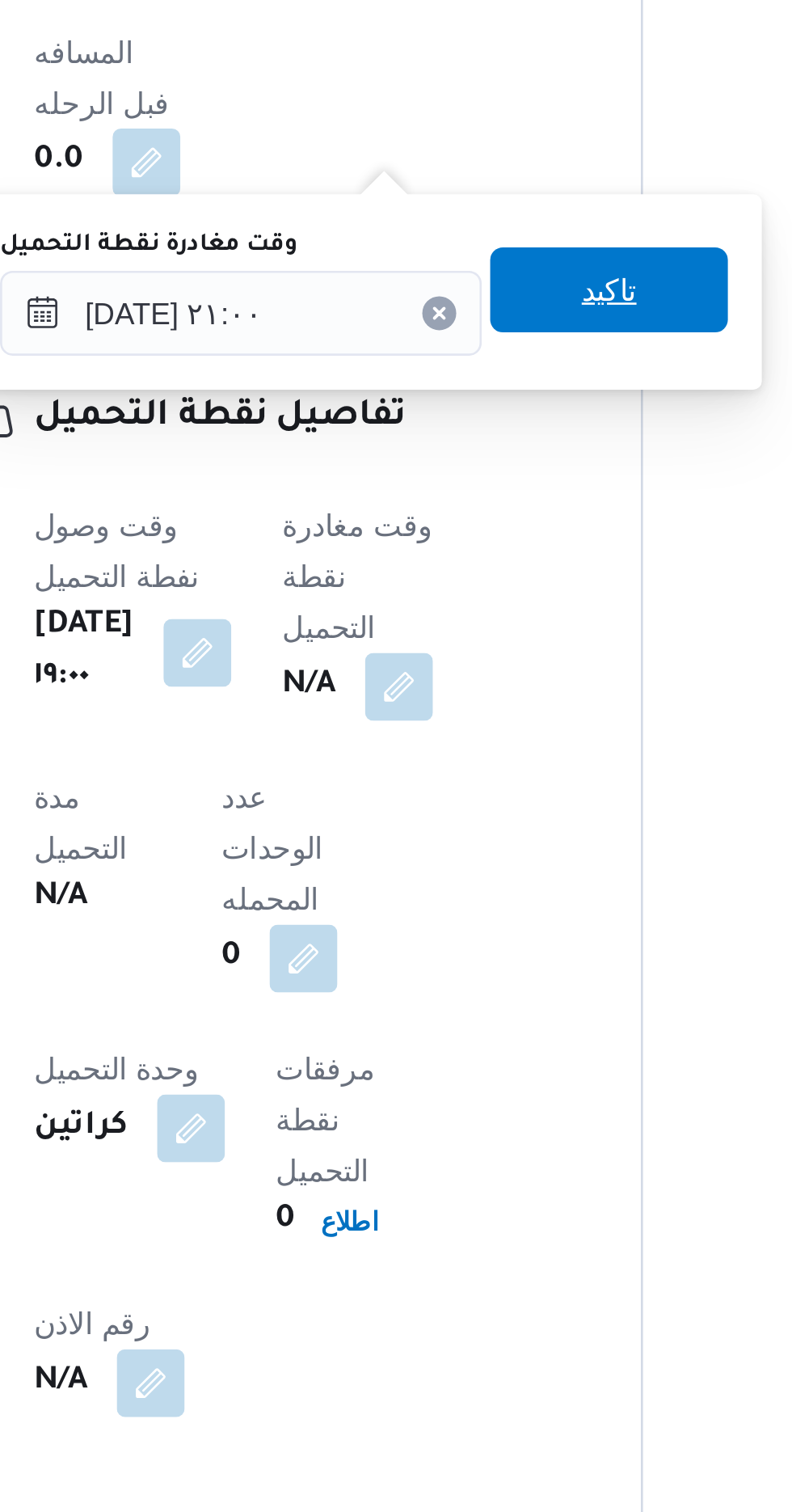
click at [495, 726] on span "تاكيد" at bounding box center [493, 726] width 90 height 32
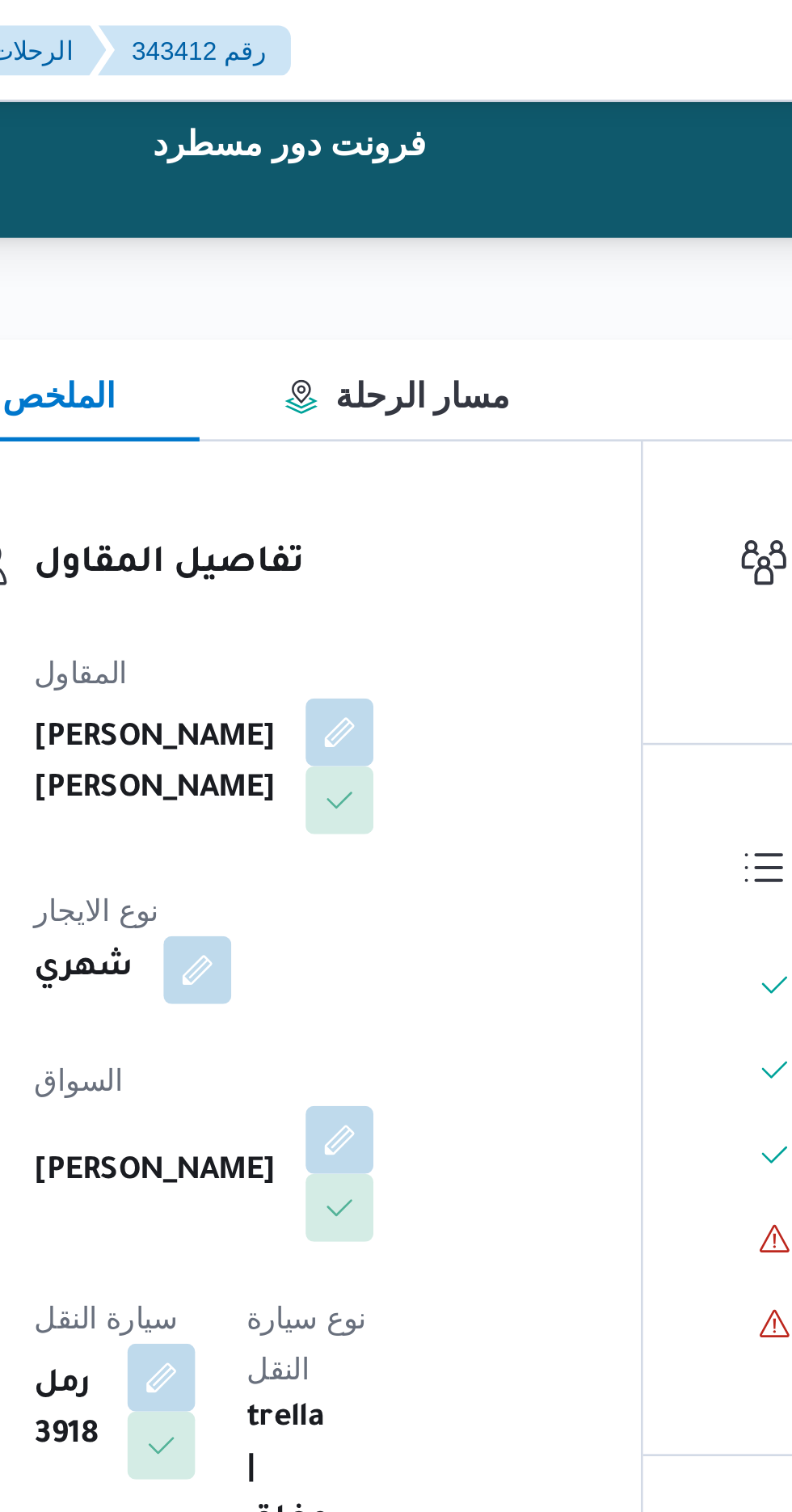
scroll to position [0, 0]
